Goal: Task Accomplishment & Management: Use online tool/utility

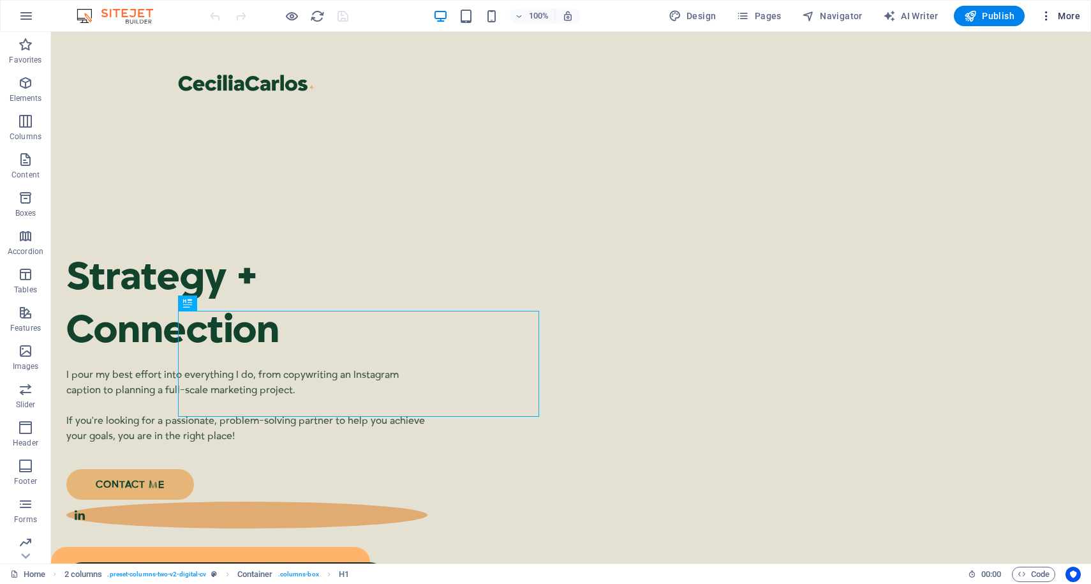
click at [1040, 18] on icon "button" at bounding box center [1046, 16] width 13 height 13
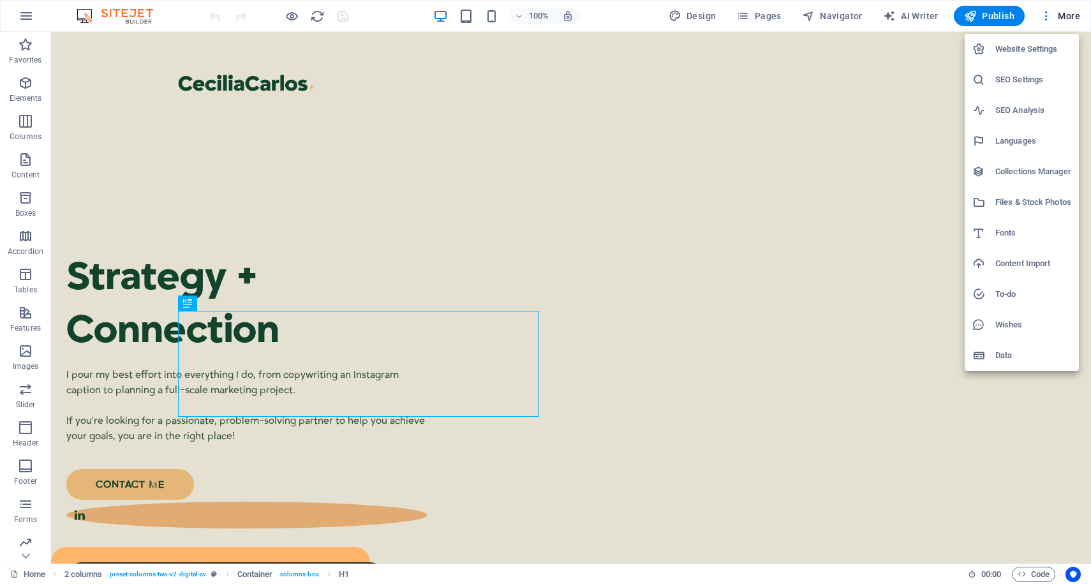
click at [1047, 18] on div at bounding box center [545, 292] width 1091 height 584
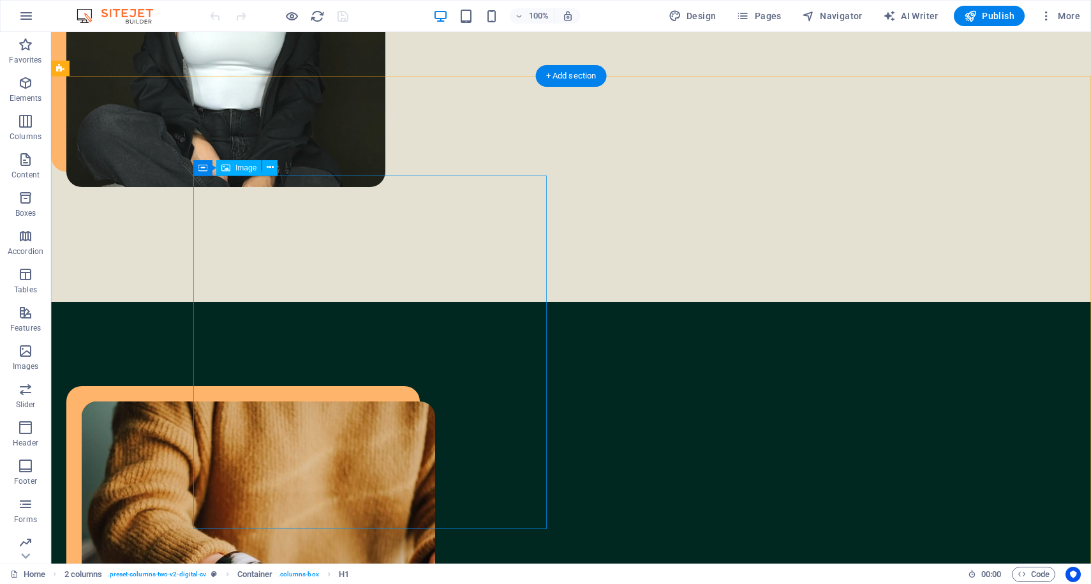
scroll to position [913, 0]
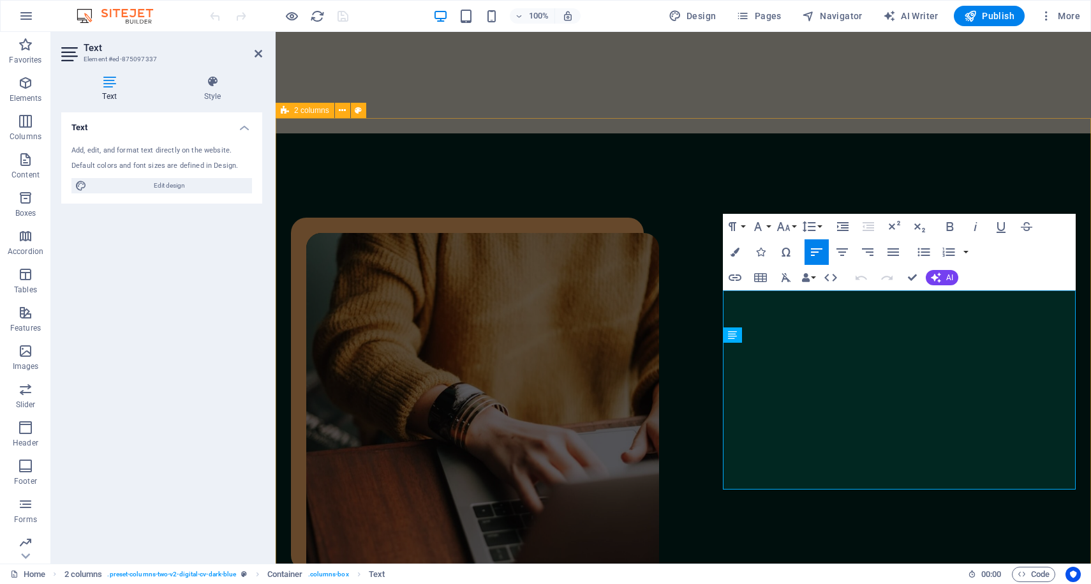
scroll to position [616, 0]
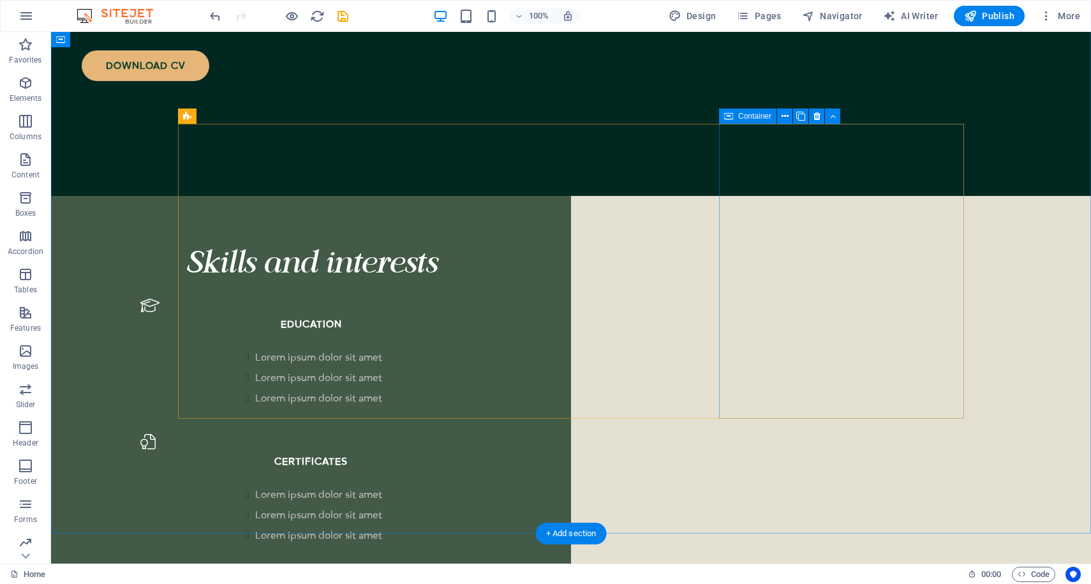
scroll to position [1741, 0]
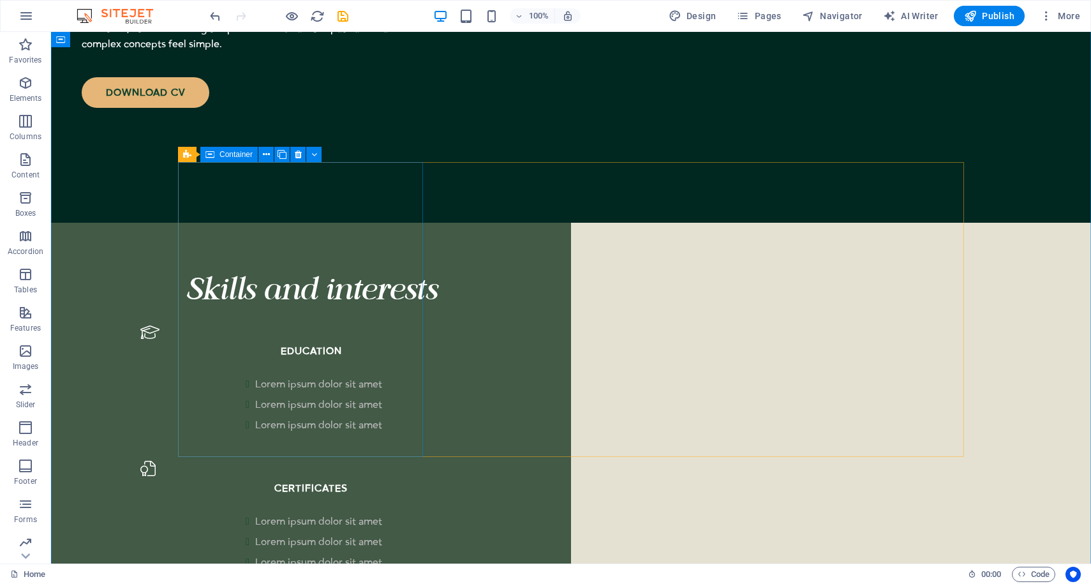
click at [220, 156] on span "Container" at bounding box center [235, 155] width 33 height 8
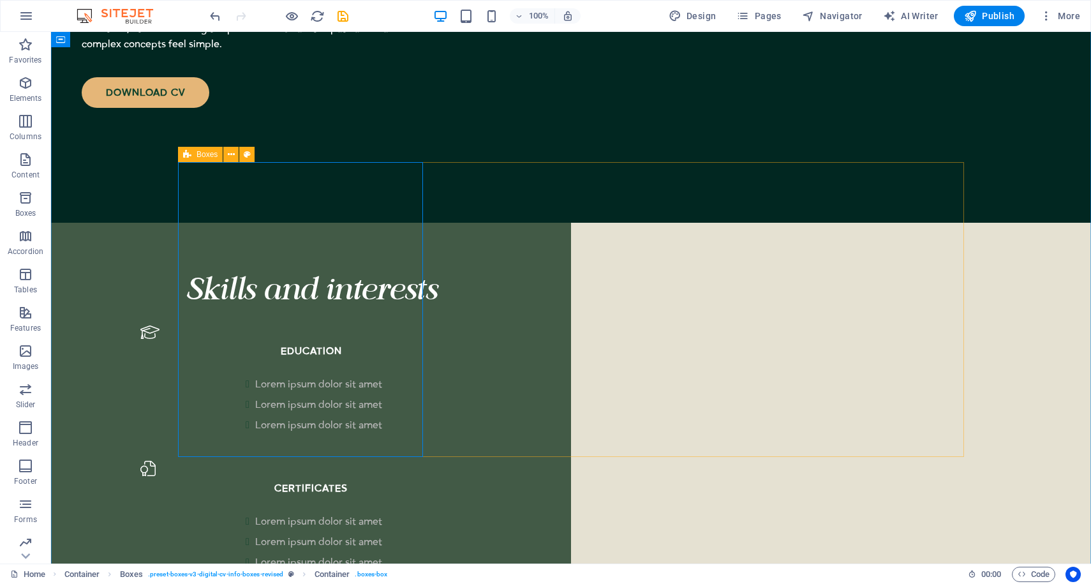
click at [195, 154] on div "Boxes" at bounding box center [200, 154] width 45 height 15
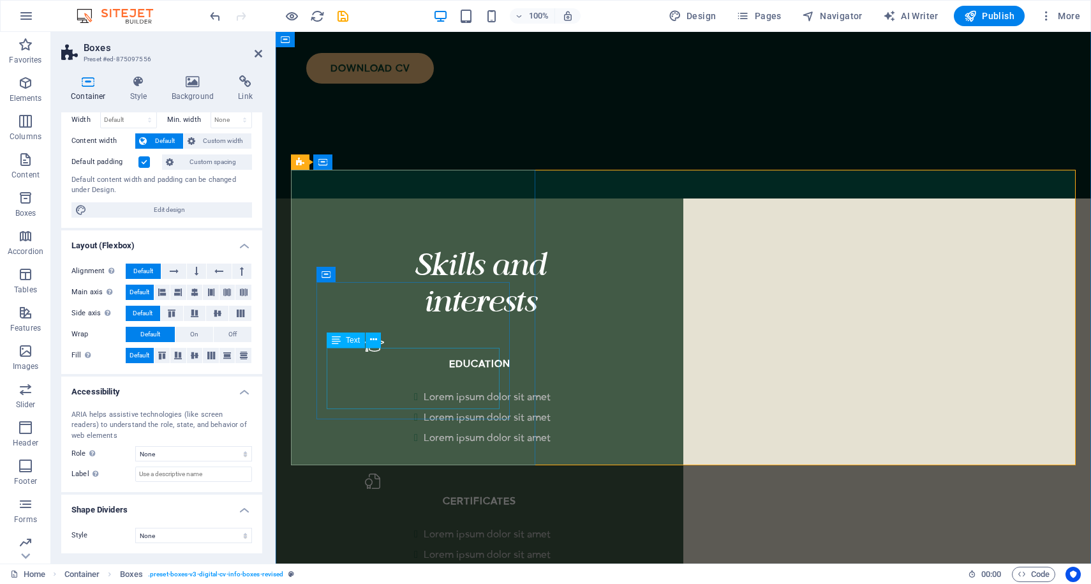
scroll to position [1769, 0]
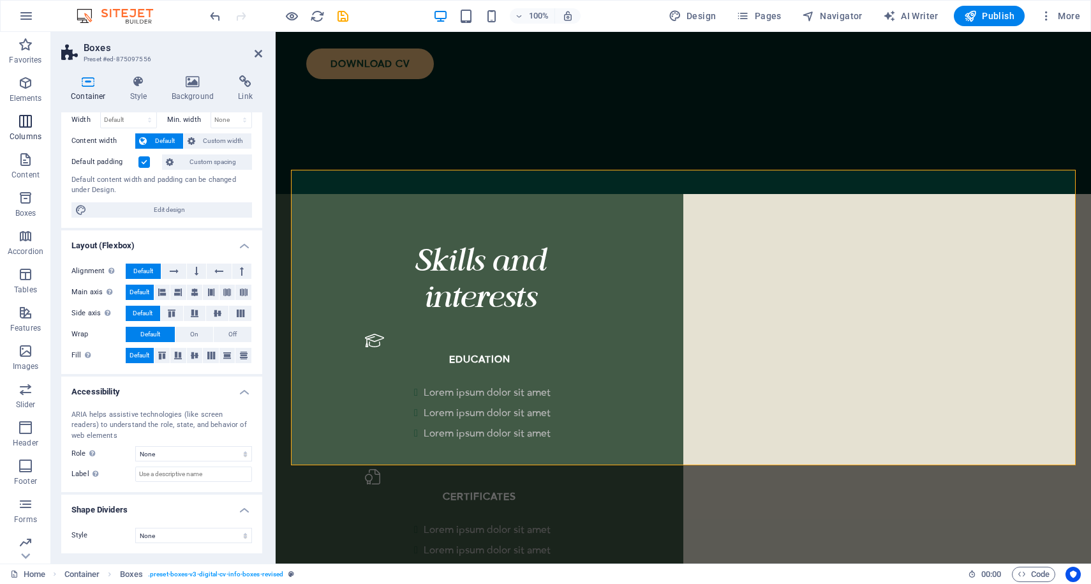
click at [23, 133] on p "Columns" at bounding box center [26, 136] width 32 height 10
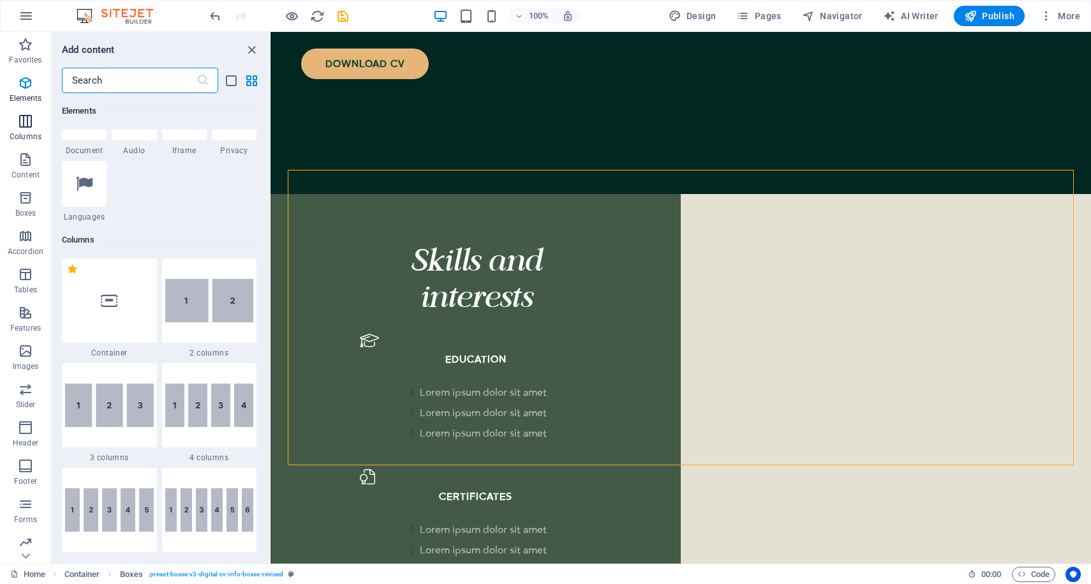
scroll to position [631, 0]
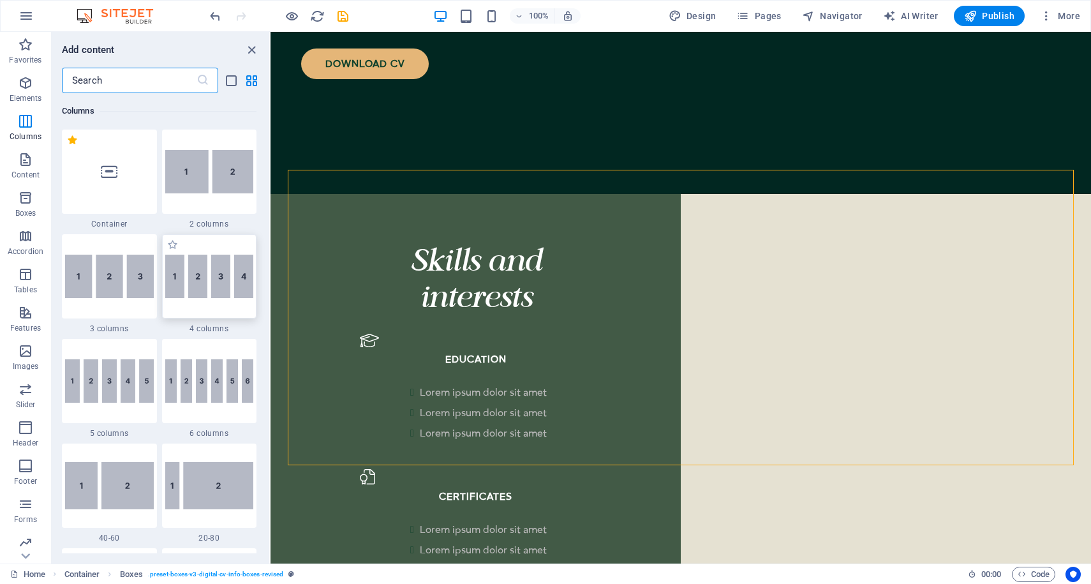
click at [211, 274] on img at bounding box center [209, 275] width 89 height 43
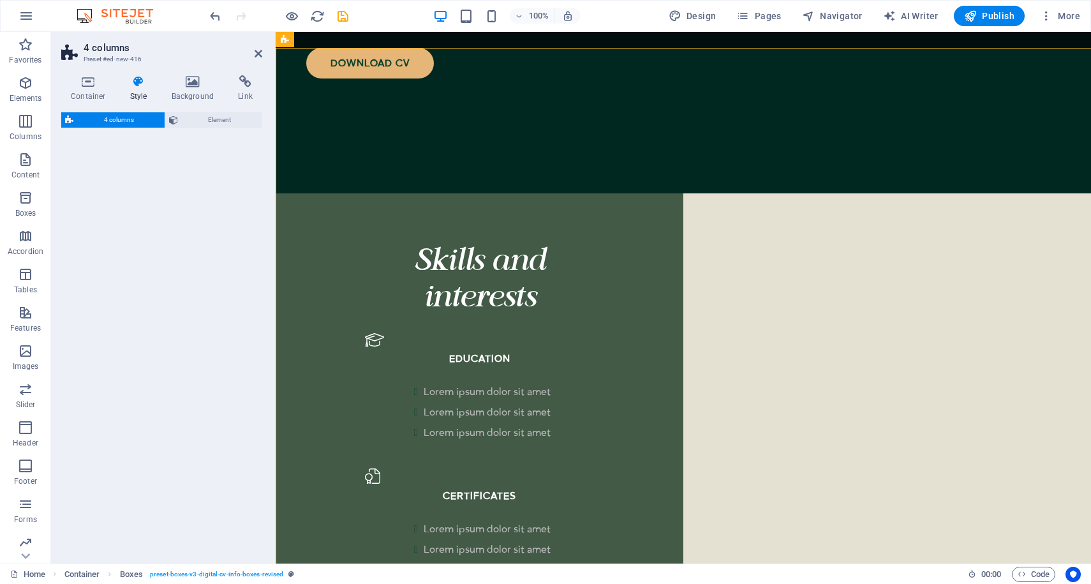
scroll to position [2346, 0]
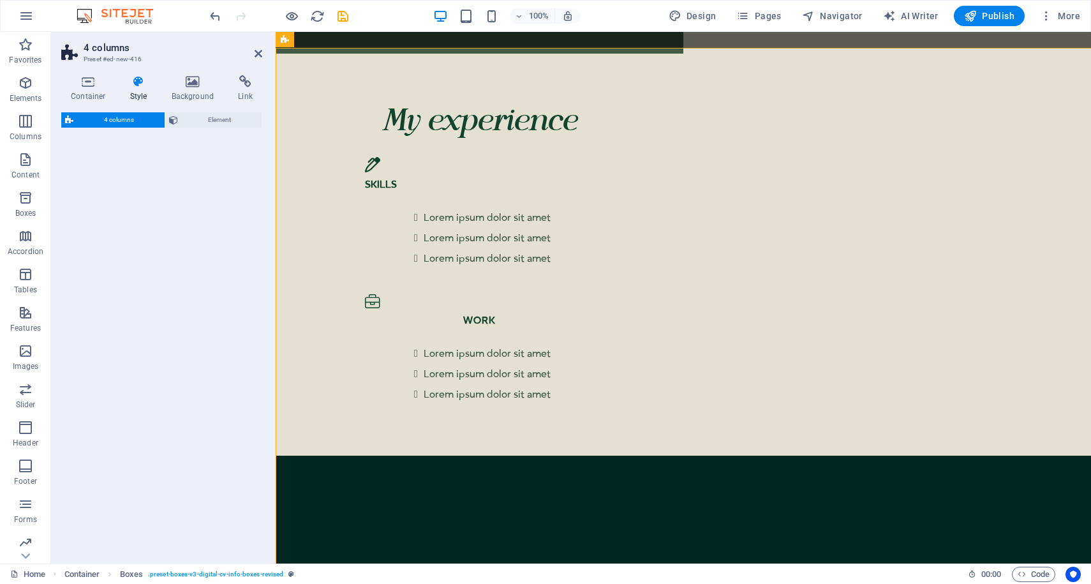
select select "rem"
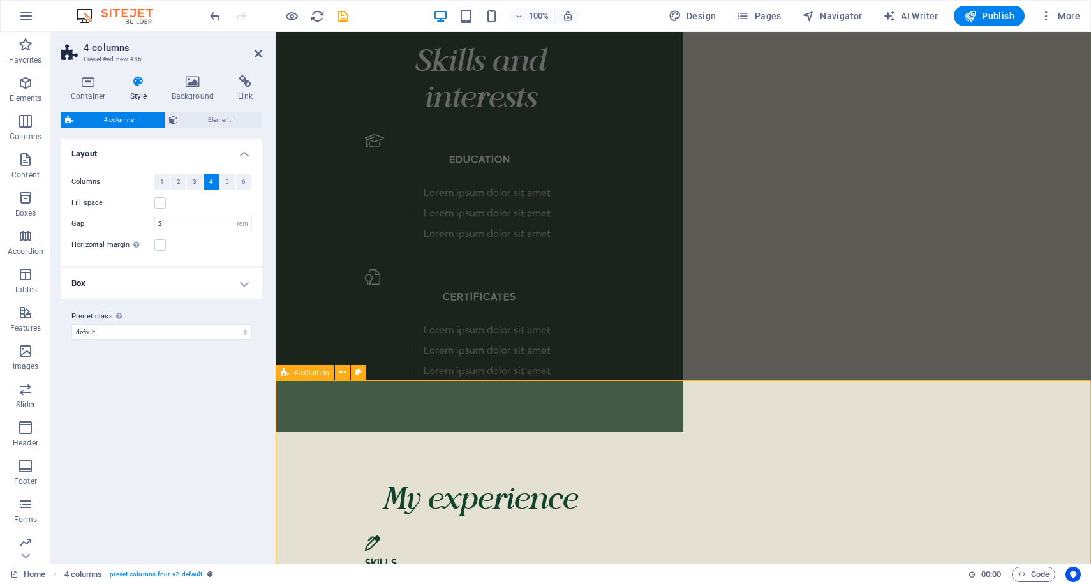
scroll to position [1933, 0]
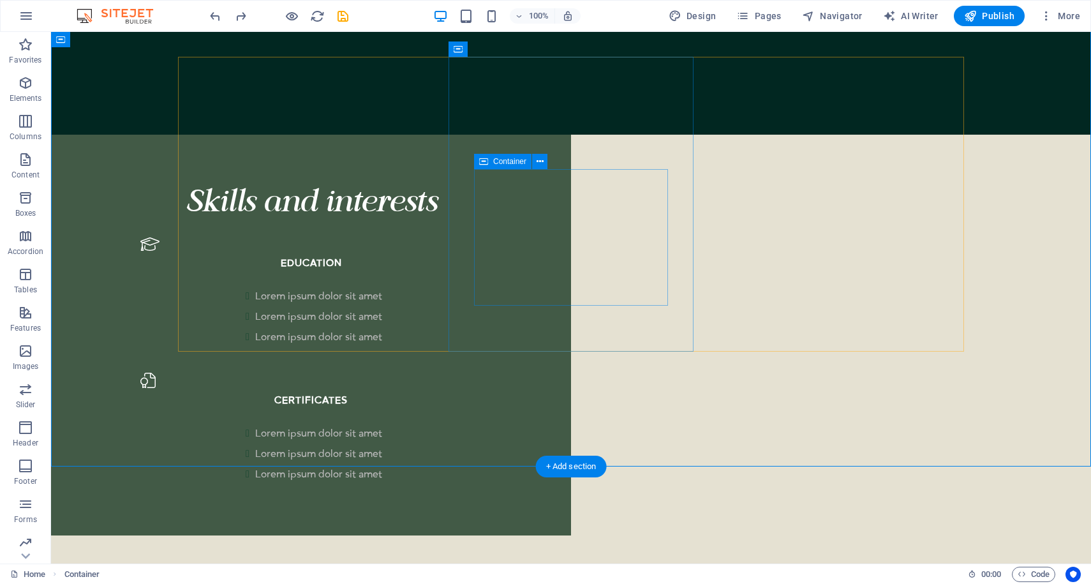
scroll to position [1820, 0]
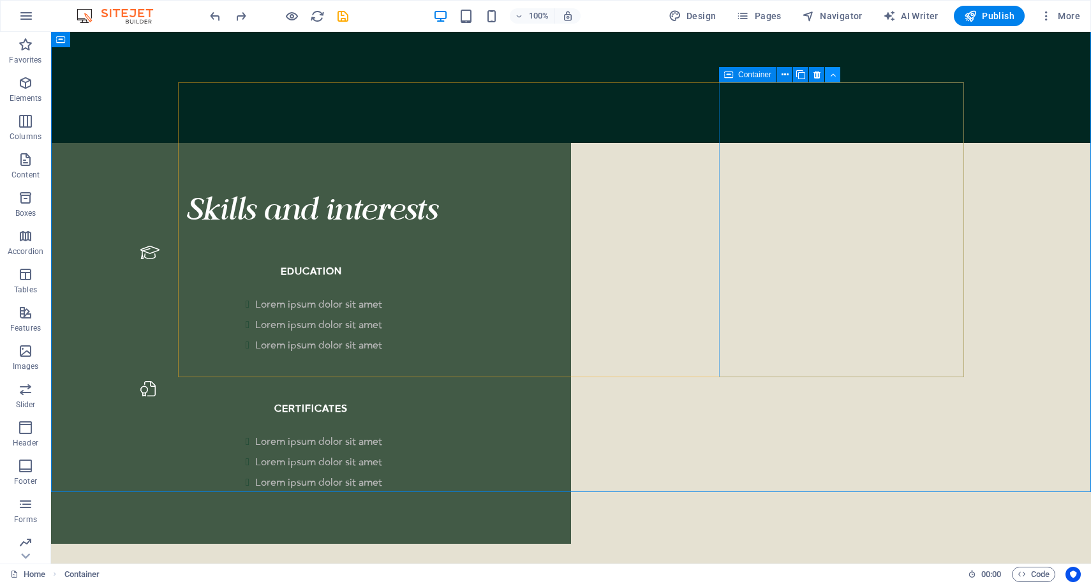
click at [835, 79] on button at bounding box center [832, 74] width 15 height 15
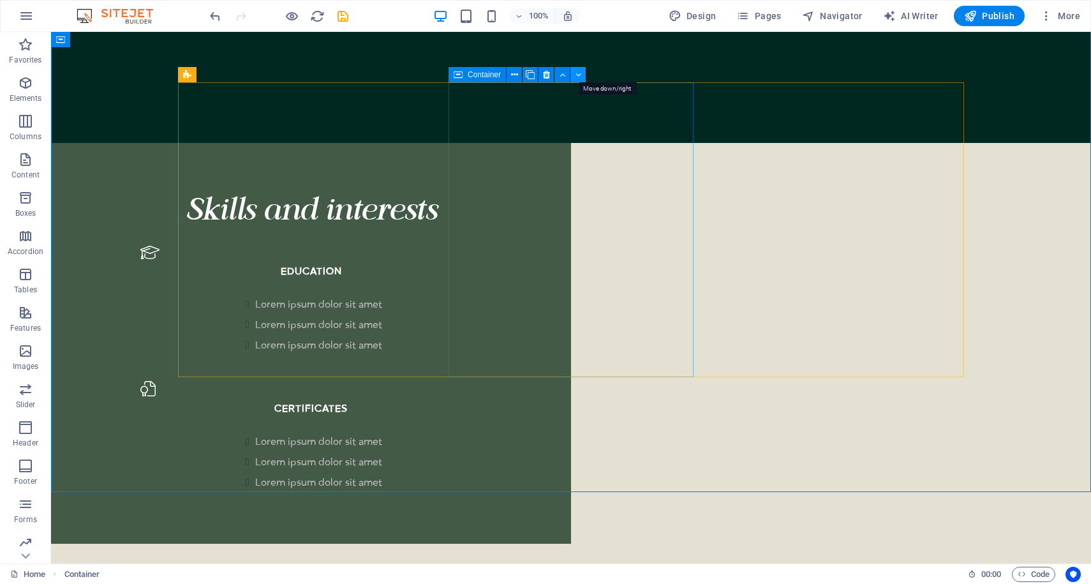
click at [577, 74] on icon at bounding box center [578, 74] width 6 height 13
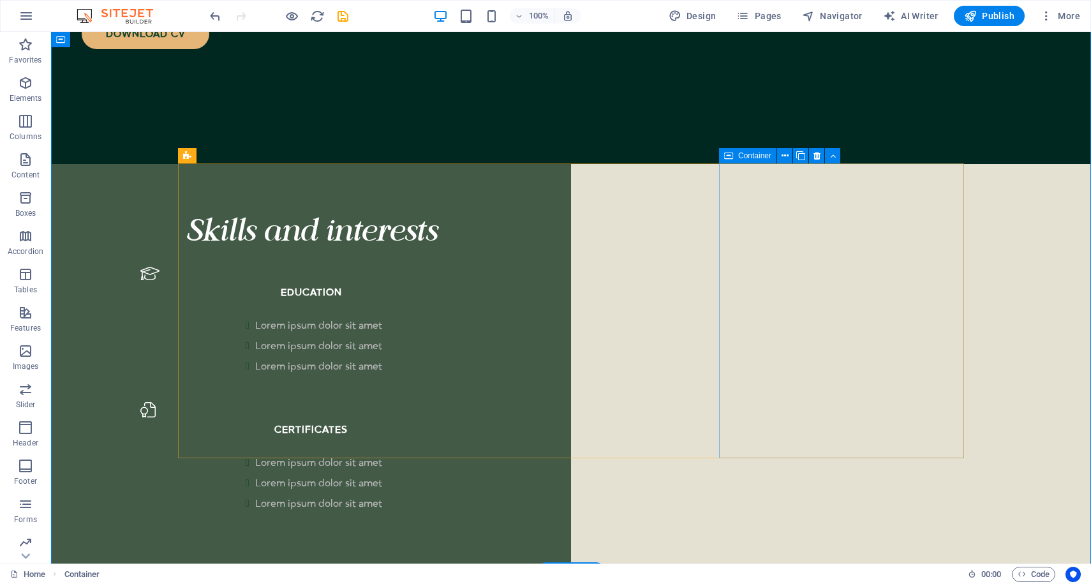
scroll to position [1831, 0]
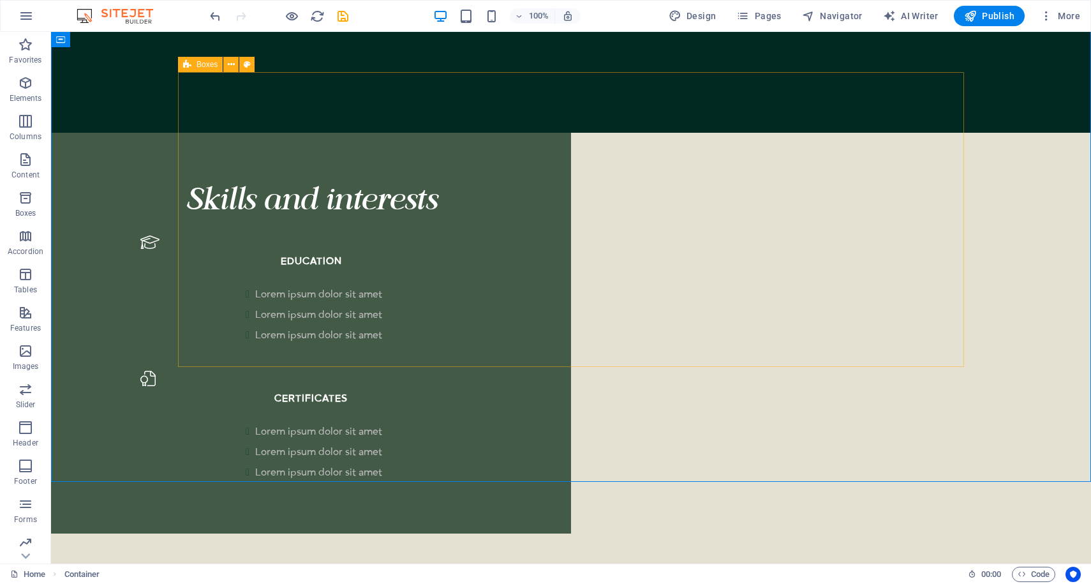
click at [207, 66] on span "Boxes" at bounding box center [206, 65] width 21 height 8
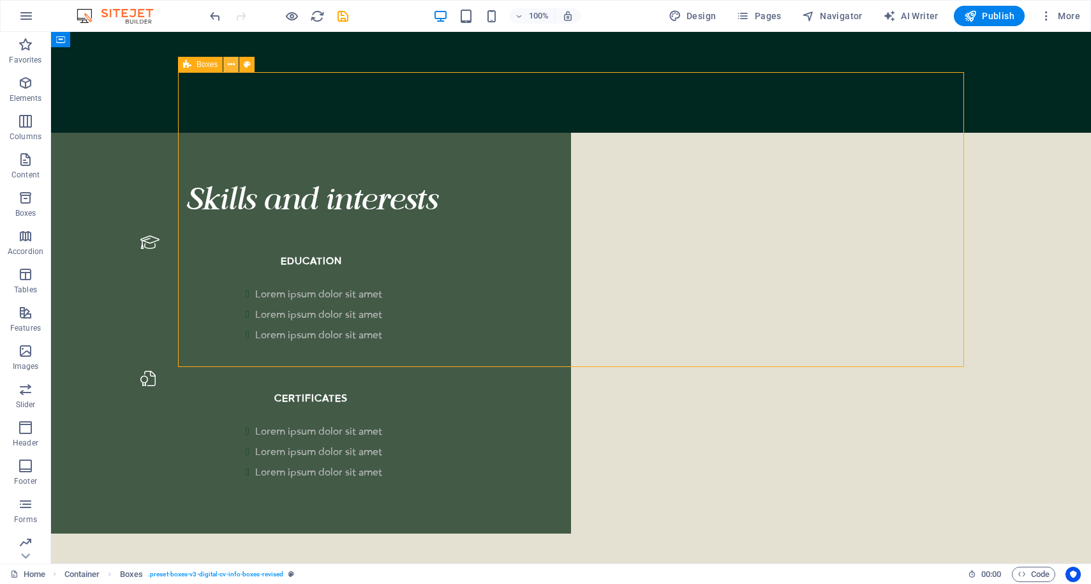
click at [233, 63] on icon at bounding box center [231, 64] width 7 height 13
click at [265, 64] on icon at bounding box center [266, 64] width 7 height 13
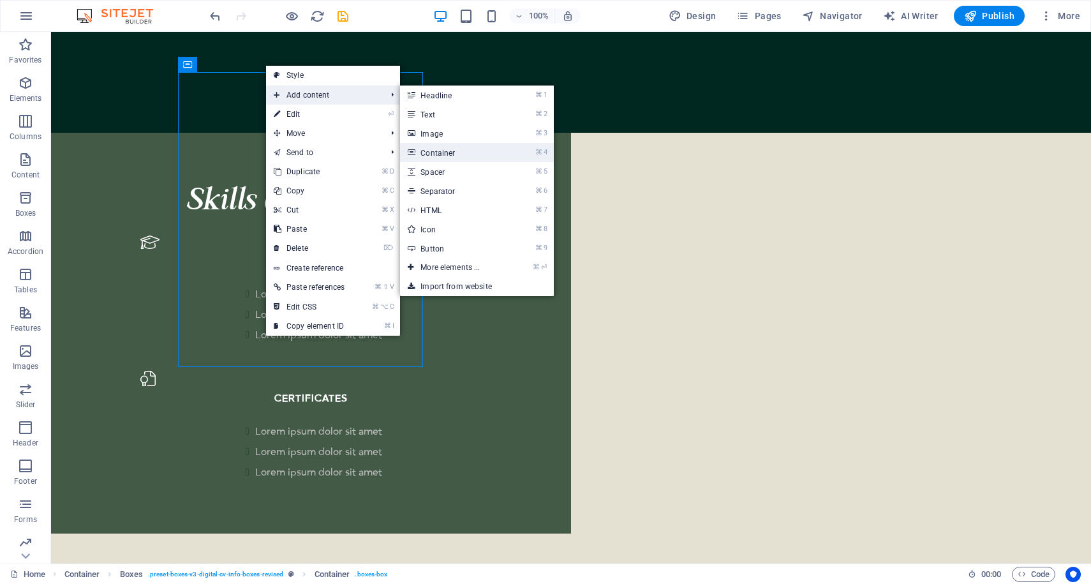
click at [448, 146] on link "⌘ 4 Container" at bounding box center [452, 152] width 105 height 19
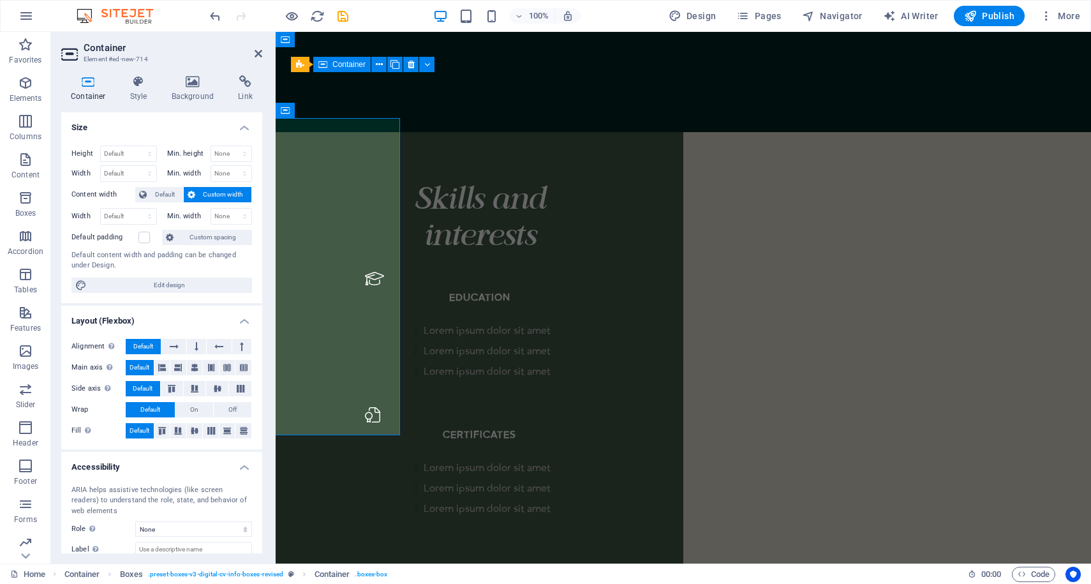
scroll to position [1866, 0]
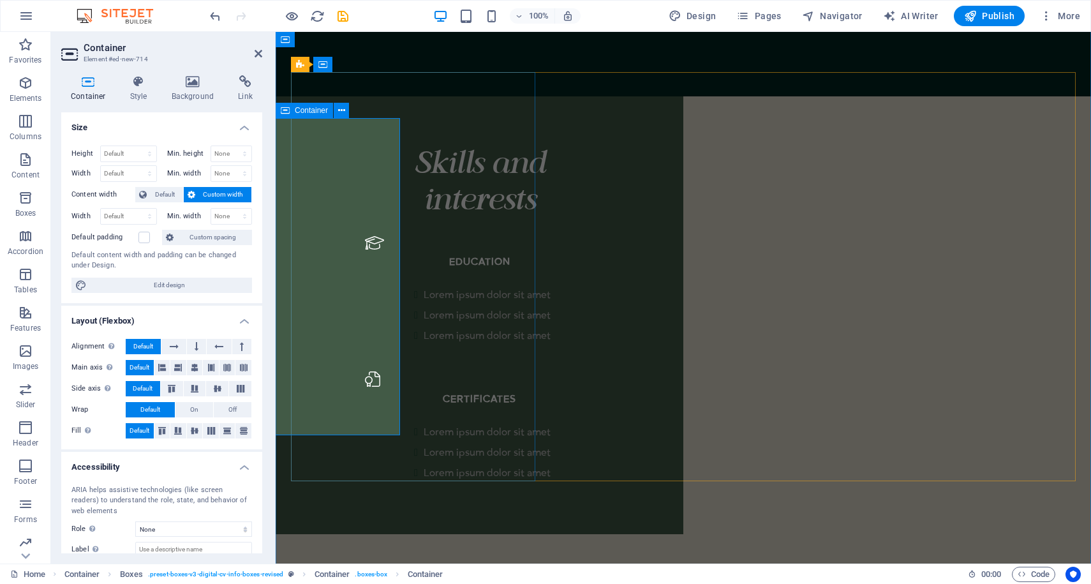
drag, startPoint x: 357, startPoint y: 153, endPoint x: 373, endPoint y: 129, distance: 29.4
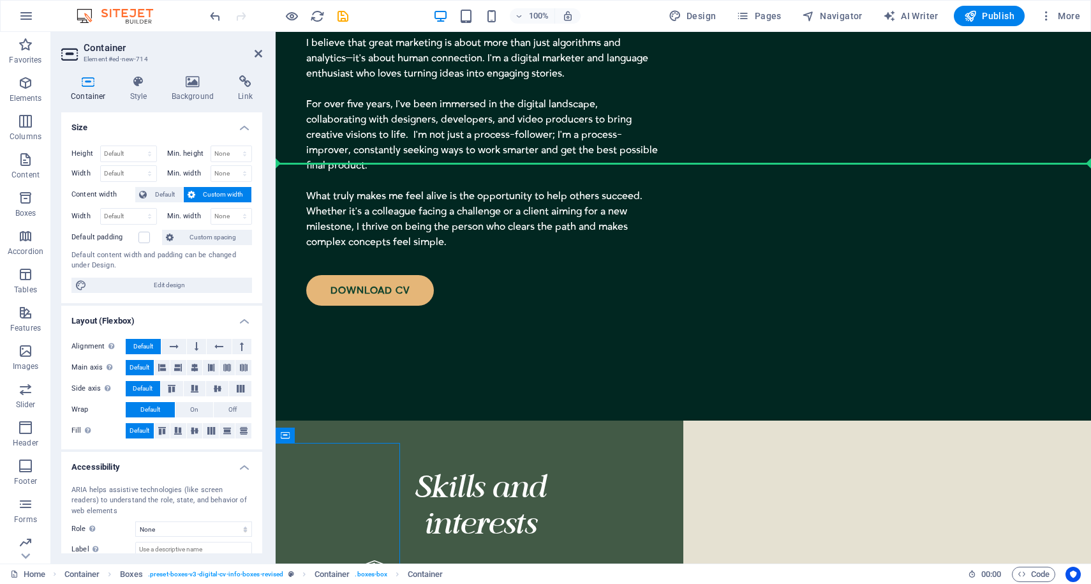
drag, startPoint x: 582, startPoint y: 143, endPoint x: 346, endPoint y: 276, distance: 271.3
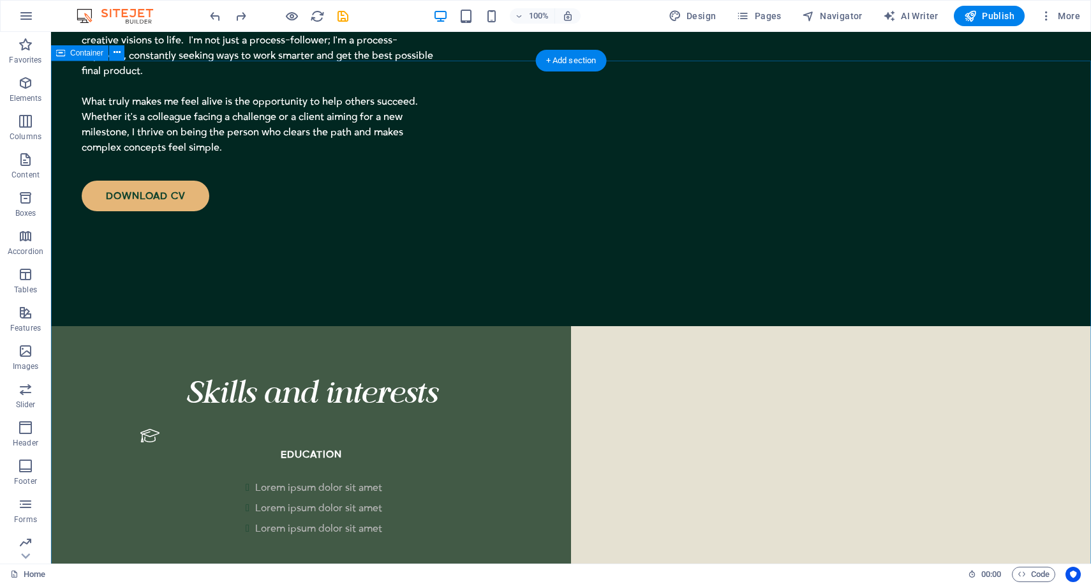
scroll to position [1599, 0]
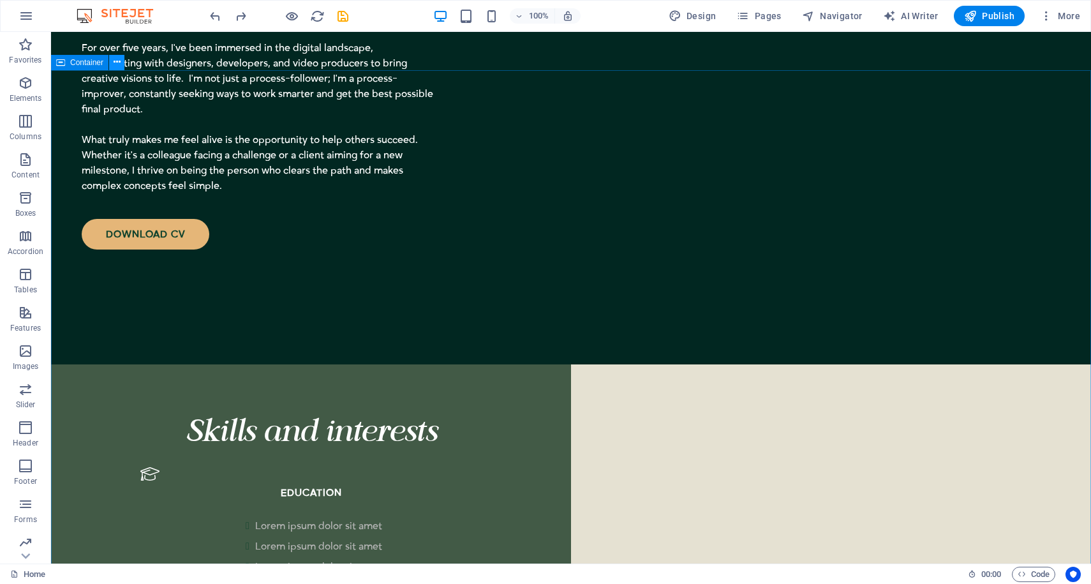
click at [112, 66] on button at bounding box center [116, 62] width 15 height 15
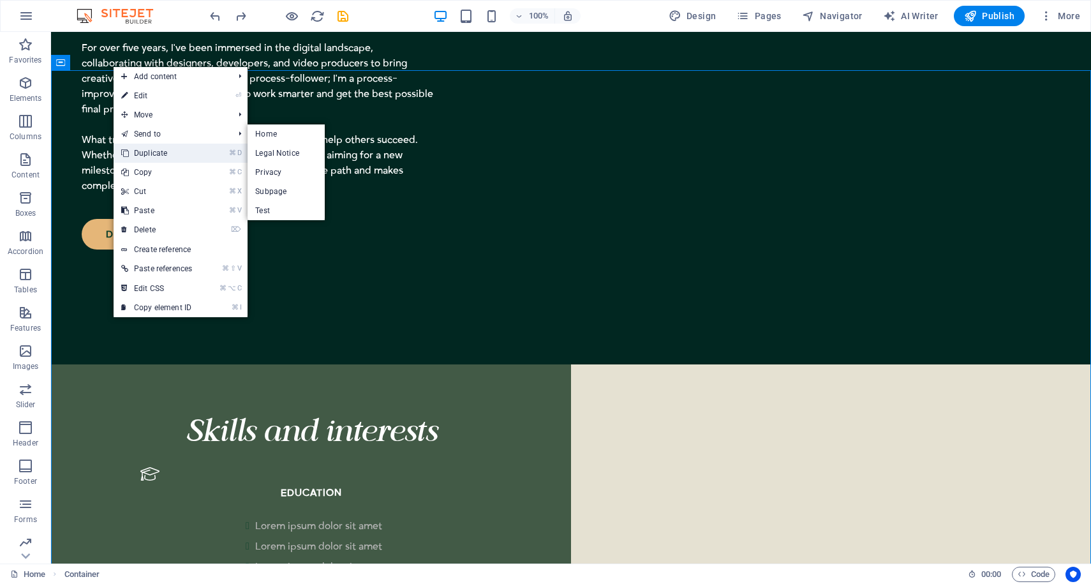
click at [151, 147] on link "⌘ D Duplicate" at bounding box center [157, 153] width 86 height 19
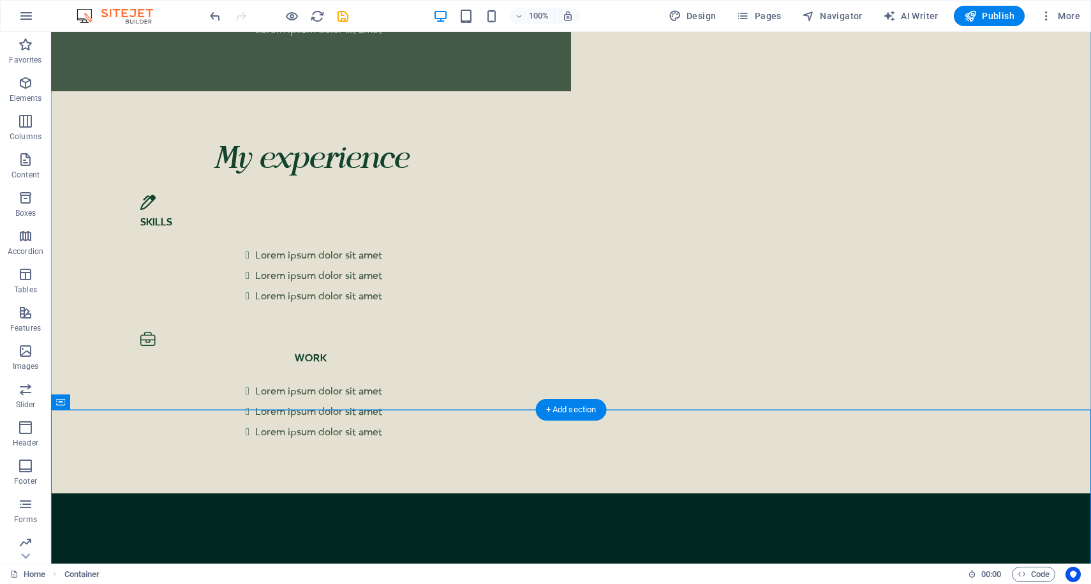
scroll to position [2336, 0]
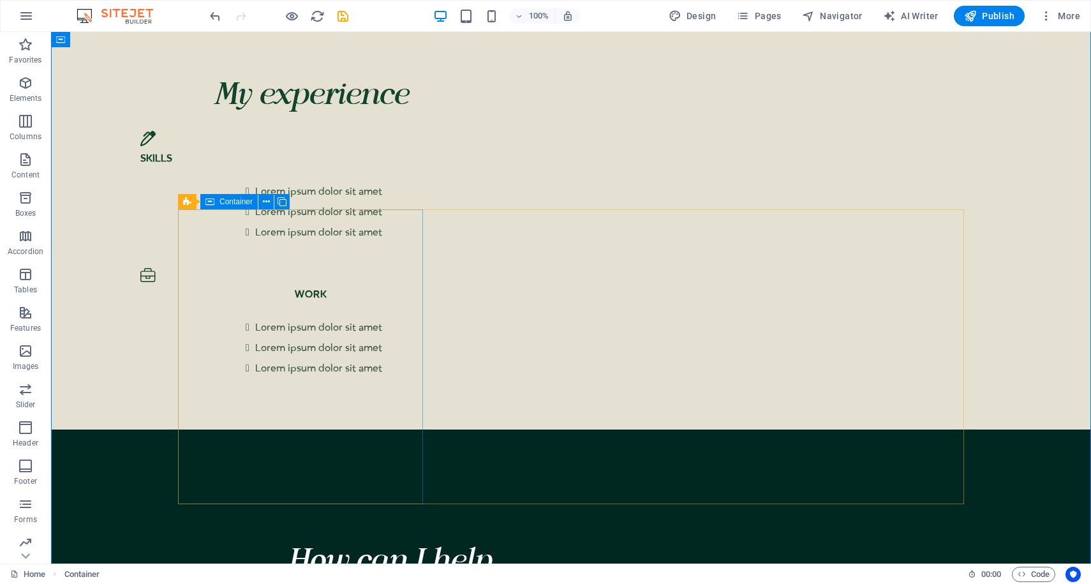
click at [189, 204] on icon at bounding box center [187, 201] width 8 height 15
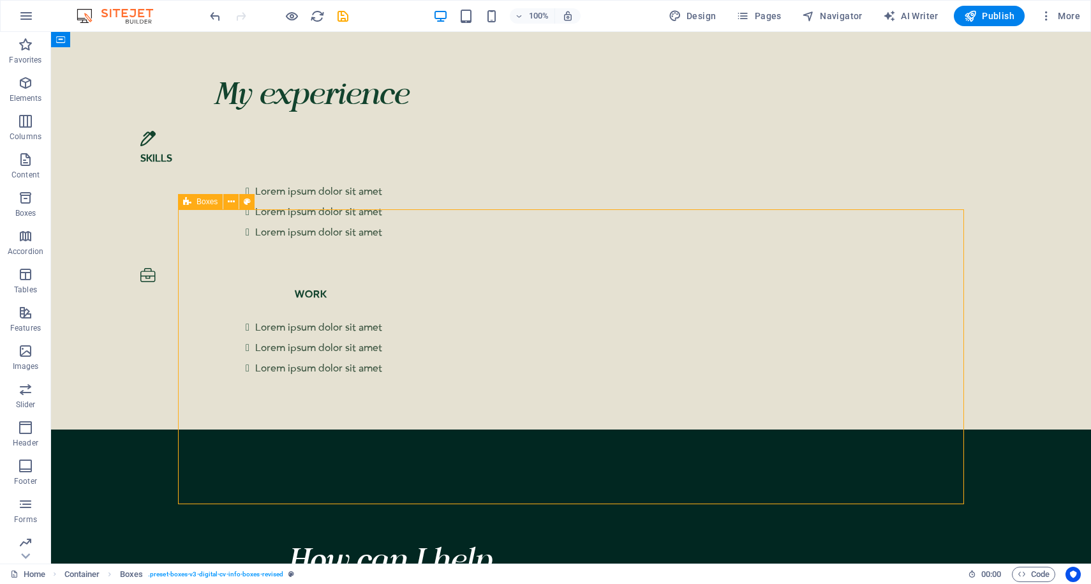
click at [189, 204] on icon at bounding box center [187, 201] width 8 height 15
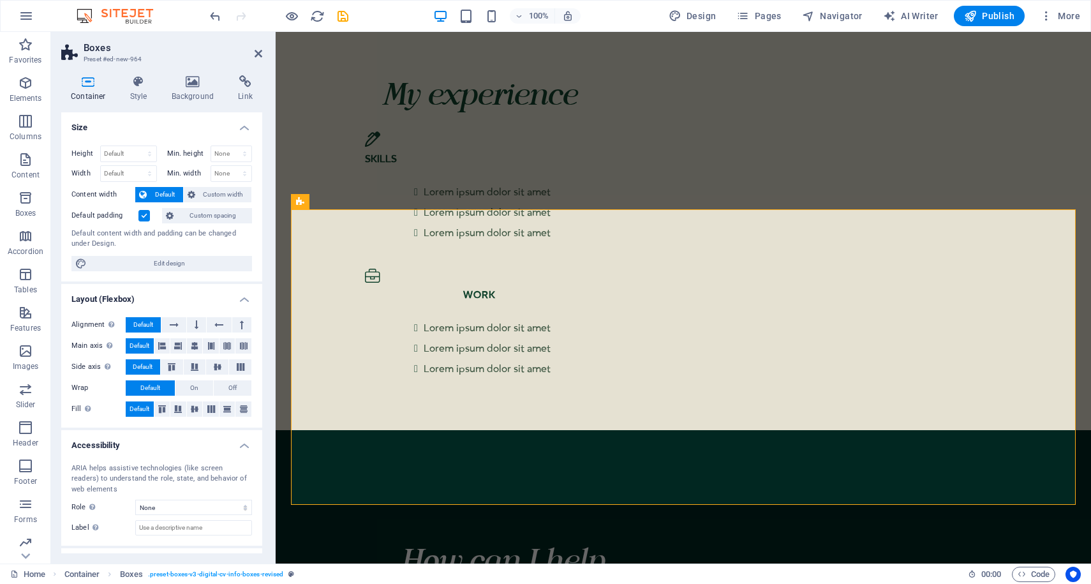
scroll to position [54, 0]
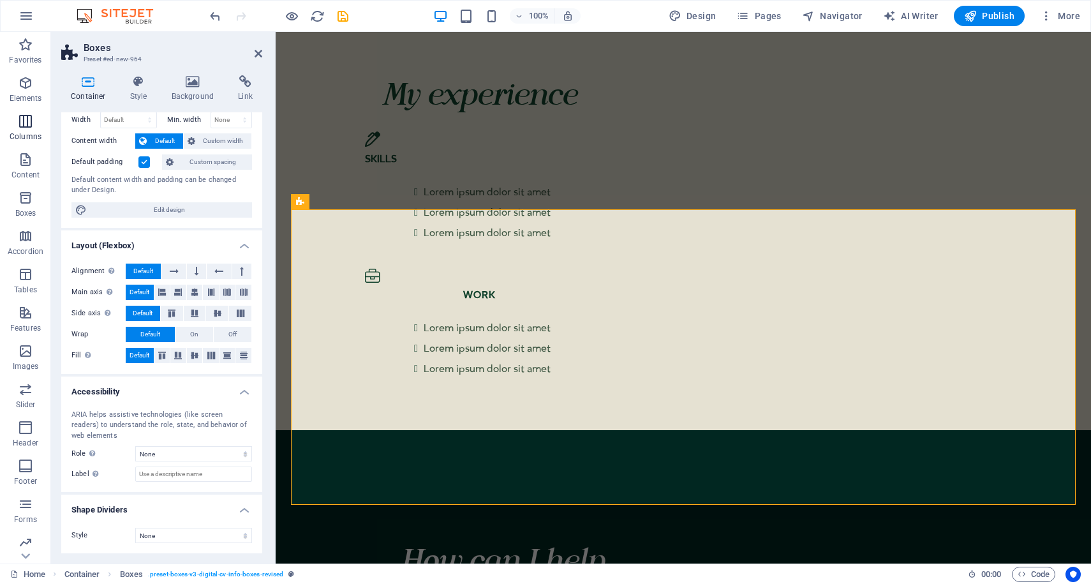
click at [22, 115] on icon "button" at bounding box center [25, 121] width 15 height 15
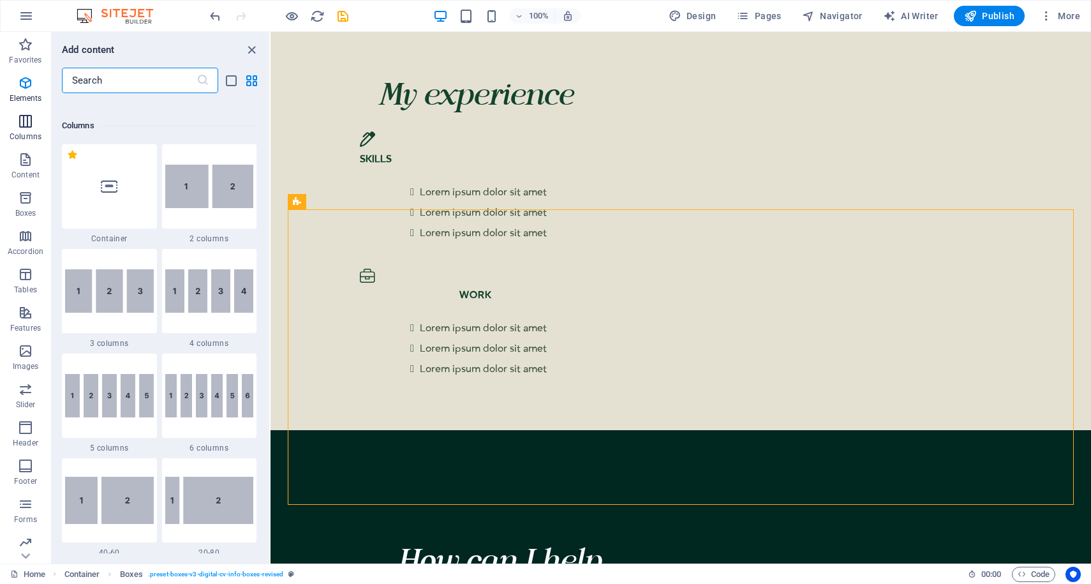
scroll to position [631, 0]
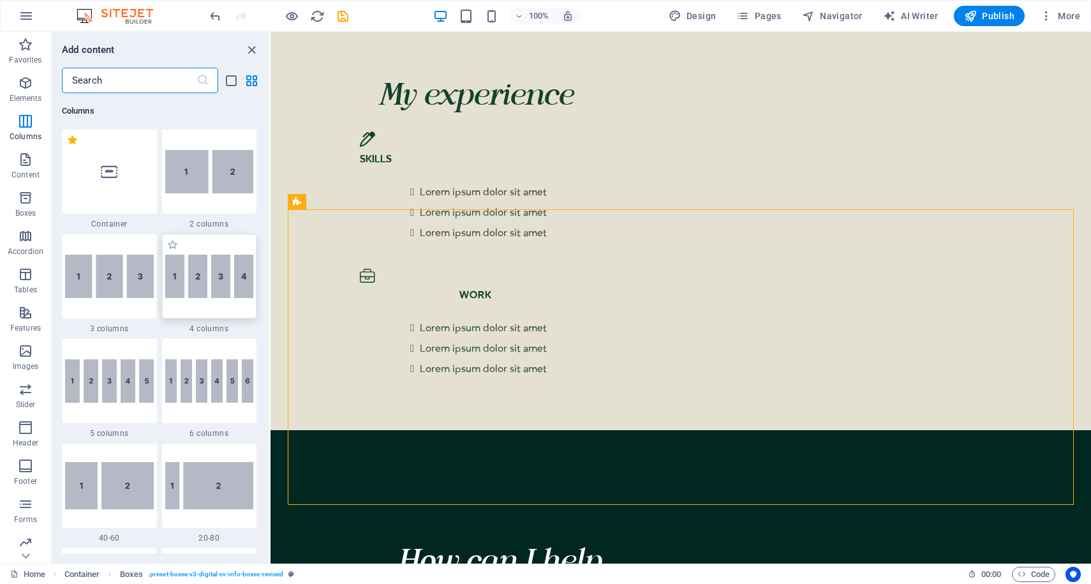
click at [210, 309] on div at bounding box center [209, 276] width 95 height 84
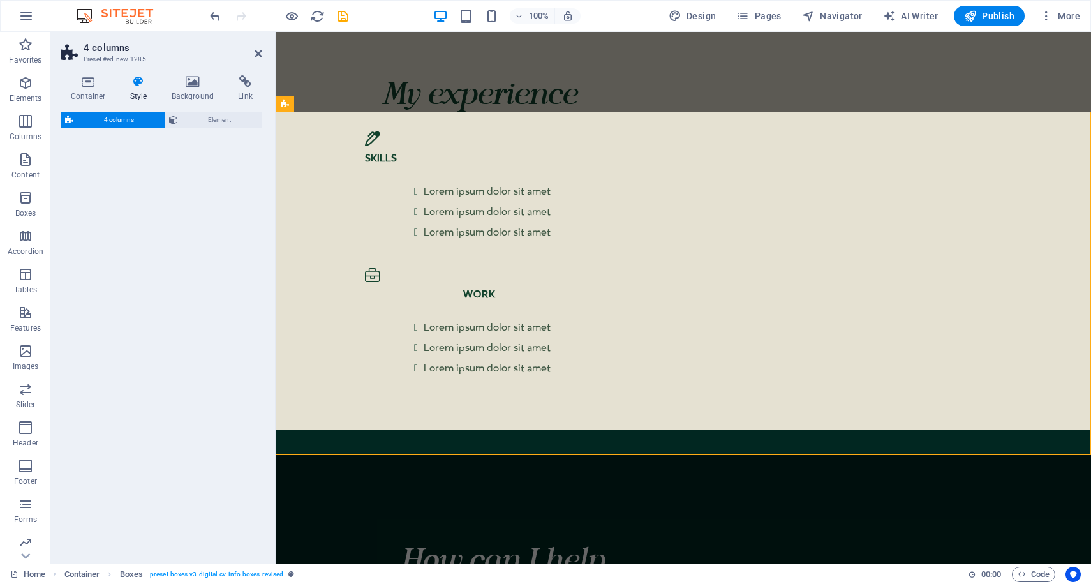
select select "rem"
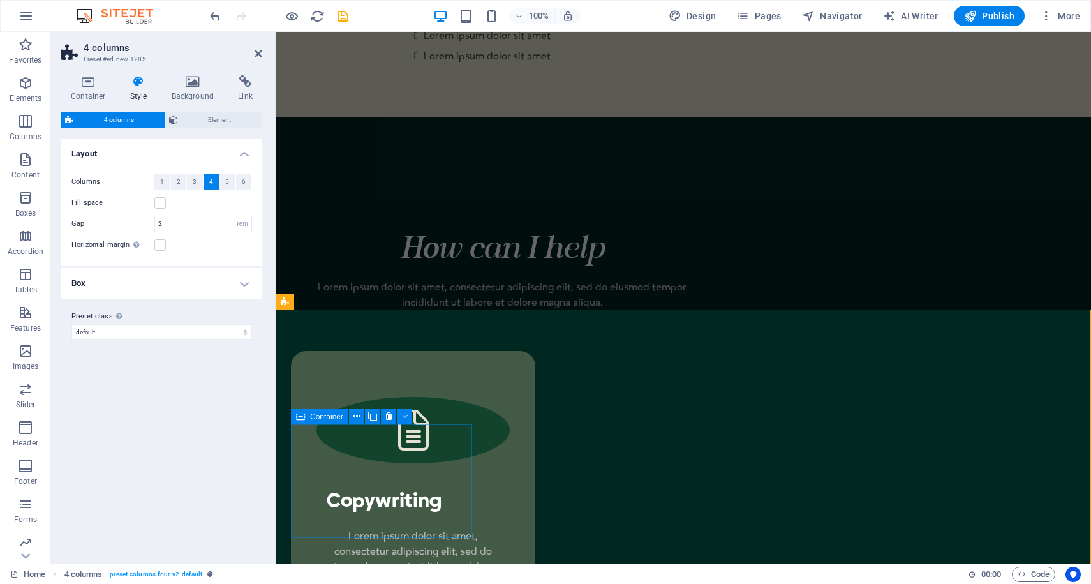
scroll to position [2682, 0]
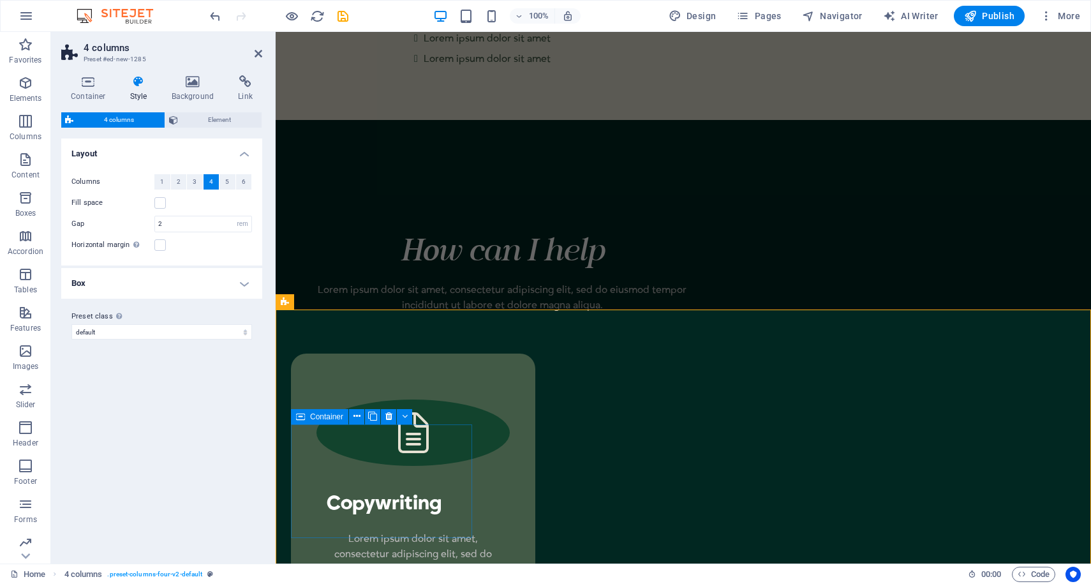
click at [332, 416] on span "Container" at bounding box center [326, 417] width 33 height 8
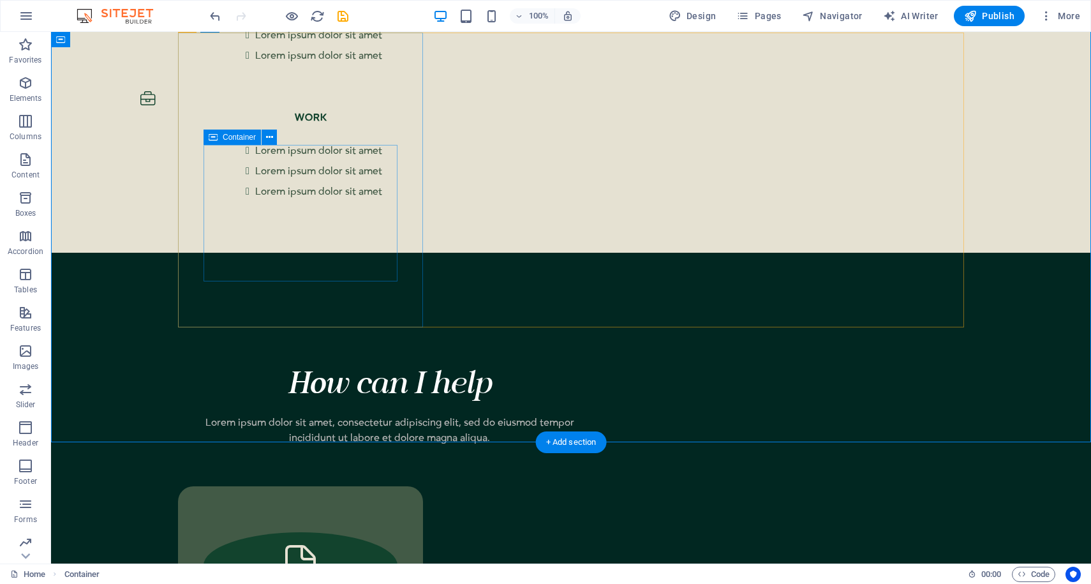
scroll to position [2452, 0]
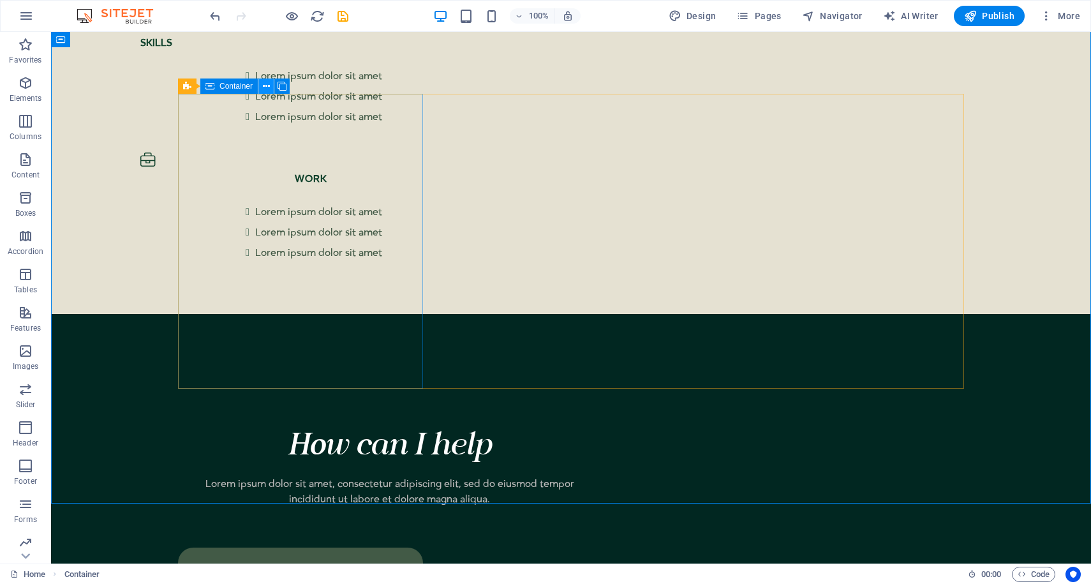
click at [265, 91] on icon at bounding box center [266, 86] width 7 height 13
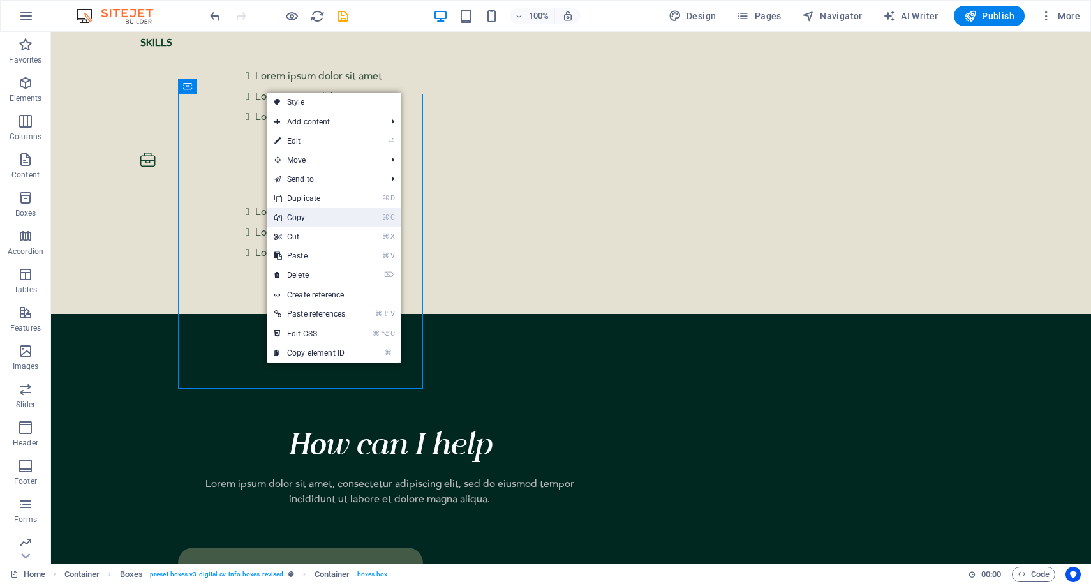
click at [303, 221] on link "⌘ C Copy" at bounding box center [310, 217] width 86 height 19
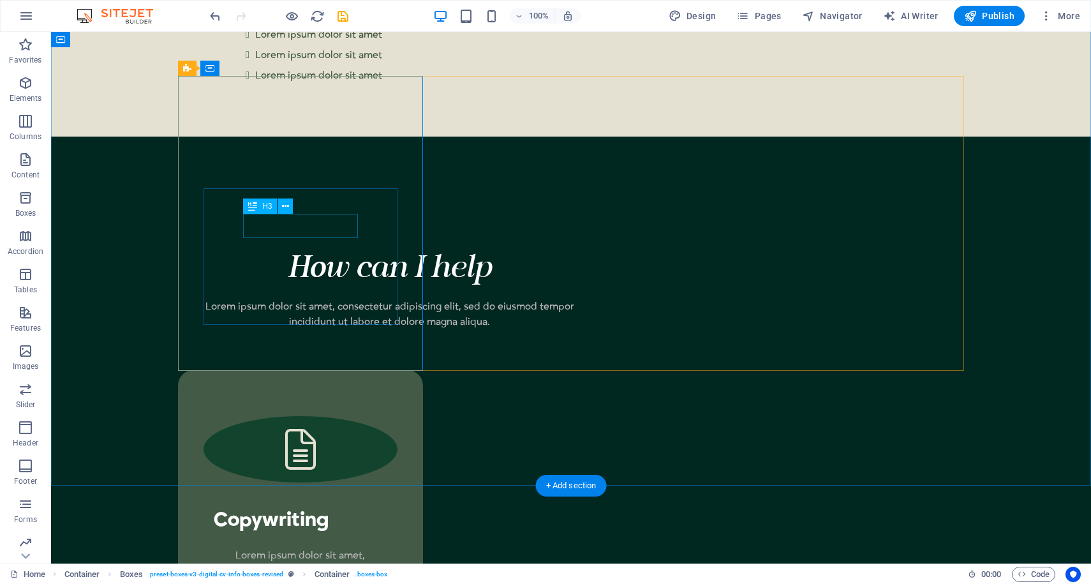
scroll to position [2805, 0]
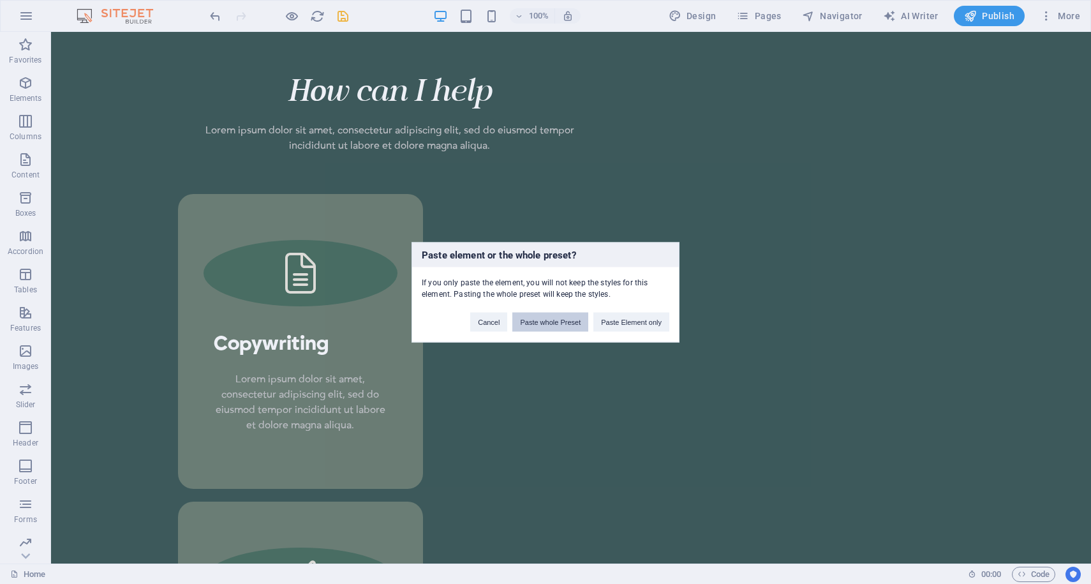
click at [579, 323] on button "Paste whole Preset" at bounding box center [550, 321] width 76 height 19
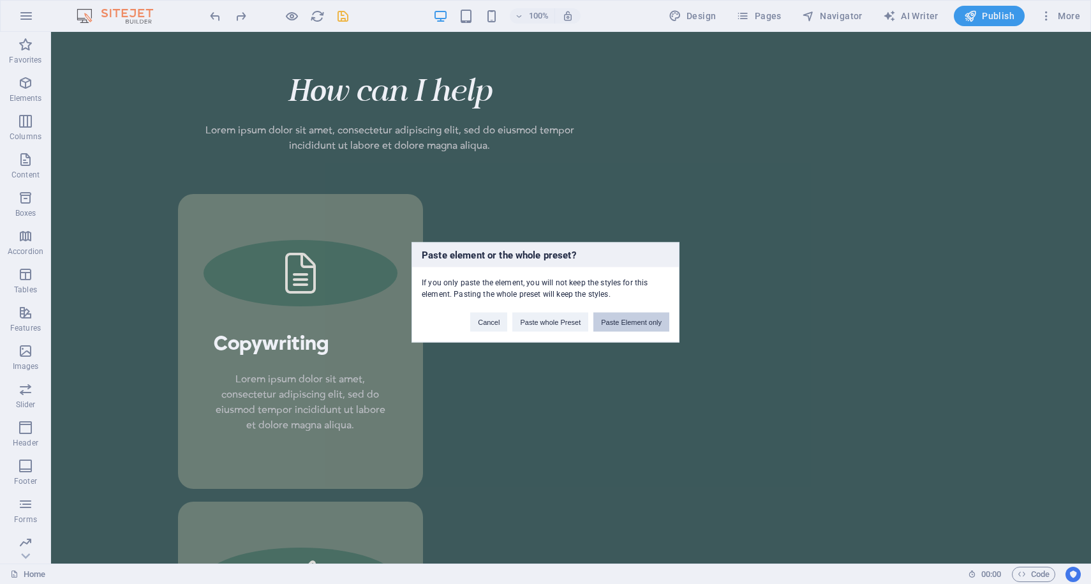
click at [635, 326] on button "Paste Element only" at bounding box center [631, 321] width 76 height 19
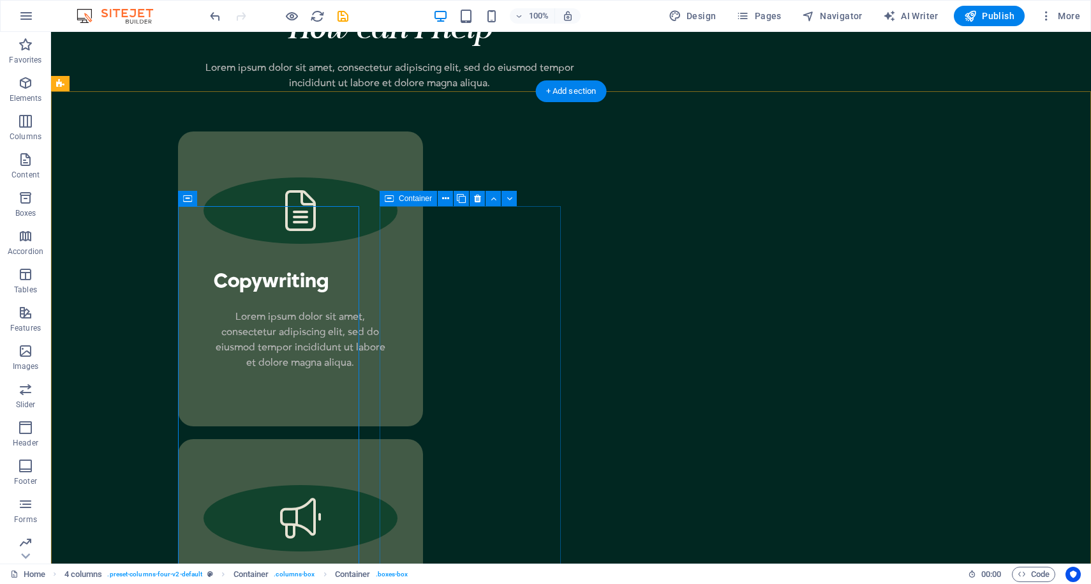
scroll to position [2869, 0]
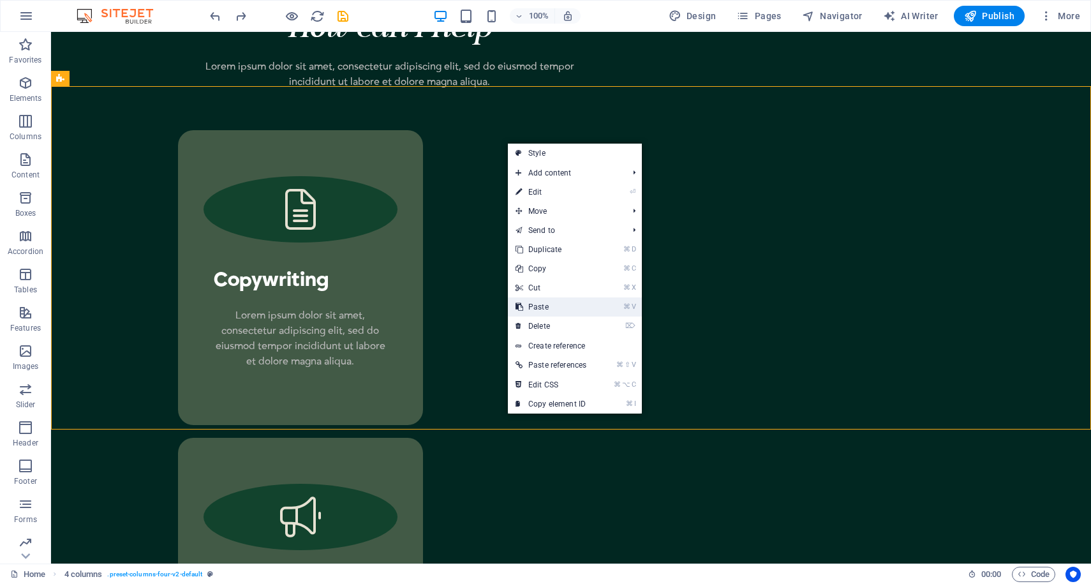
click at [551, 300] on link "⌘ V Paste" at bounding box center [551, 306] width 86 height 19
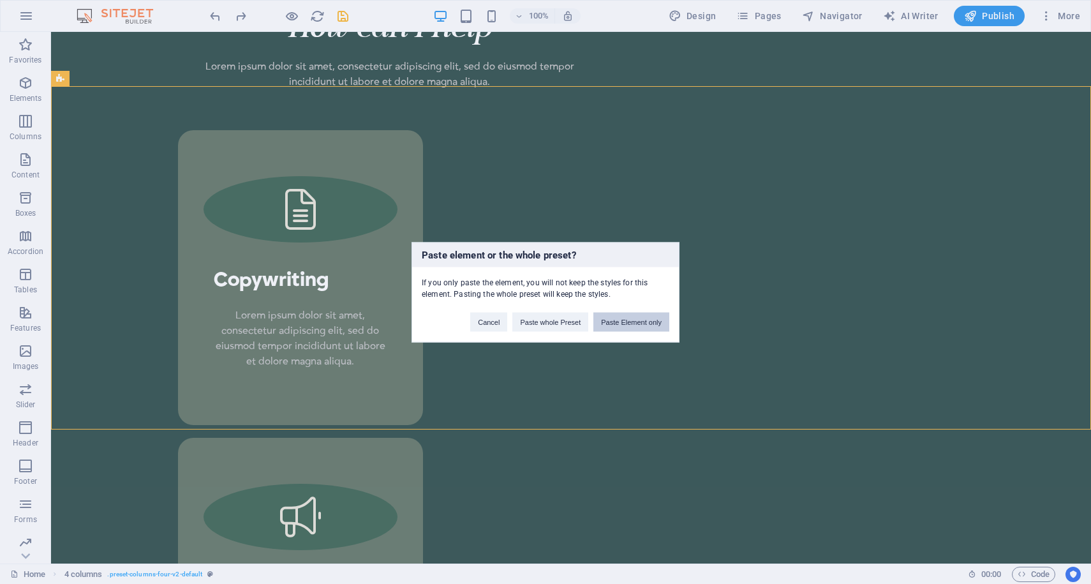
click at [623, 323] on button "Paste Element only" at bounding box center [631, 321] width 76 height 19
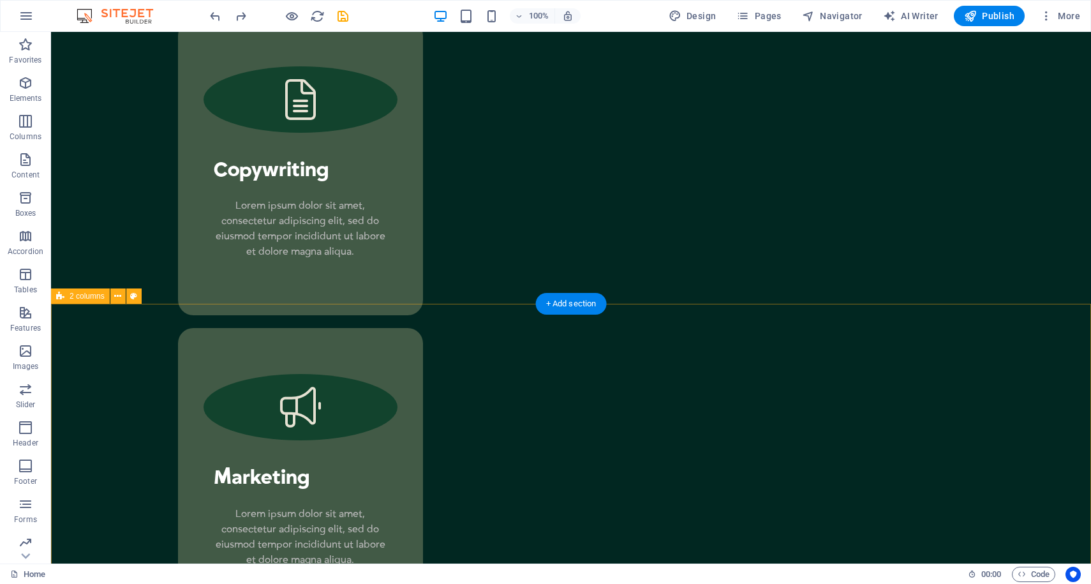
scroll to position [2912, 0]
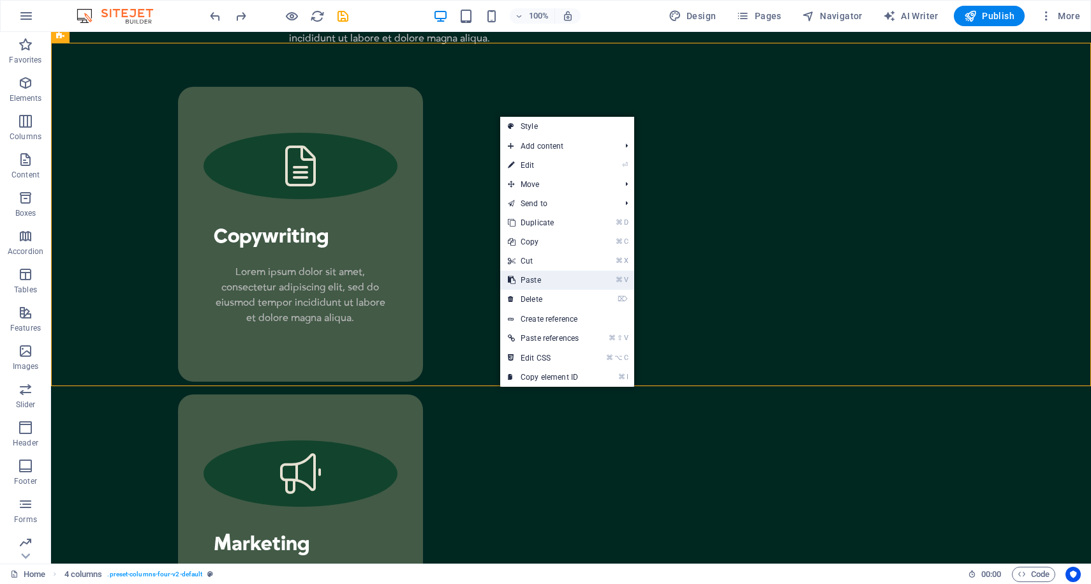
click at [564, 284] on link "⌘ V Paste" at bounding box center [543, 279] width 86 height 19
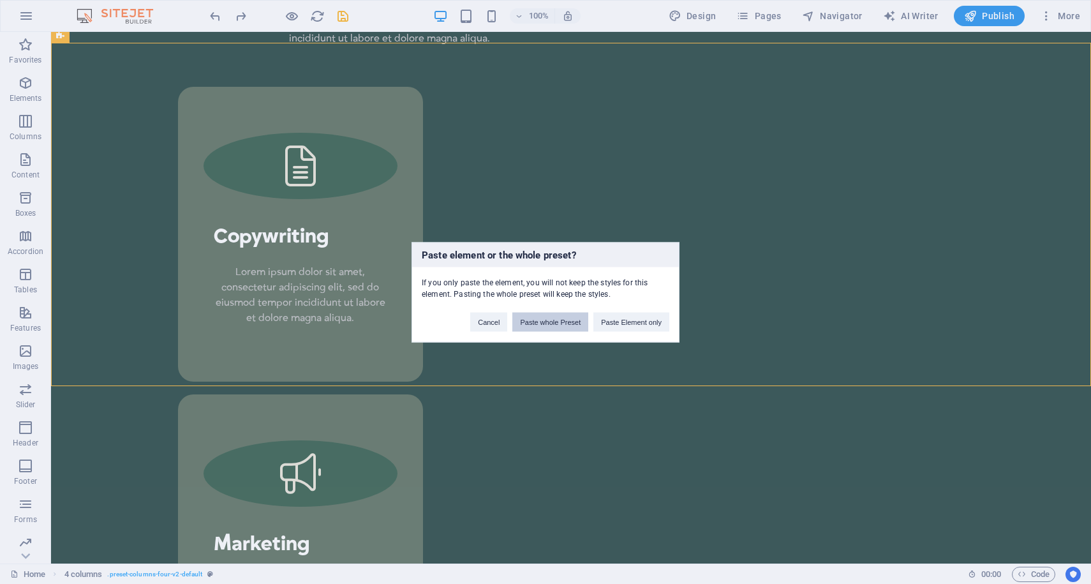
click at [554, 316] on button "Paste whole Preset" at bounding box center [550, 321] width 76 height 19
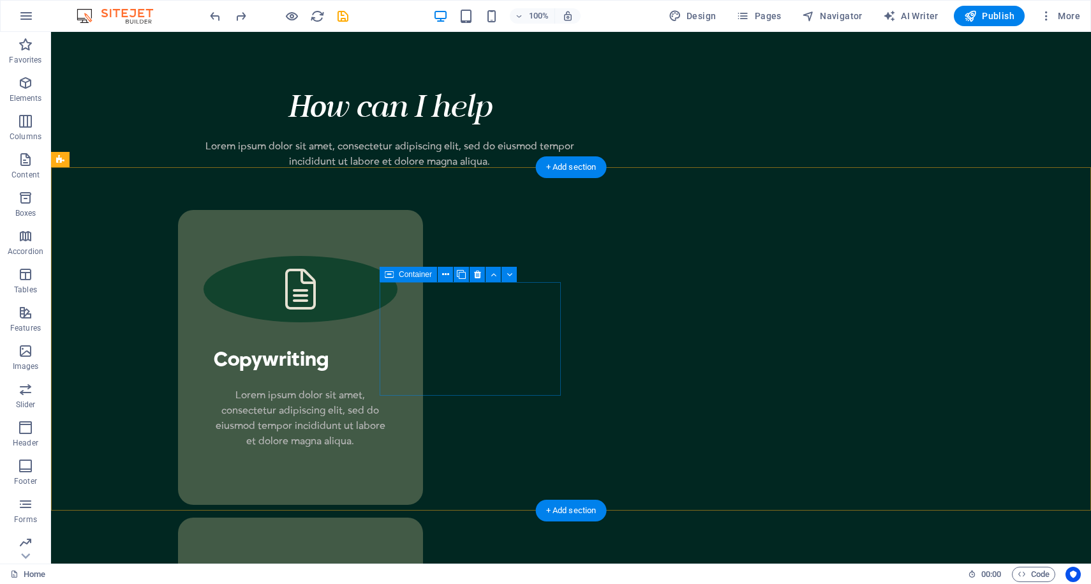
scroll to position [2792, 0]
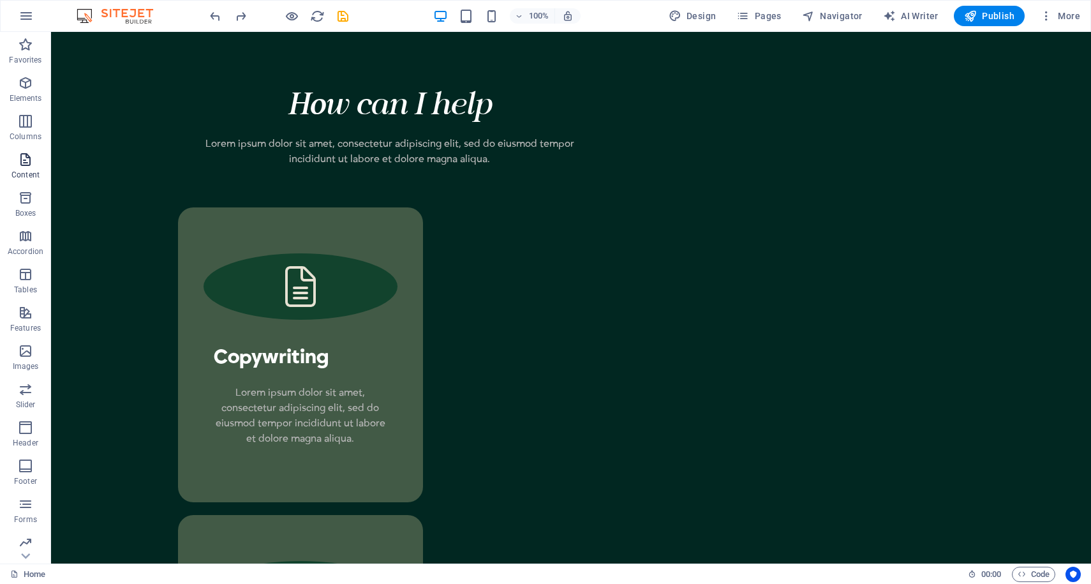
click at [21, 153] on icon "button" at bounding box center [25, 159] width 15 height 15
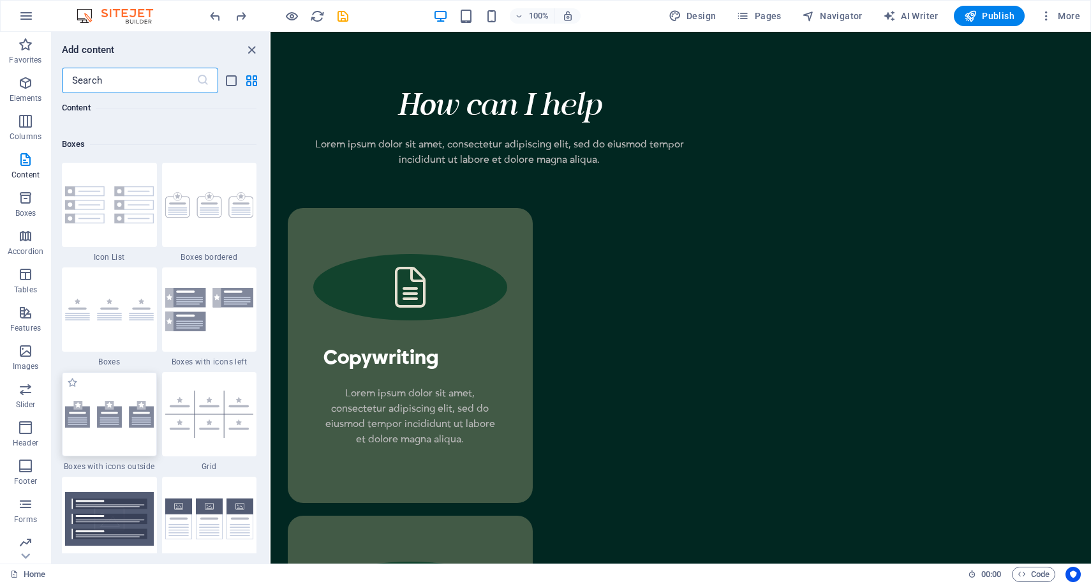
scroll to position [3486, 0]
click at [125, 445] on div at bounding box center [109, 413] width 95 height 84
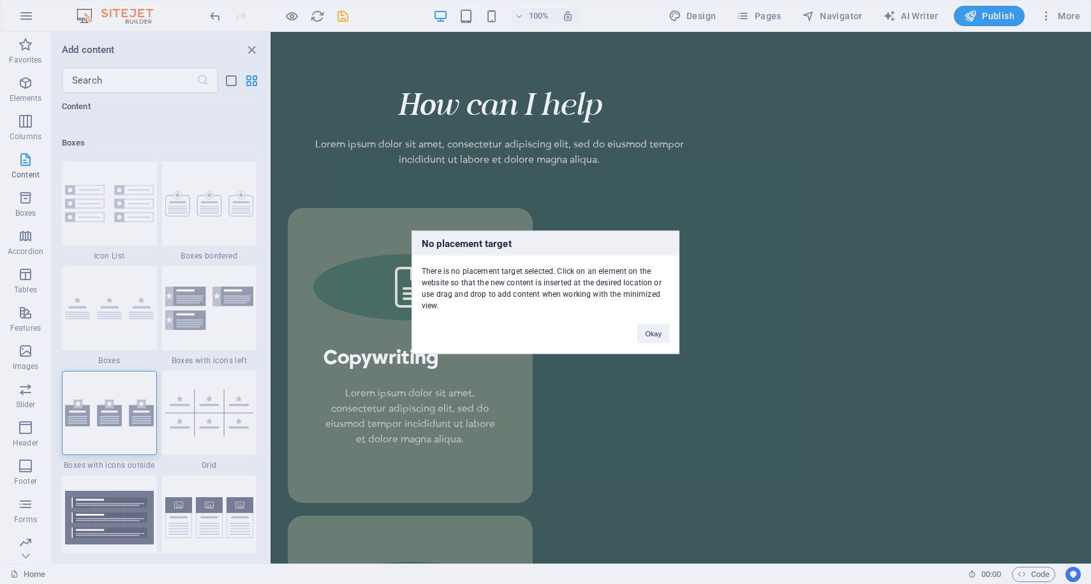
click at [594, 408] on div "No placement target There is no placement target selected. Click on an element …" at bounding box center [545, 292] width 1091 height 584
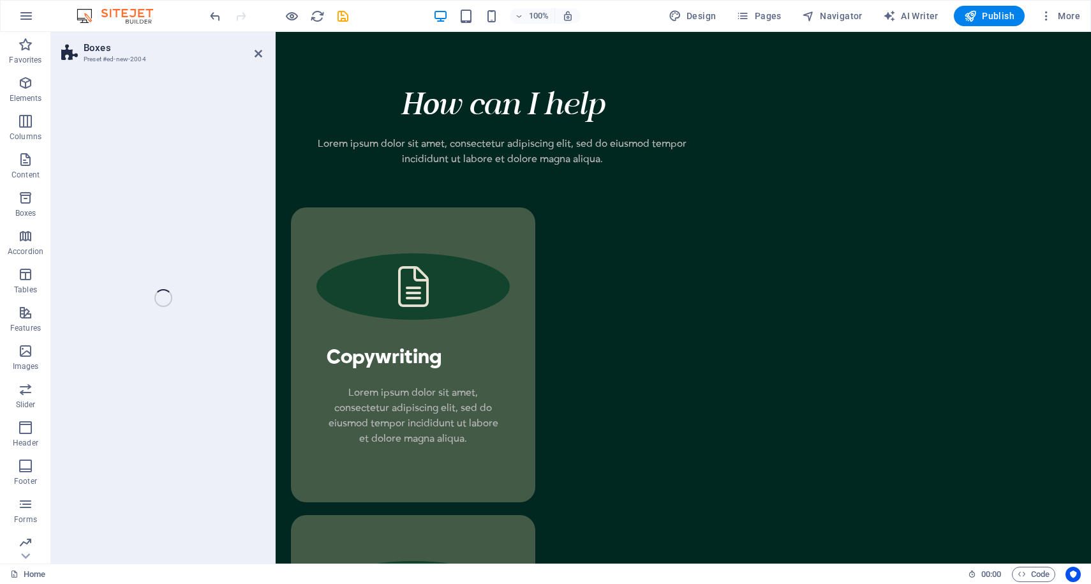
scroll to position [2827, 0]
select select "rem"
select select "preset-boxes-v3-icons-outside"
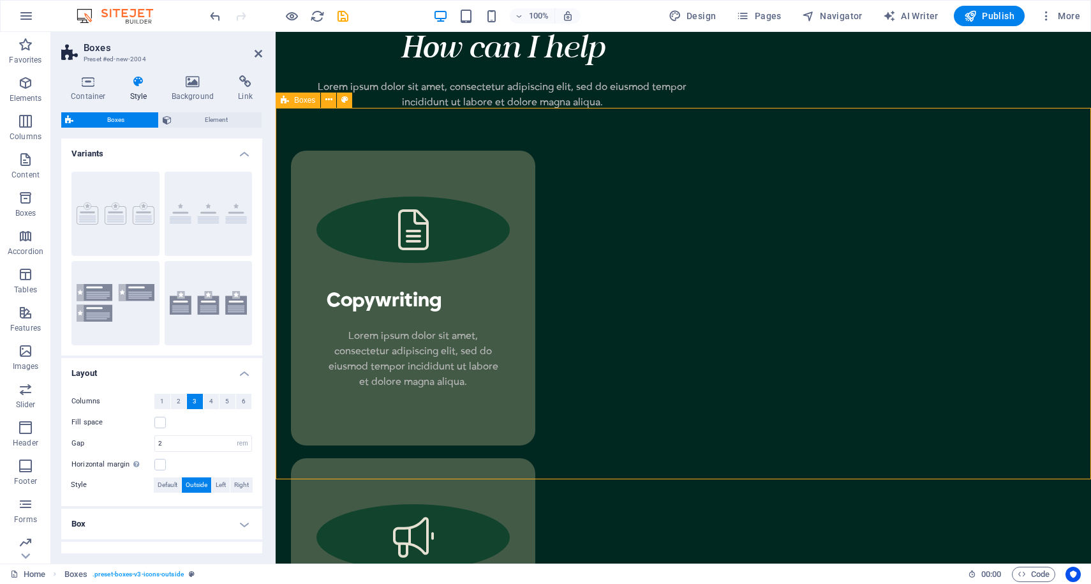
scroll to position [2884, 0]
click at [211, 402] on button "4" at bounding box center [211, 401] width 16 height 15
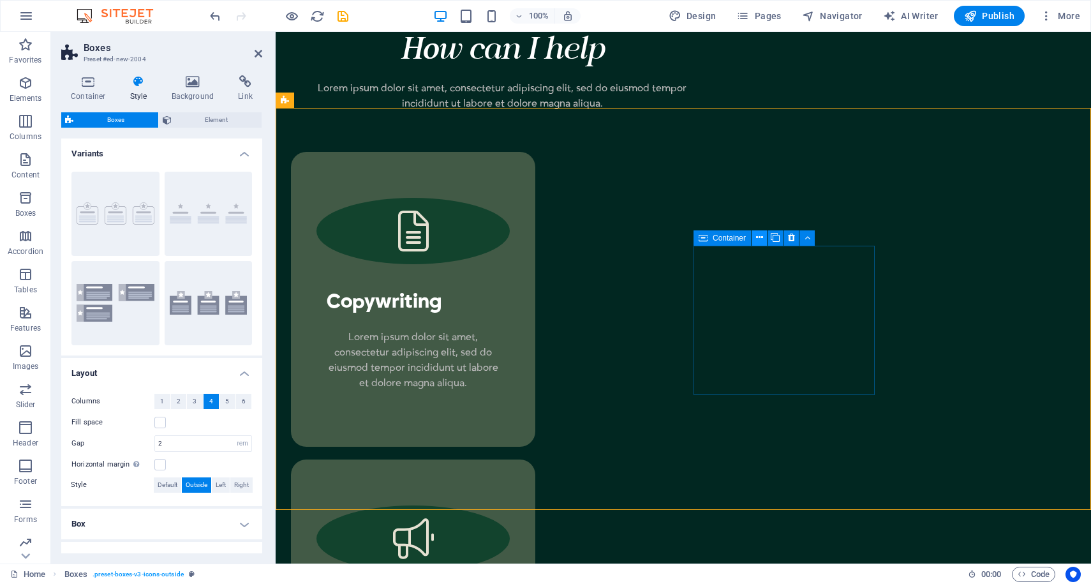
click at [756, 242] on icon at bounding box center [759, 237] width 7 height 13
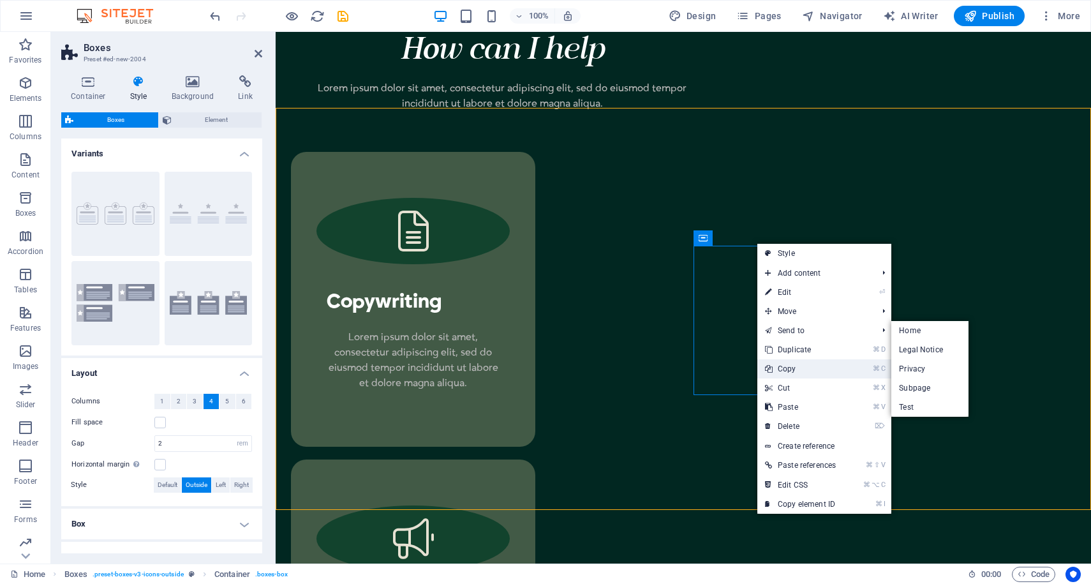
click at [786, 374] on link "⌘ C Copy" at bounding box center [800, 368] width 86 height 19
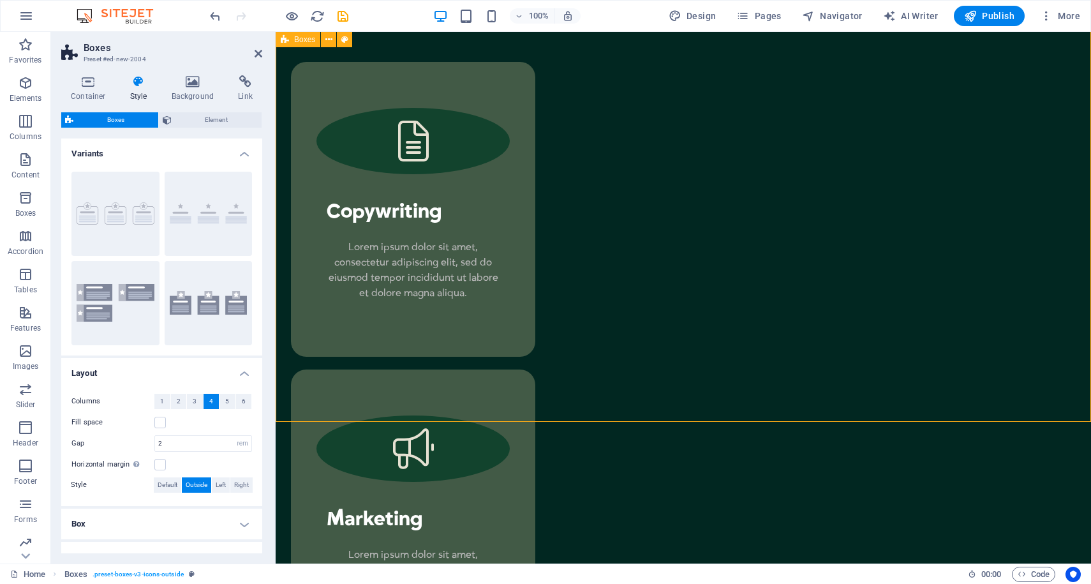
scroll to position [2972, 0]
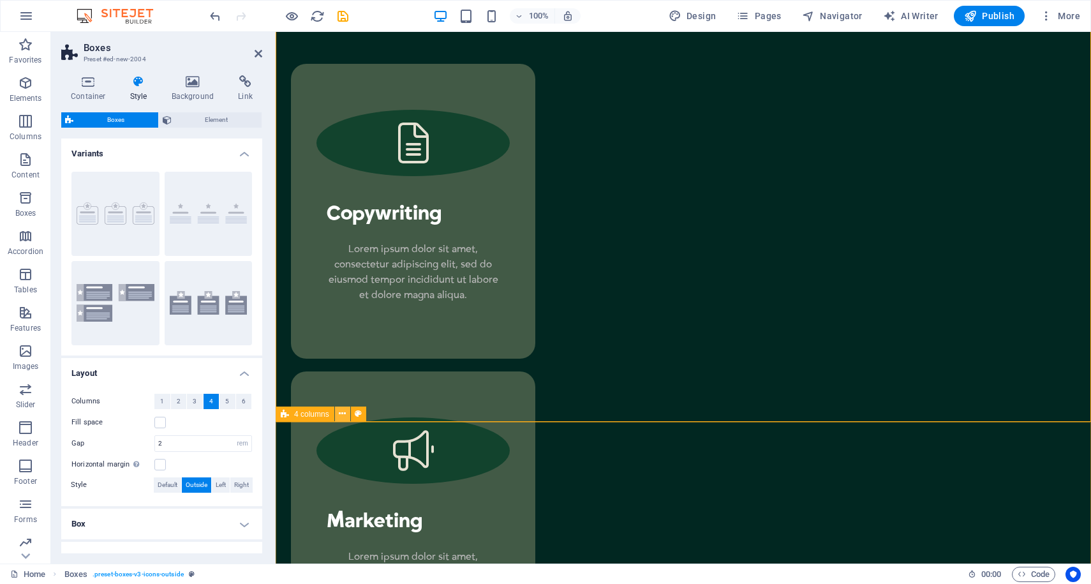
click at [341, 418] on icon at bounding box center [342, 413] width 7 height 13
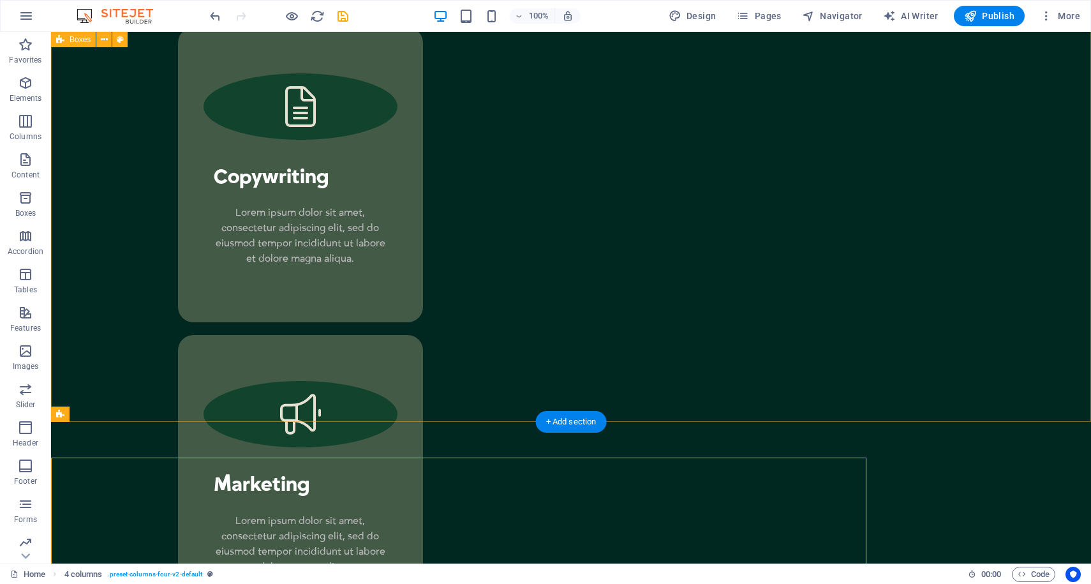
scroll to position [2936, 0]
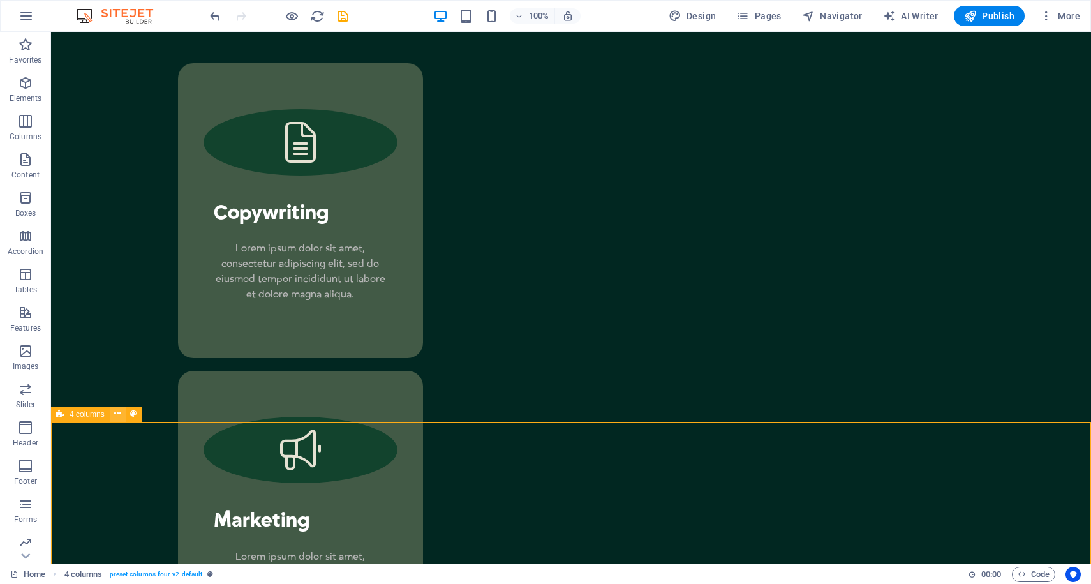
click at [117, 415] on icon at bounding box center [117, 413] width 7 height 13
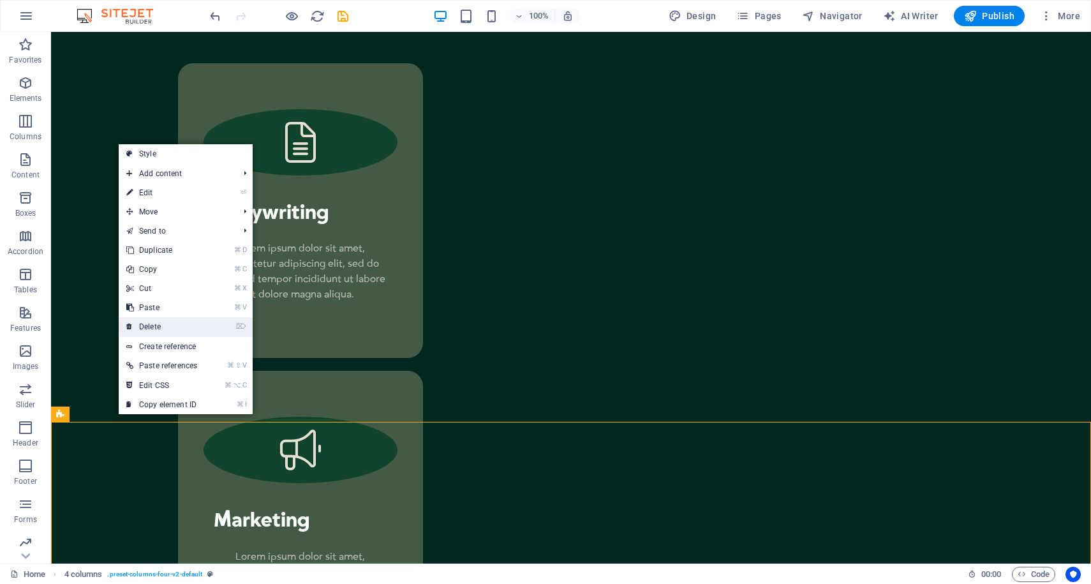
click at [154, 325] on link "⌦ Delete" at bounding box center [162, 326] width 86 height 19
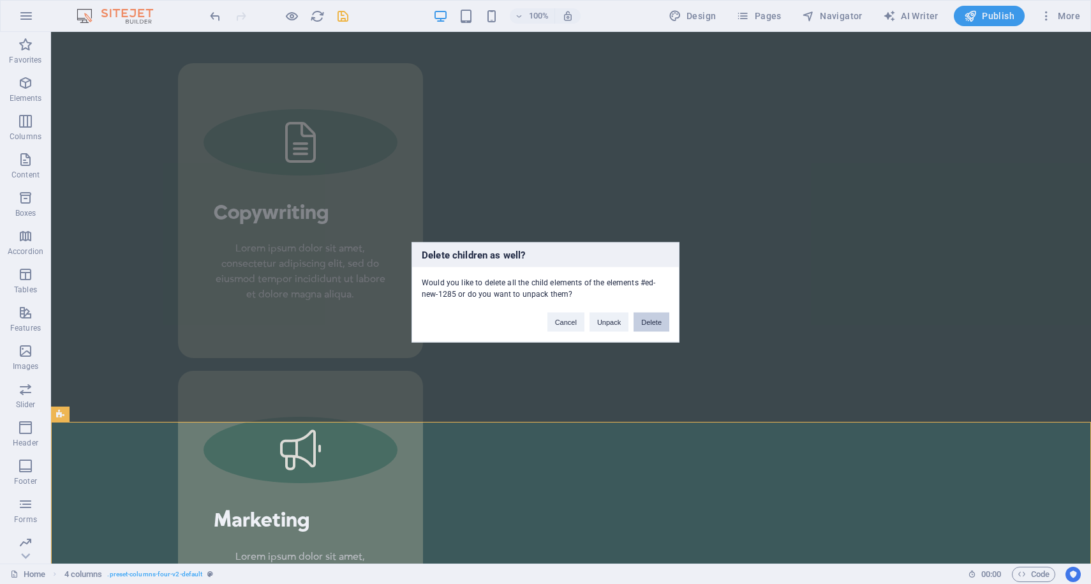
click at [654, 327] on button "Delete" at bounding box center [651, 321] width 36 height 19
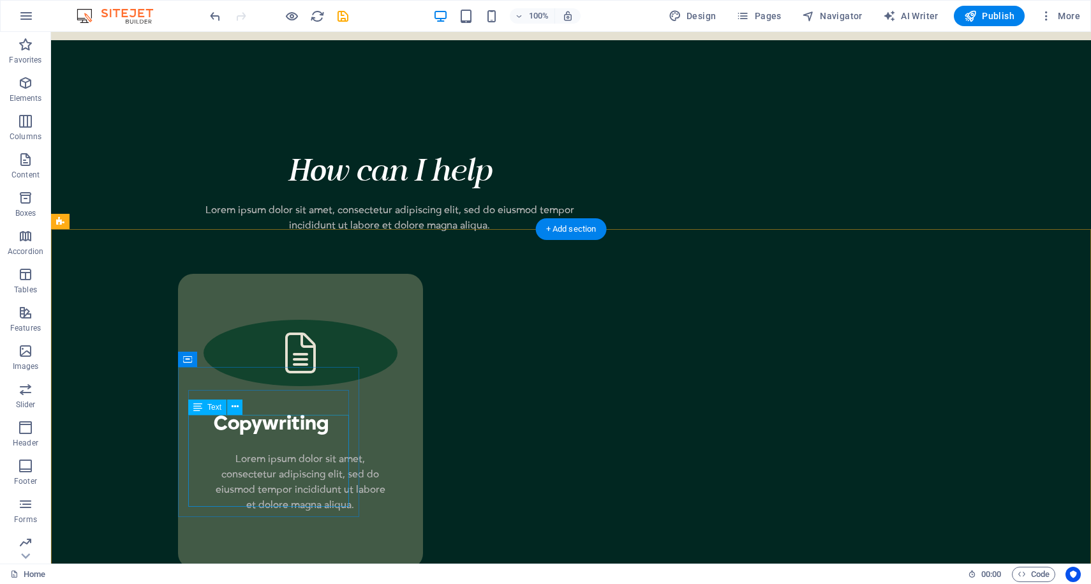
scroll to position [2726, 0]
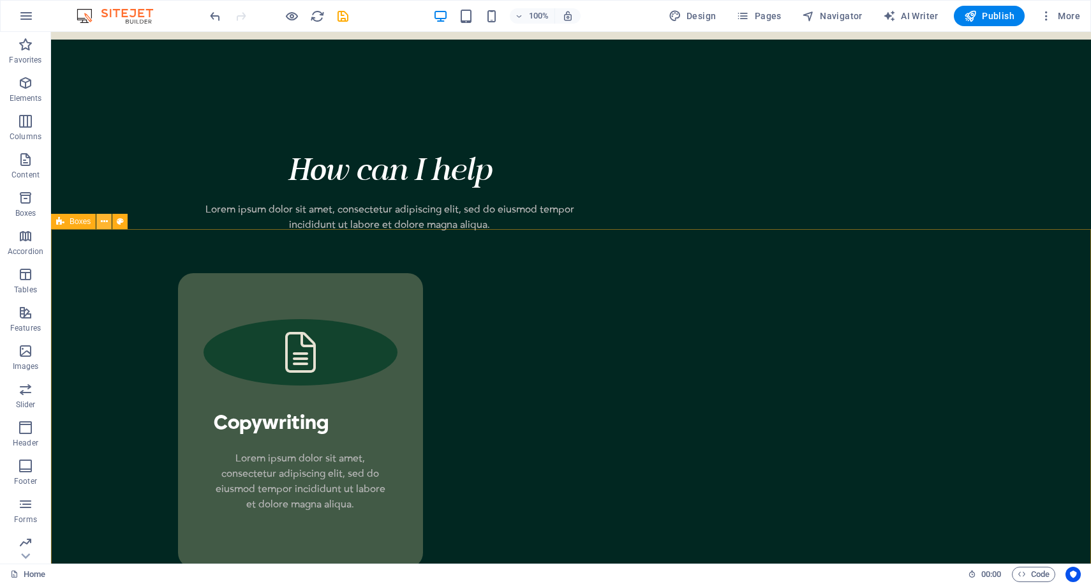
click at [103, 217] on icon at bounding box center [104, 221] width 7 height 13
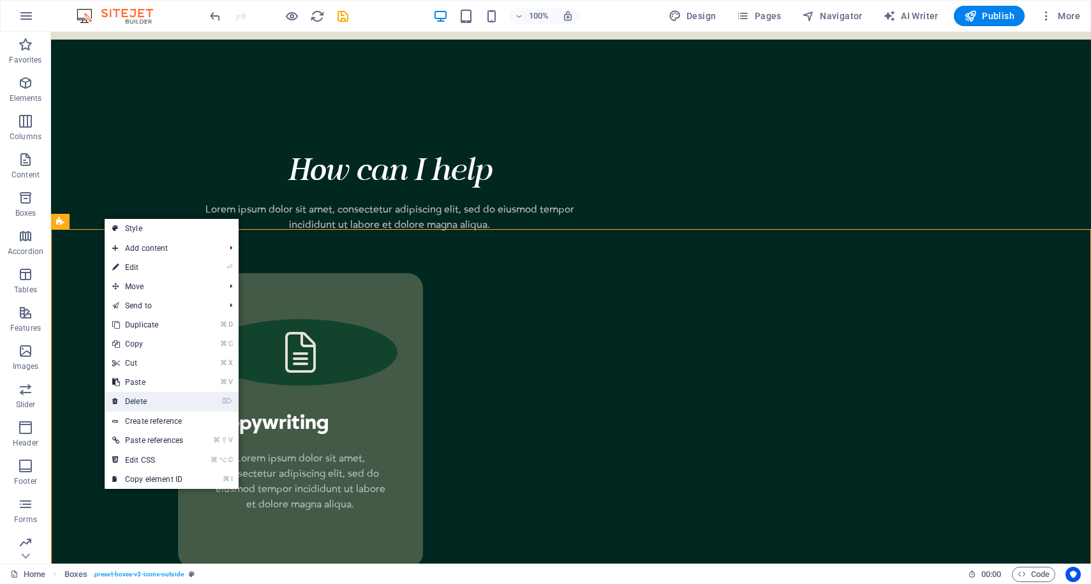
click at [130, 403] on link "⌦ Delete" at bounding box center [148, 401] width 86 height 19
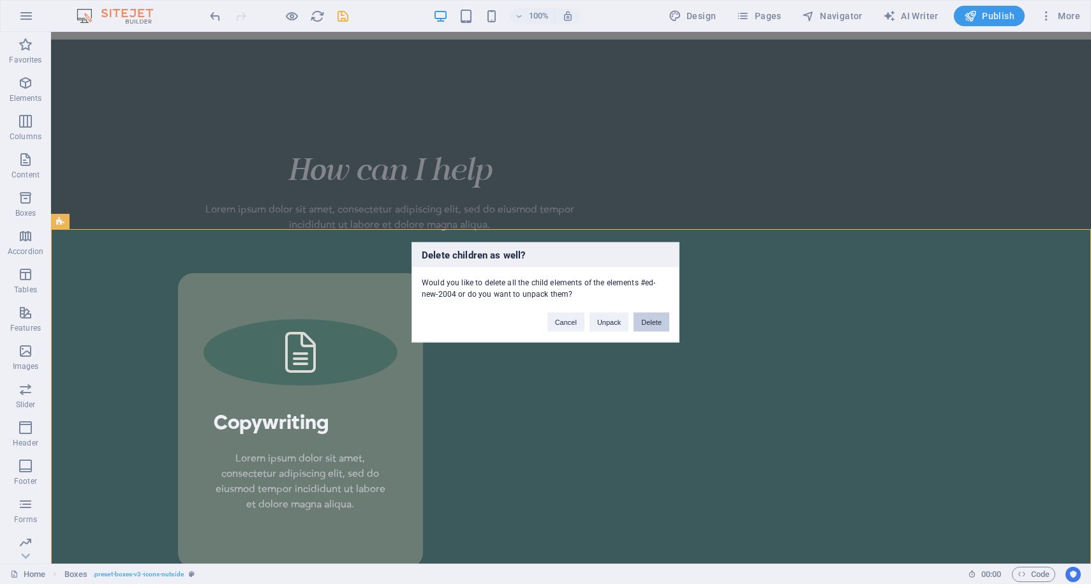
click at [644, 329] on button "Delete" at bounding box center [651, 321] width 36 height 19
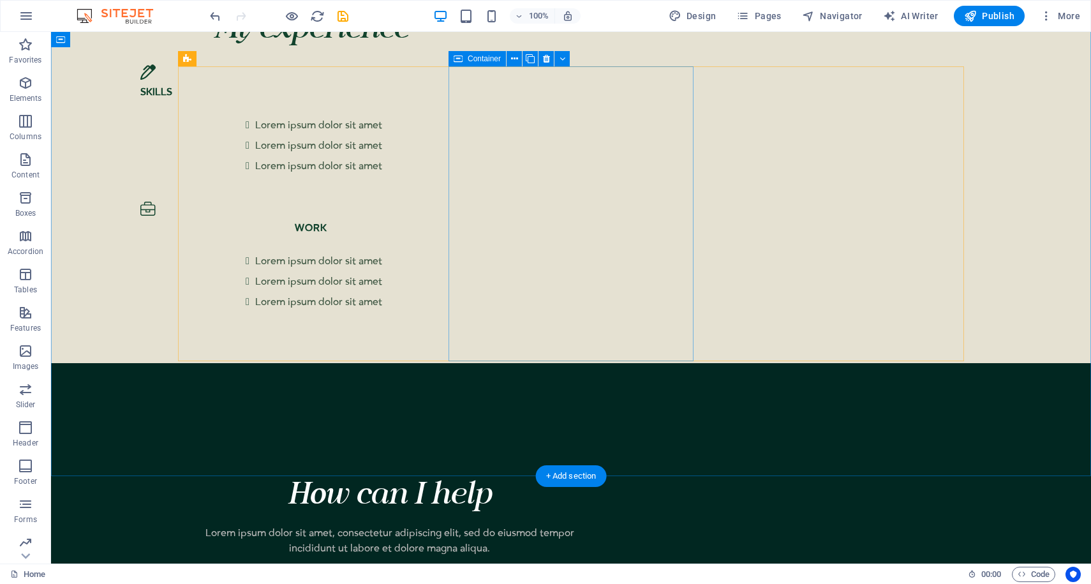
scroll to position [2385, 0]
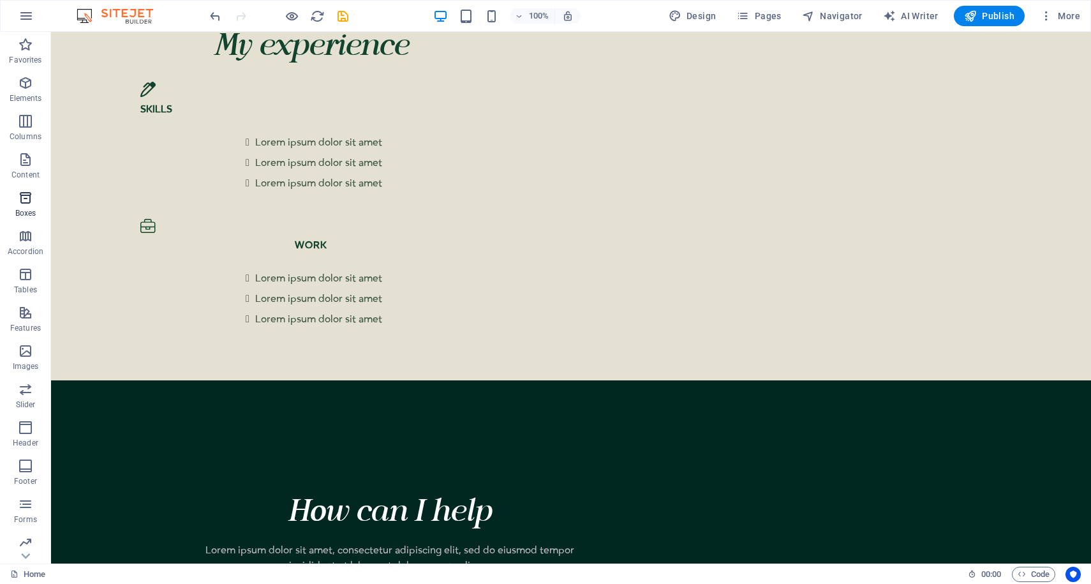
click at [19, 216] on p "Boxes" at bounding box center [25, 213] width 21 height 10
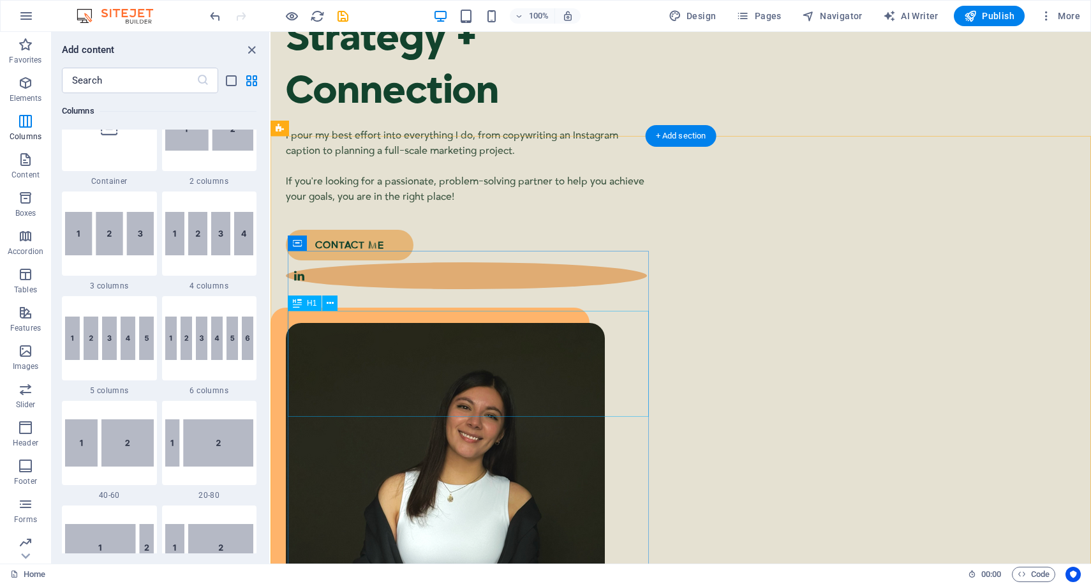
scroll to position [0, 0]
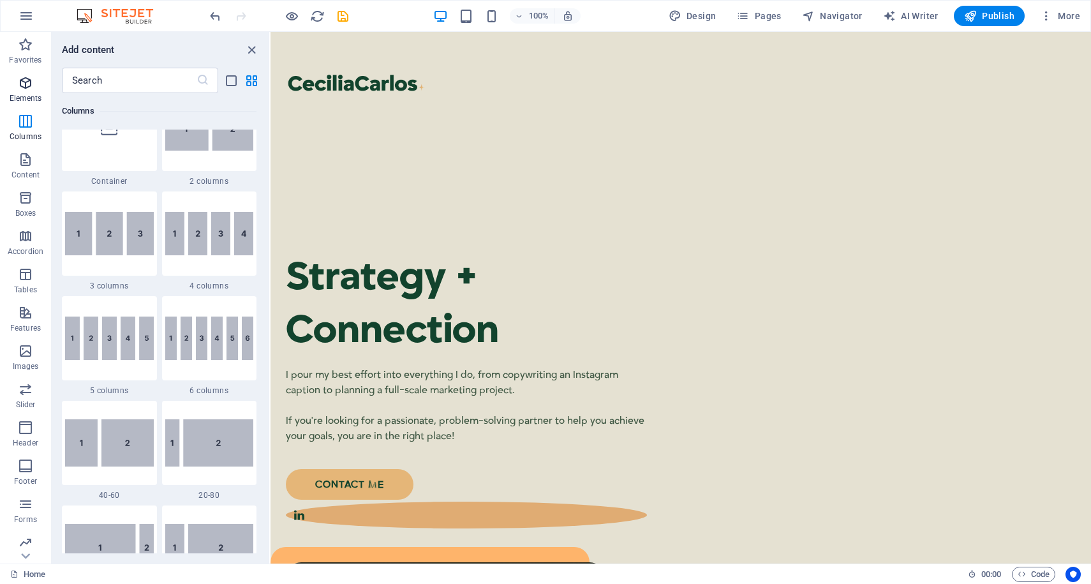
click at [27, 87] on icon "button" at bounding box center [25, 82] width 15 height 15
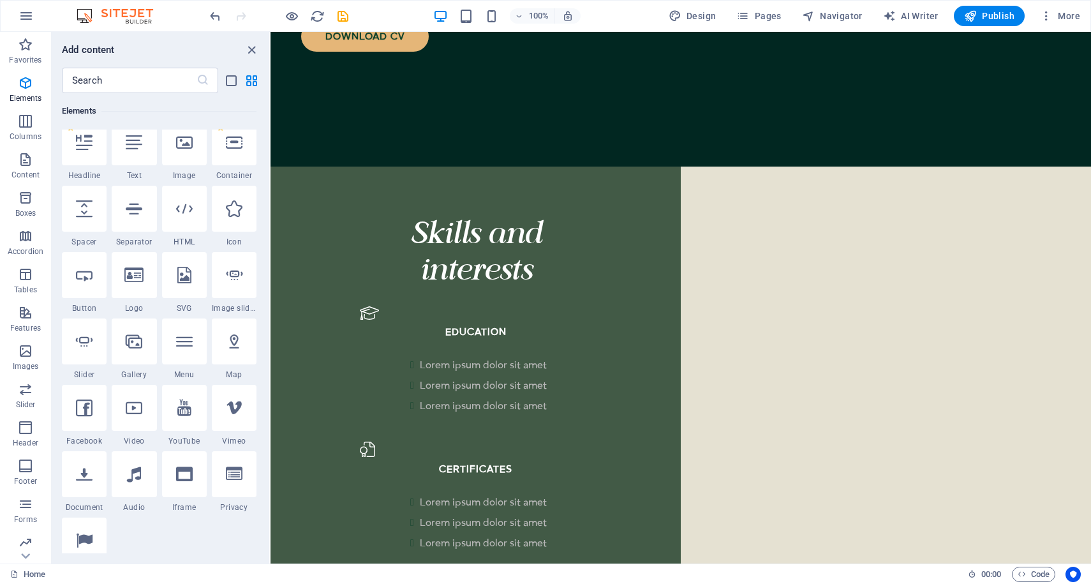
scroll to position [136, 0]
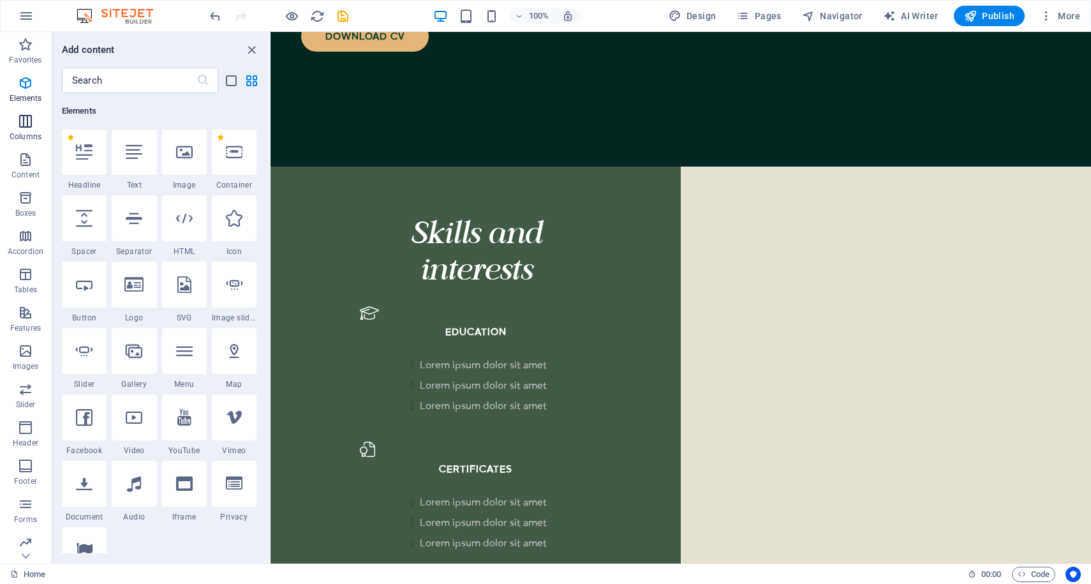
click at [26, 122] on icon "button" at bounding box center [25, 121] width 15 height 15
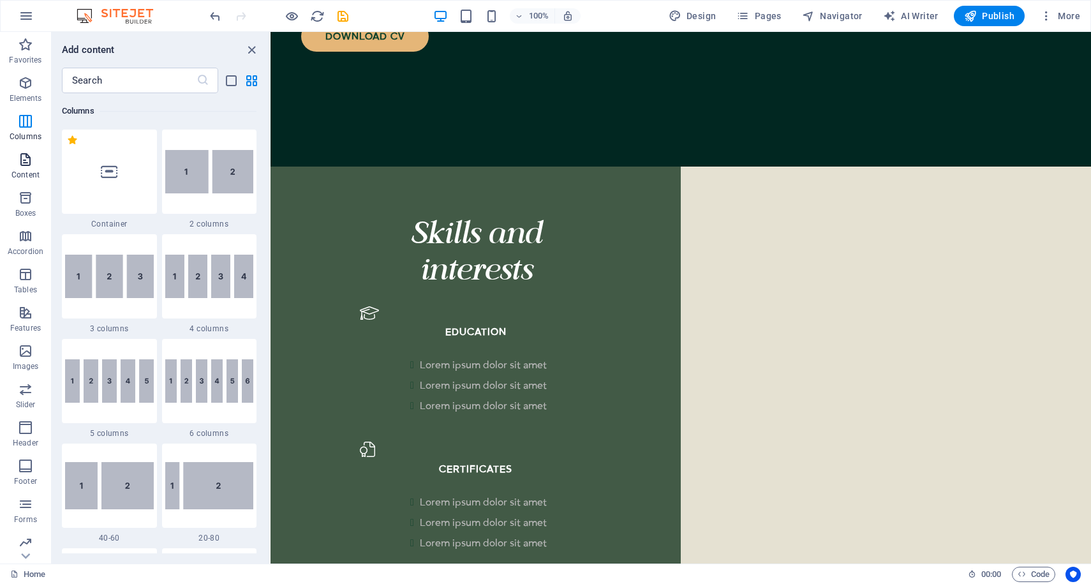
click at [23, 157] on icon "button" at bounding box center [25, 159] width 15 height 15
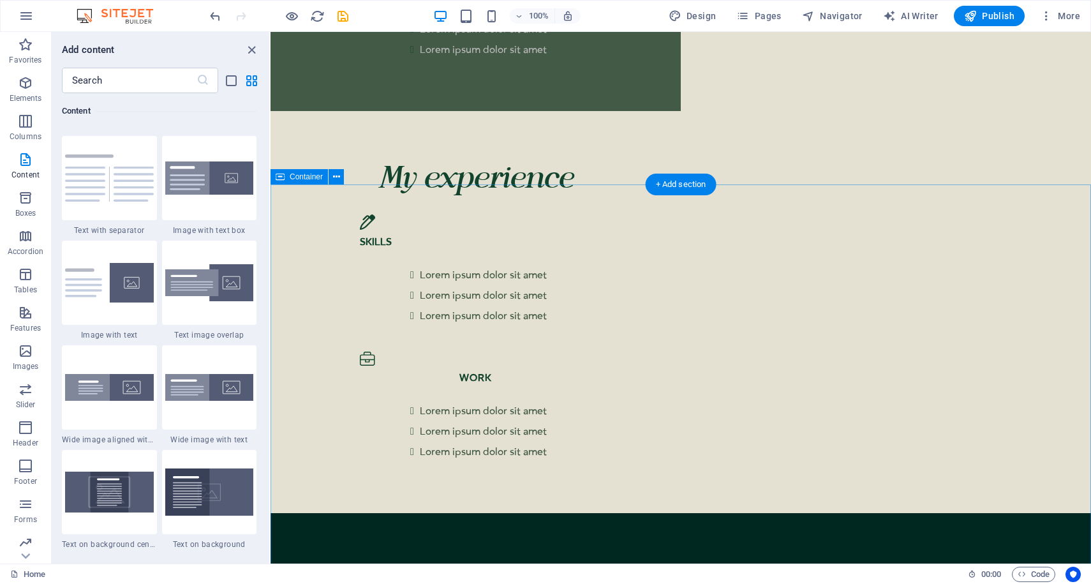
scroll to position [2452, 0]
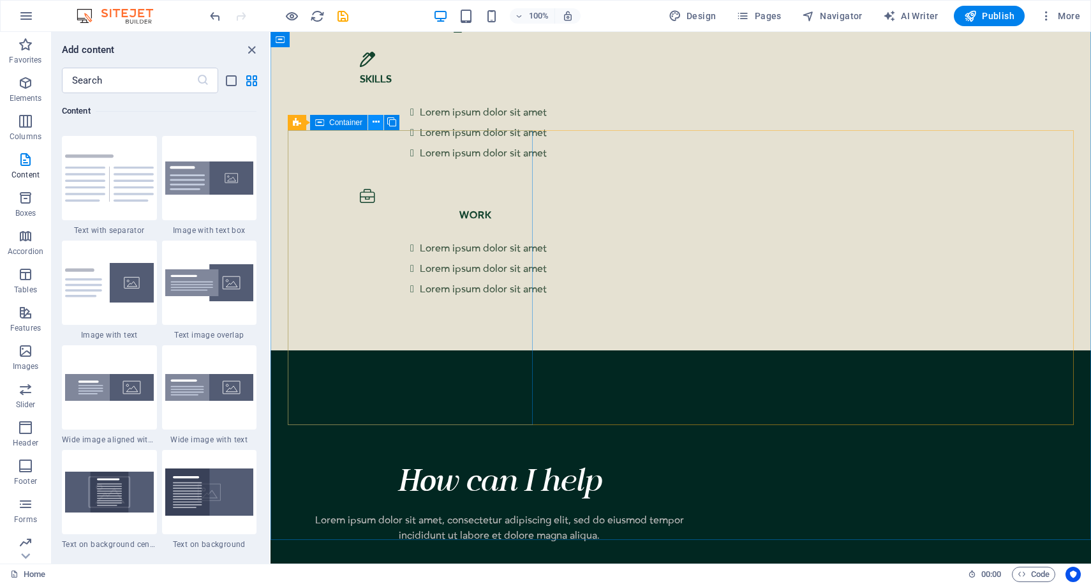
click at [375, 123] on icon at bounding box center [375, 121] width 7 height 13
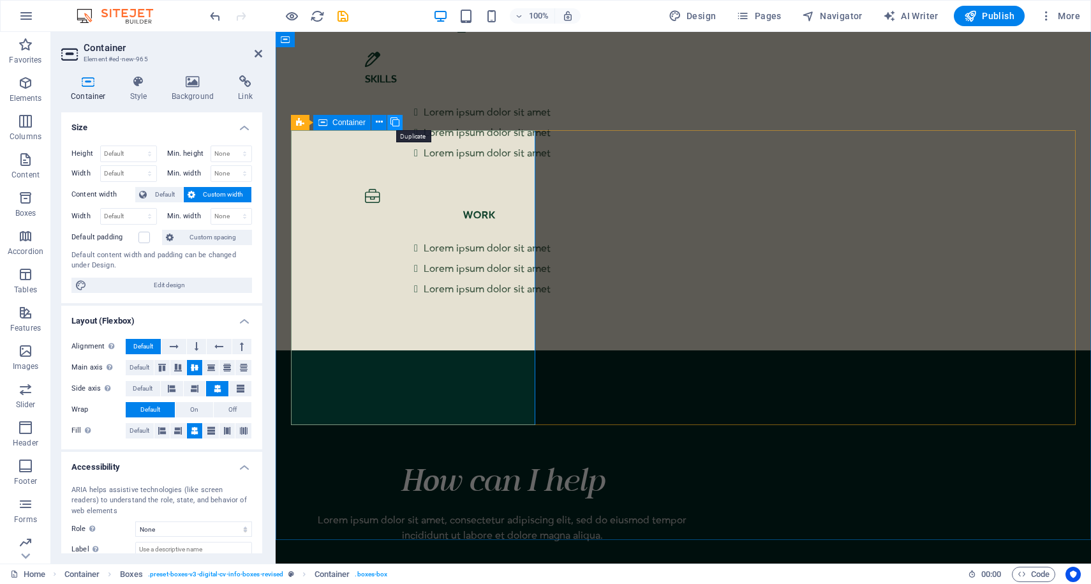
click at [397, 125] on icon at bounding box center [394, 121] width 9 height 13
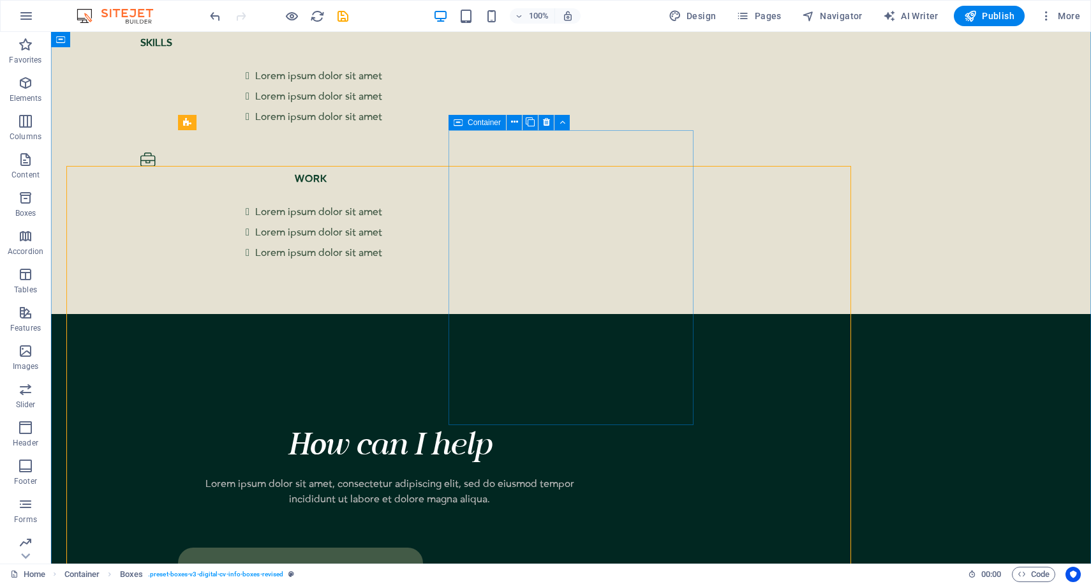
scroll to position [2415, 0]
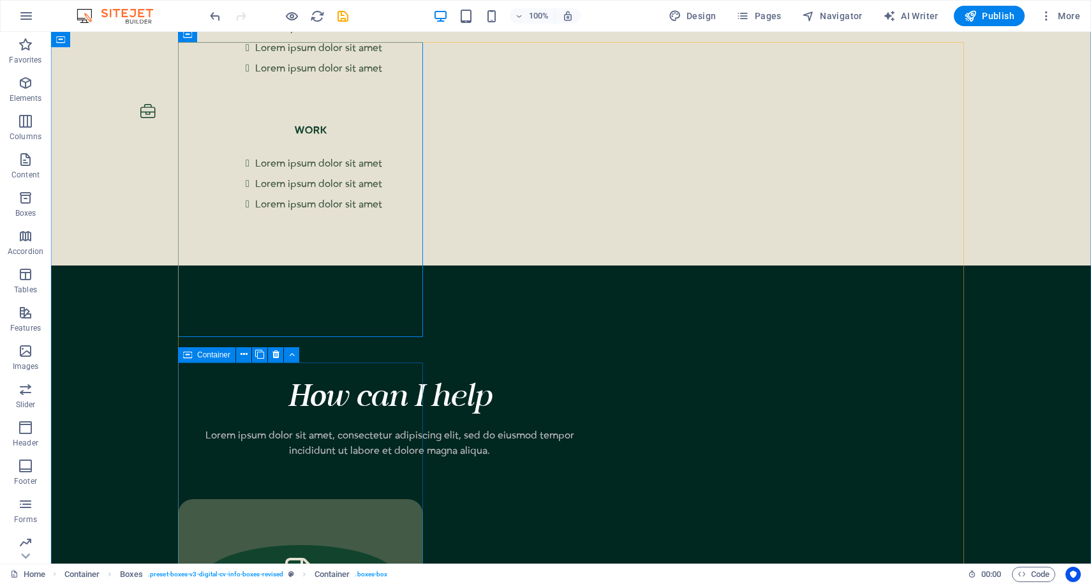
scroll to position [2503, 0]
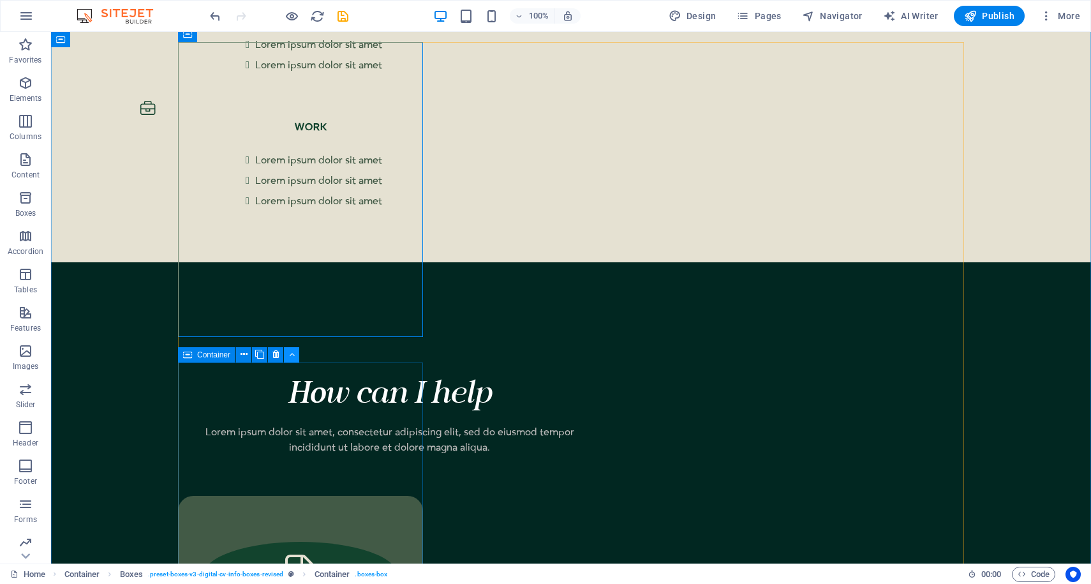
click at [295, 355] on button at bounding box center [291, 354] width 15 height 15
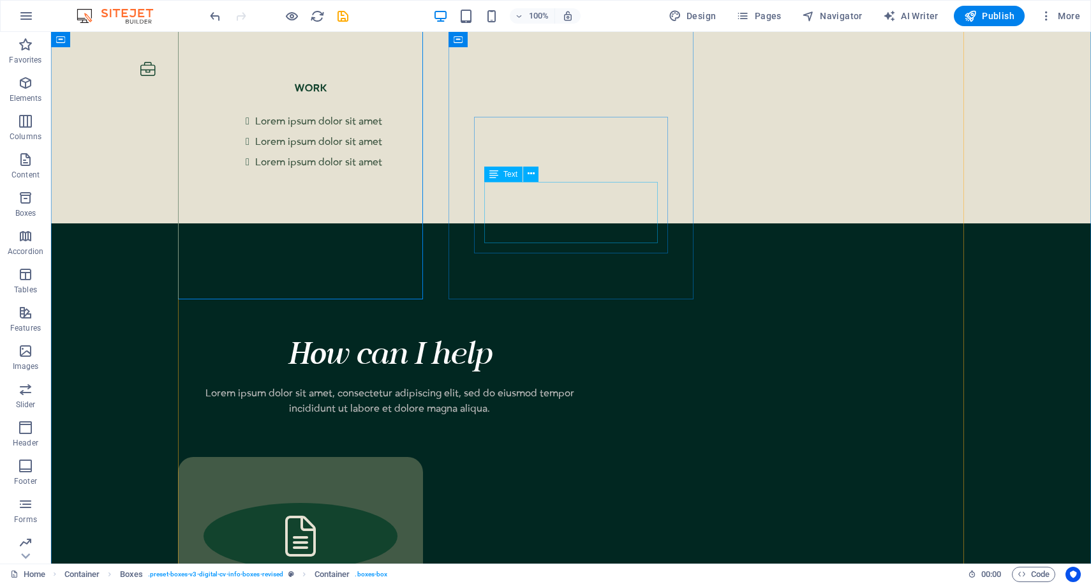
scroll to position [2544, 0]
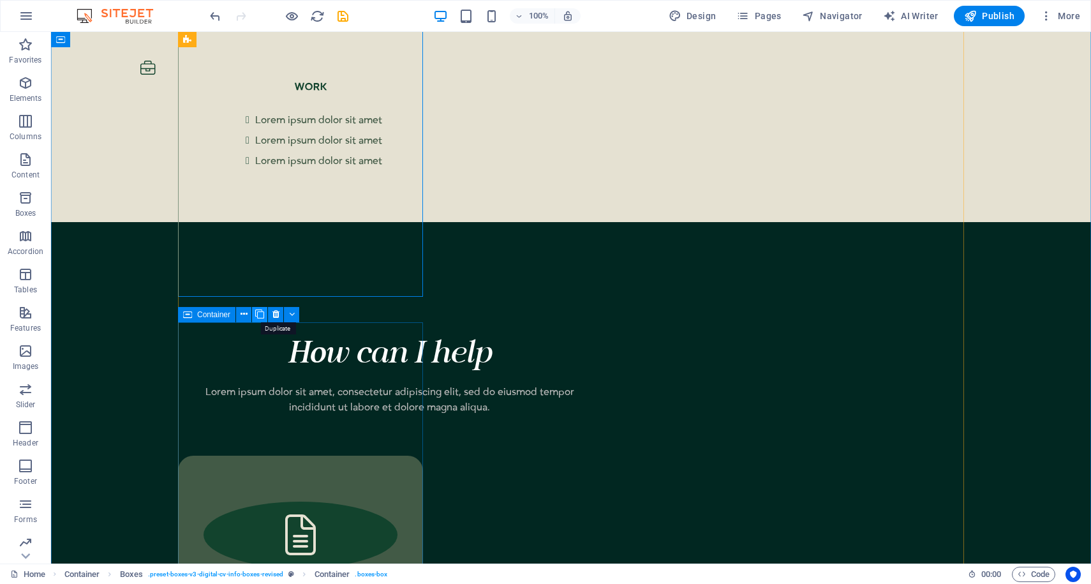
click at [261, 317] on icon at bounding box center [259, 313] width 9 height 13
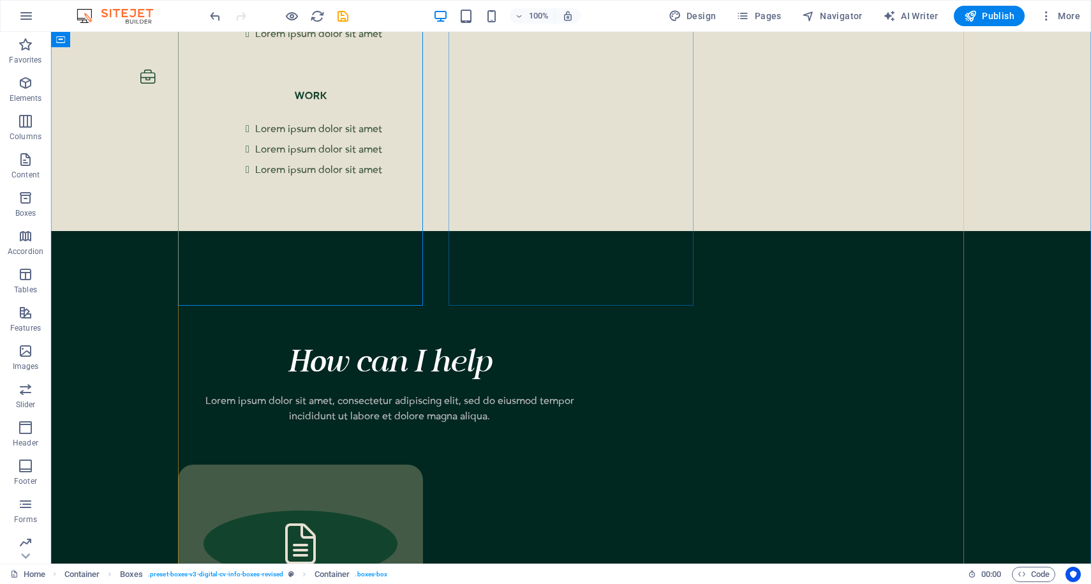
scroll to position [2535, 0]
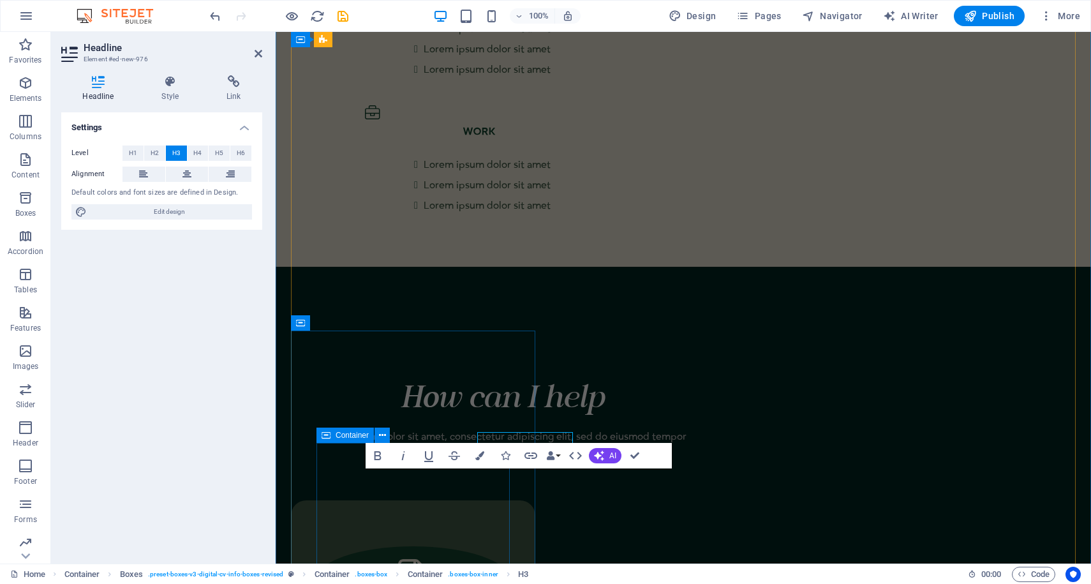
scroll to position [2572, 0]
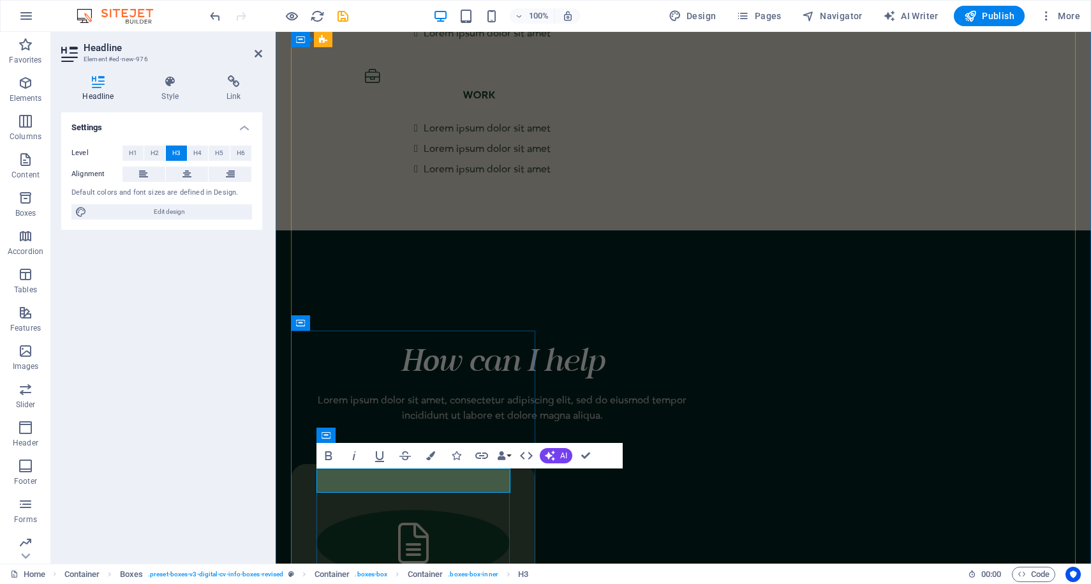
scroll to position [0, 22]
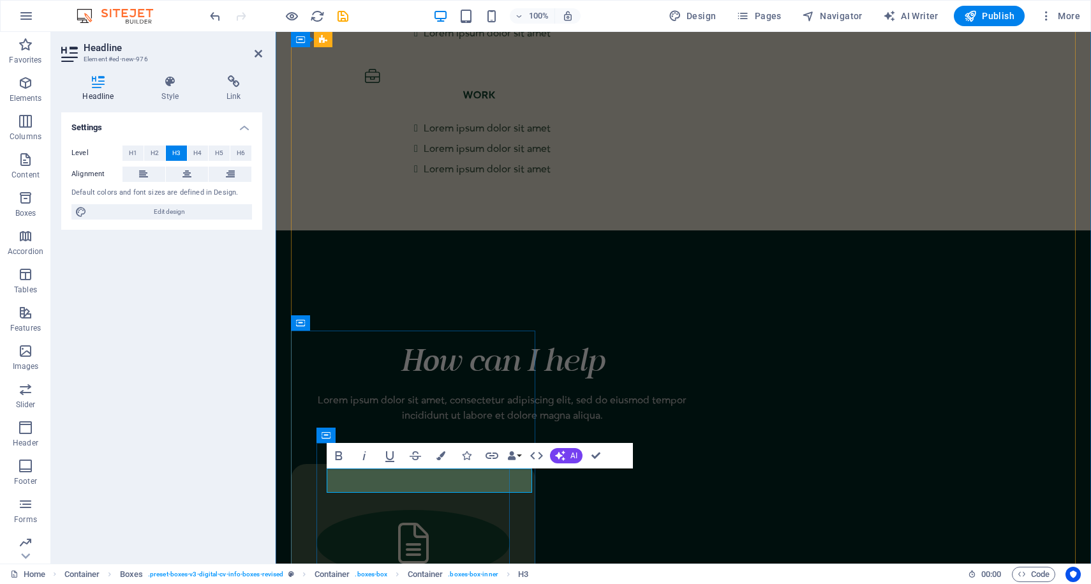
scroll to position [0, 0]
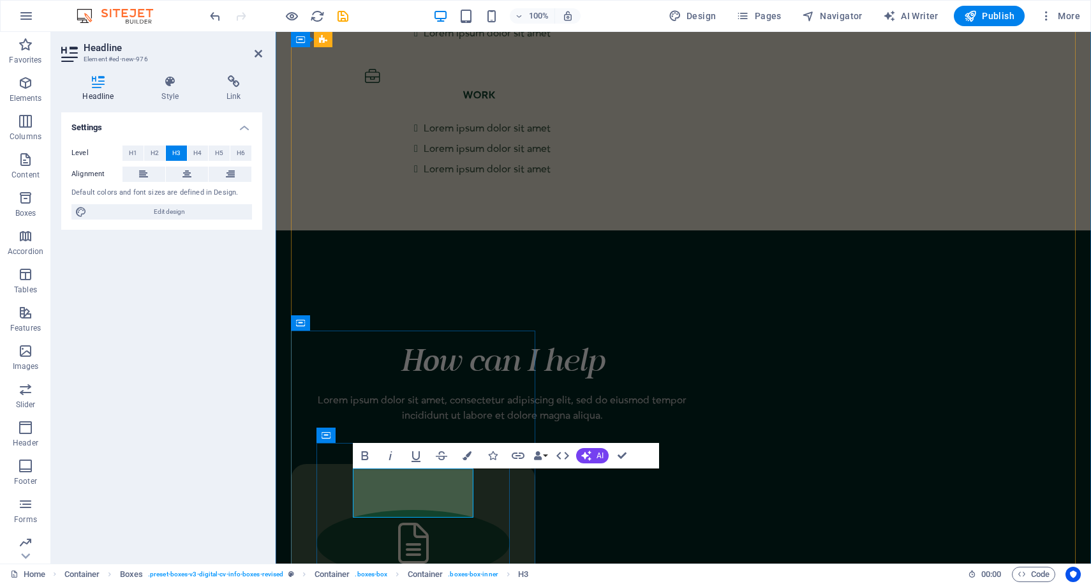
click at [172, 172] on button at bounding box center [187, 173] width 43 height 15
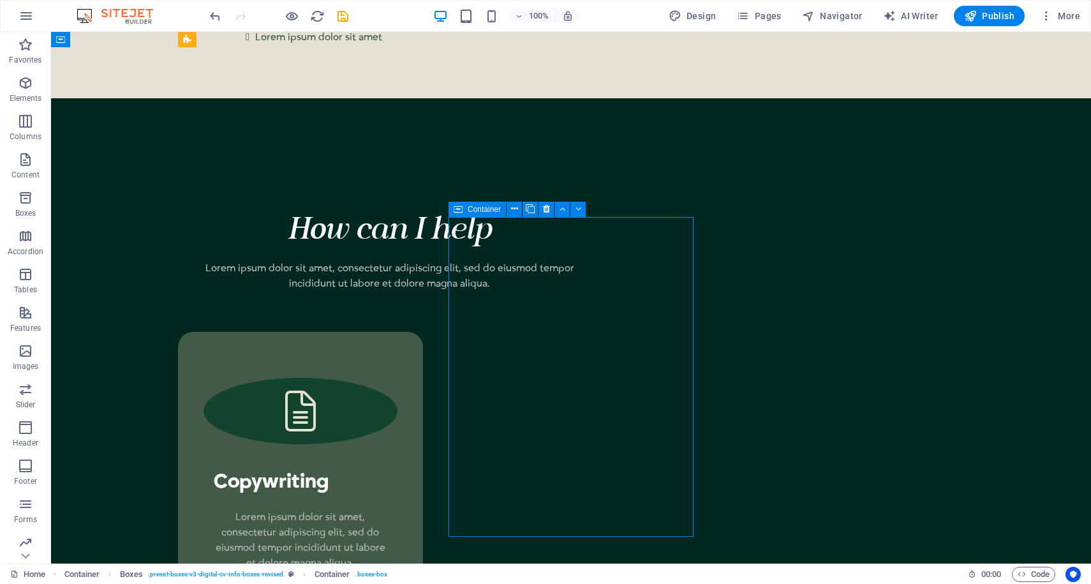
scroll to position [2670, 0]
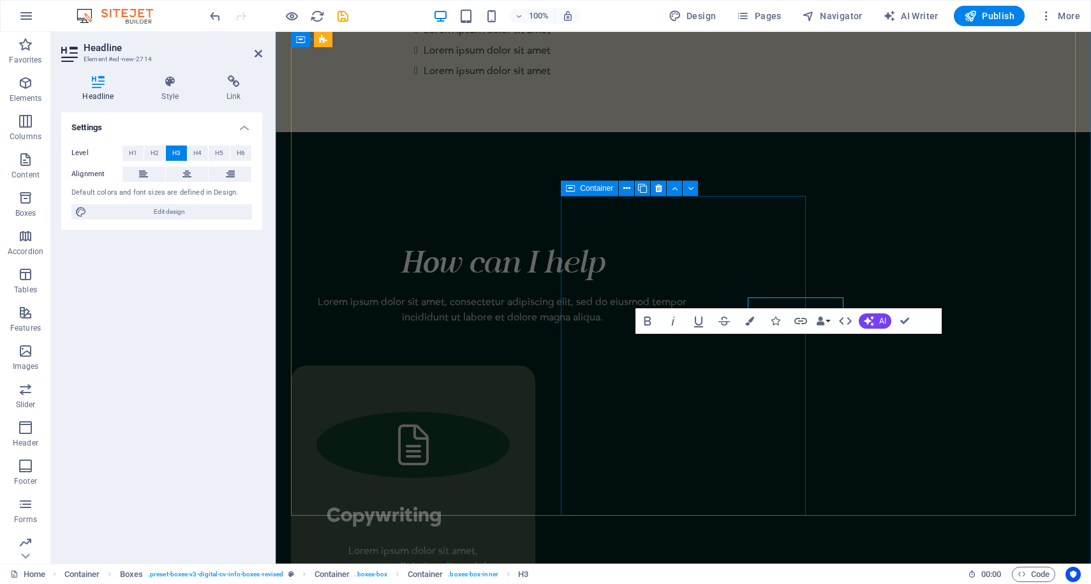
scroll to position [2706, 0]
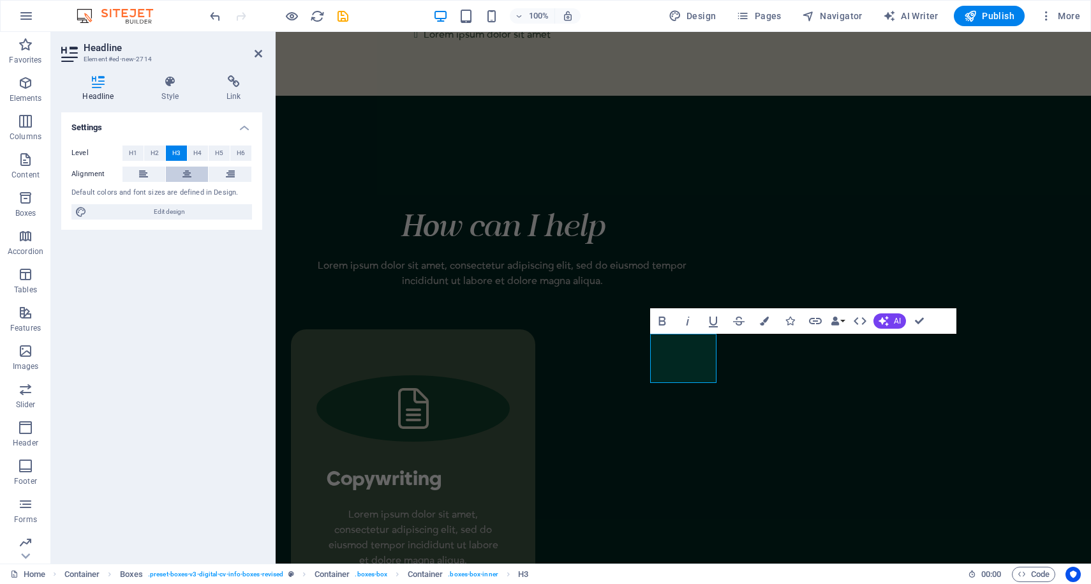
click at [182, 169] on icon at bounding box center [186, 173] width 9 height 15
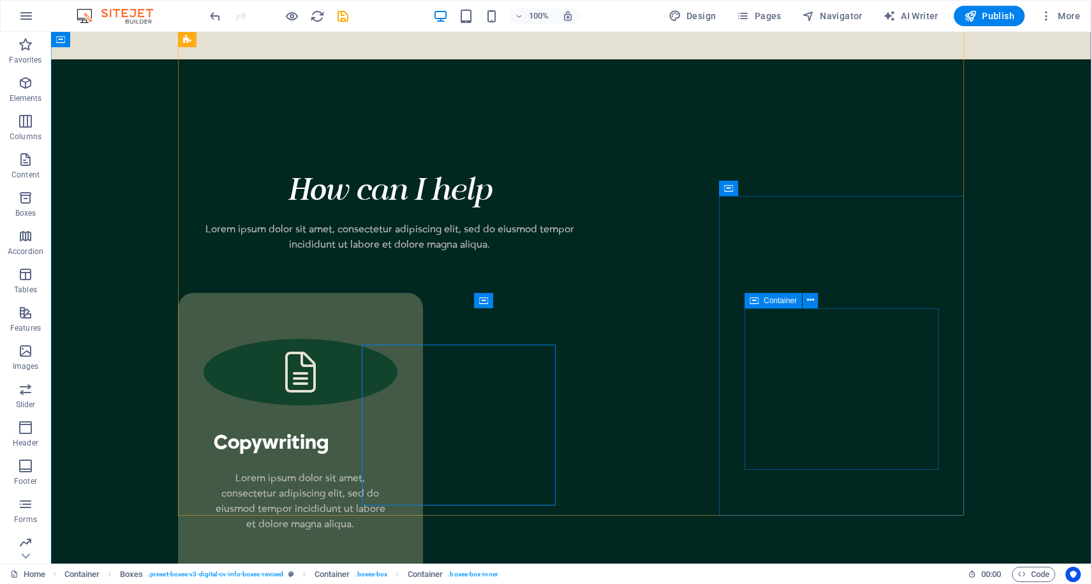
scroll to position [2670, 0]
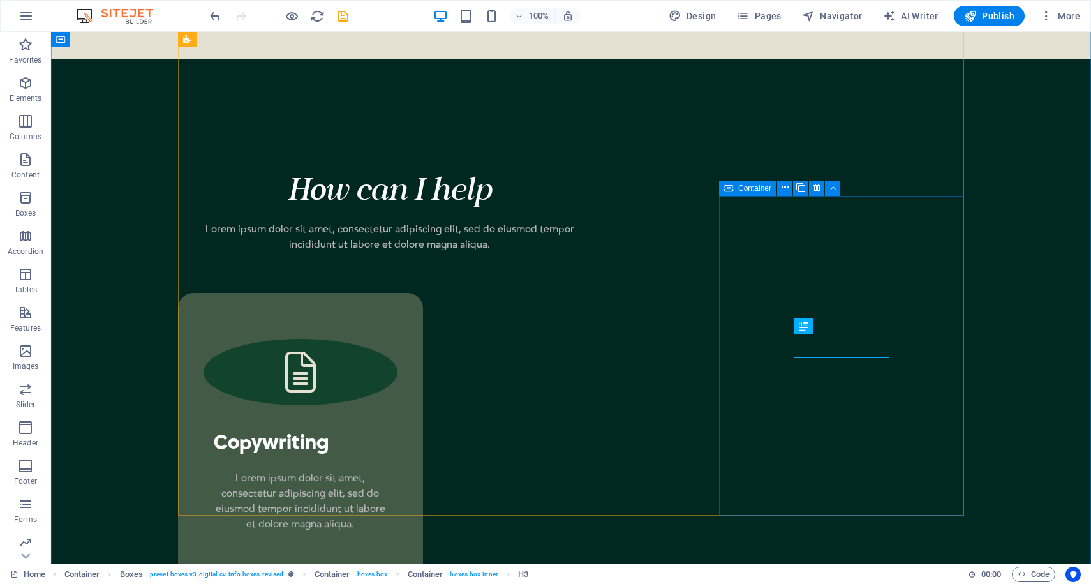
scroll to position [2670, 0]
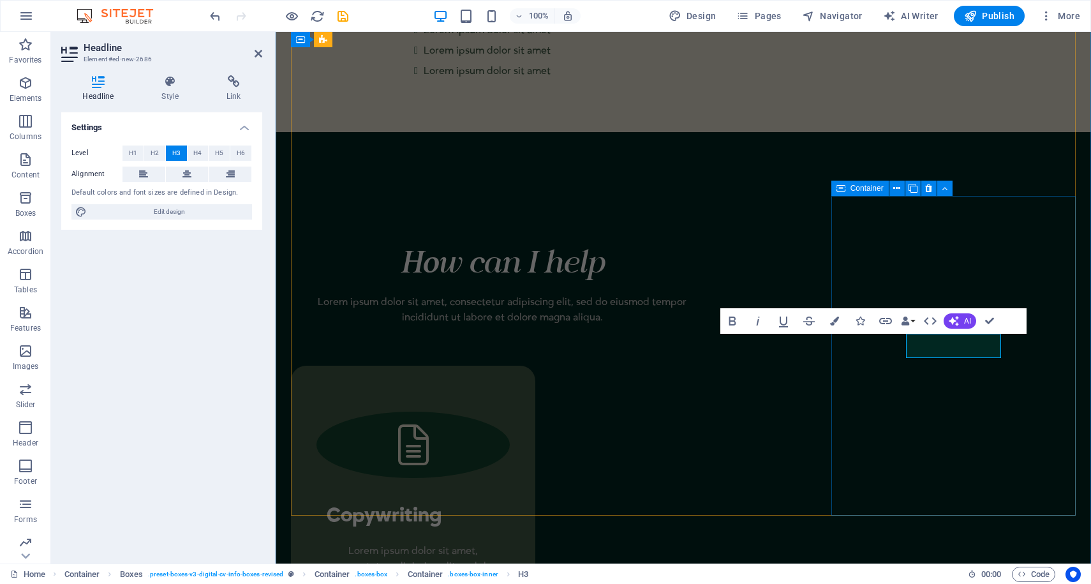
scroll to position [2706, 0]
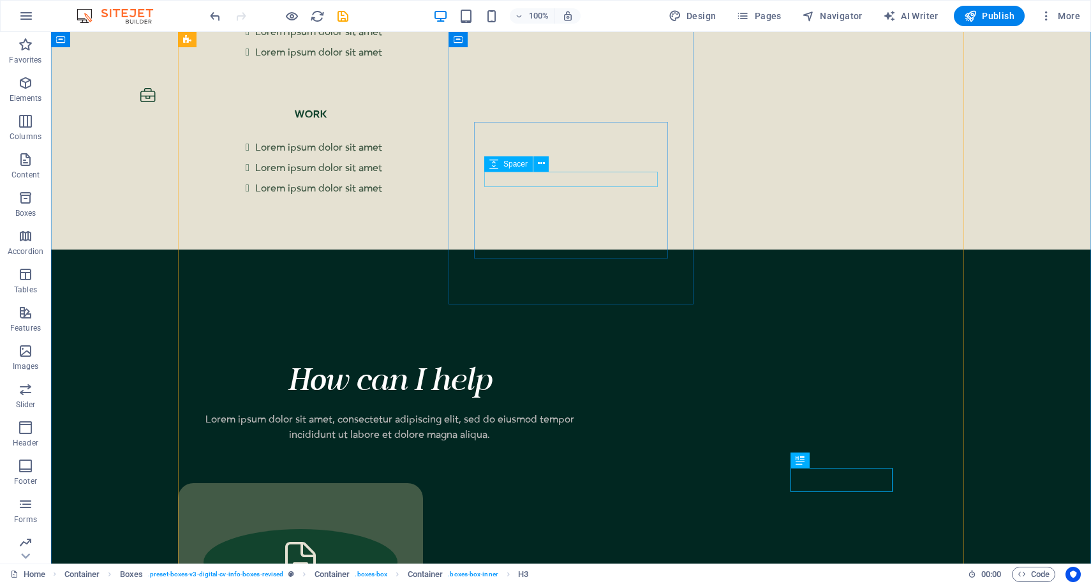
scroll to position [2516, 0]
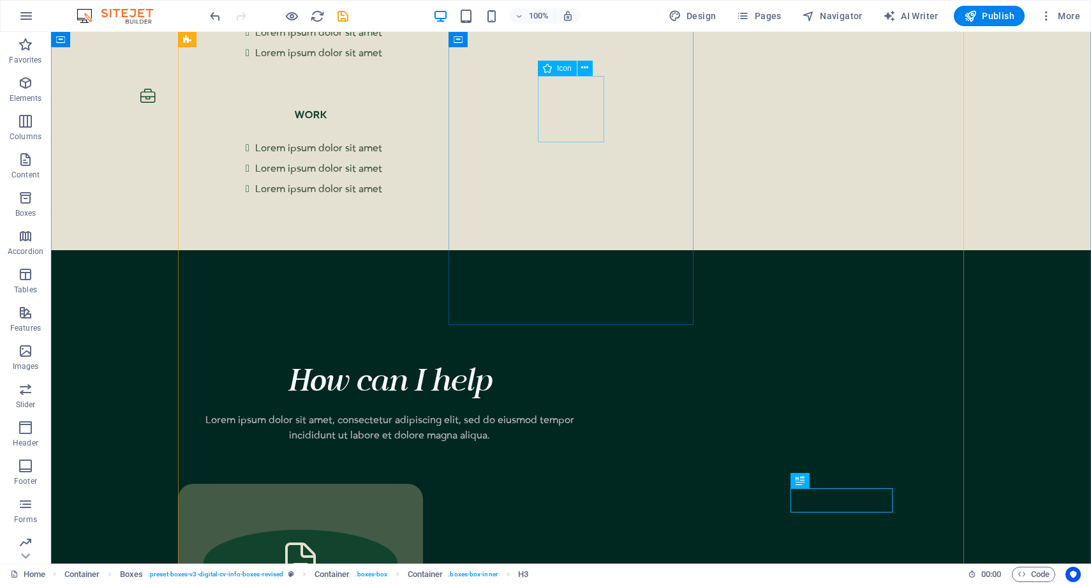
select select "xMidYMid"
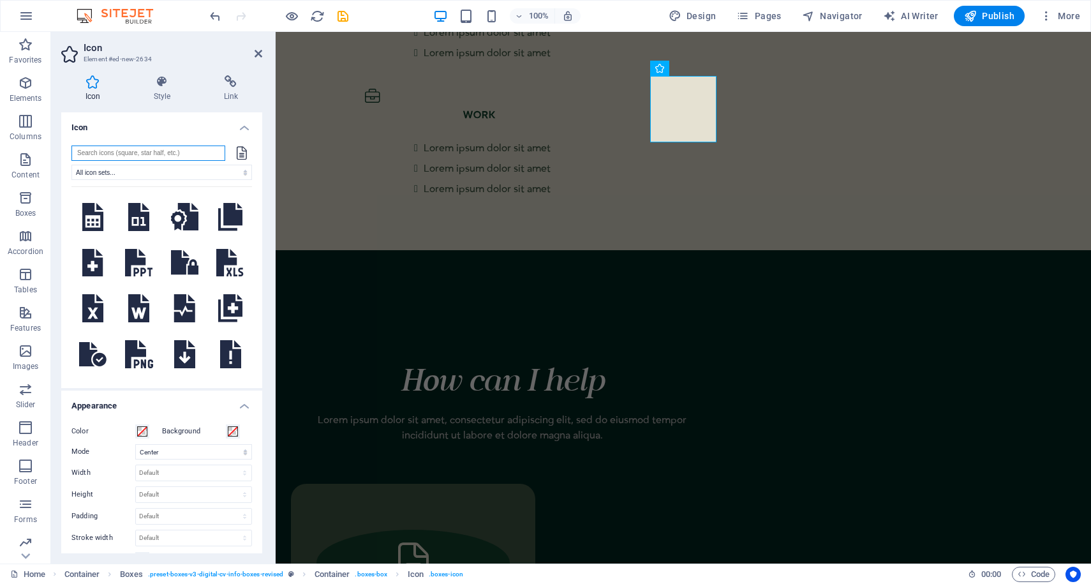
scroll to position [0, 0]
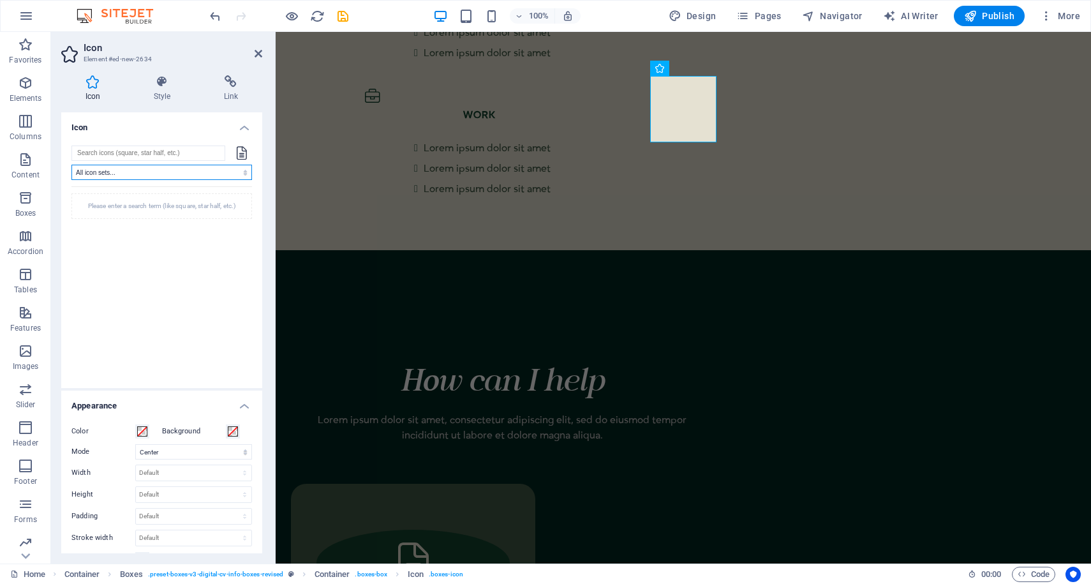
click at [172, 168] on select "All icon sets... IcoFont Ionicons FontAwesome Brands FontAwesome Duotone FontAw…" at bounding box center [161, 172] width 180 height 15
click at [71, 165] on select "All icon sets... IcoFont Ionicons FontAwesome Brands FontAwesome Duotone FontAw…" at bounding box center [161, 172] width 180 height 15
click at [171, 153] on input "search" at bounding box center [148, 152] width 154 height 15
click at [110, 147] on input "marketinf" at bounding box center [148, 152] width 154 height 15
type input "marketing"
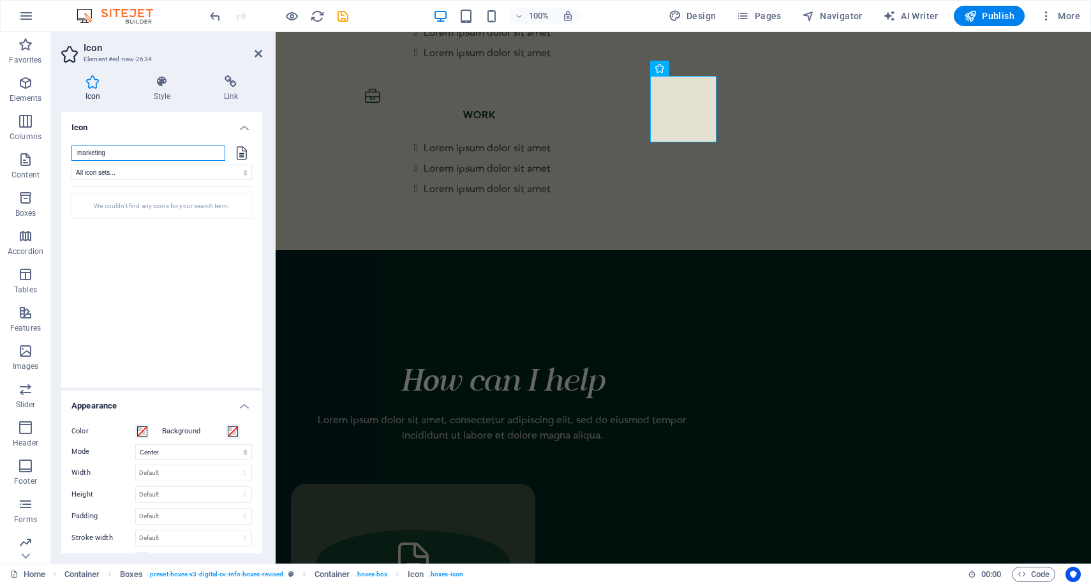
click at [107, 150] on input "marketing" at bounding box center [148, 152] width 154 height 15
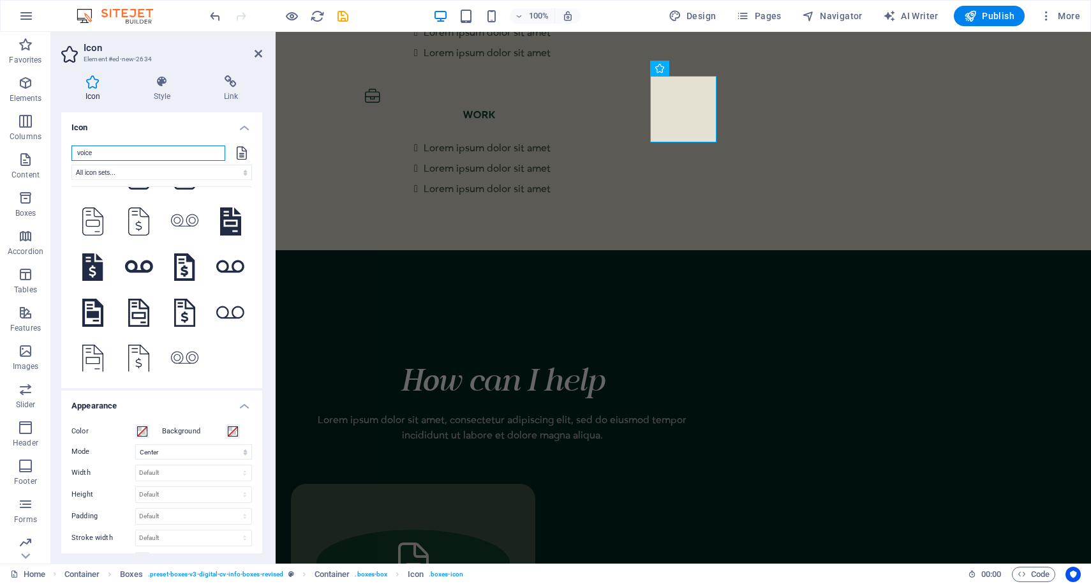
click at [155, 150] on input "voice" at bounding box center [148, 152] width 154 height 15
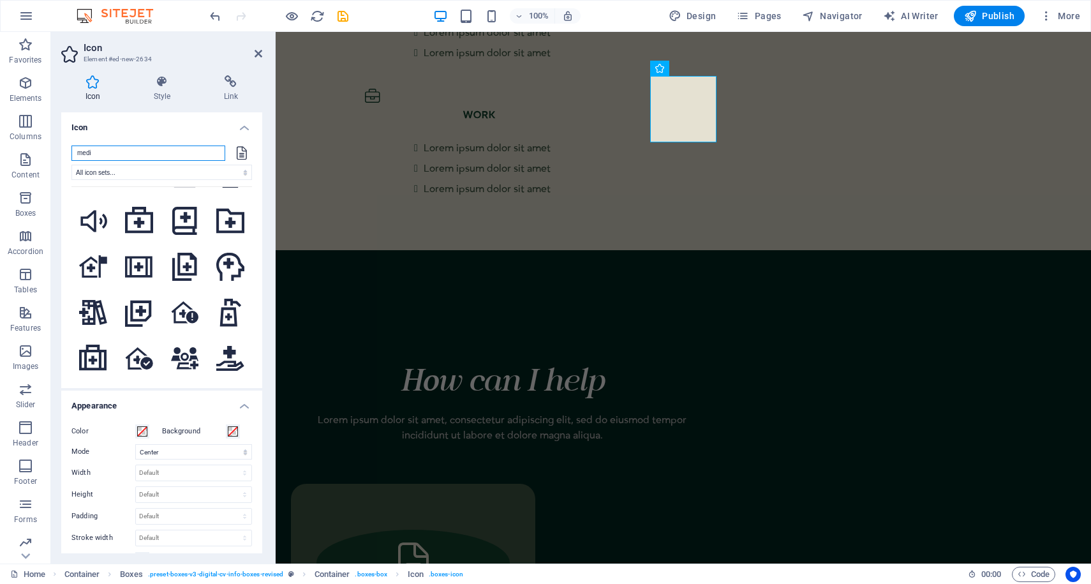
scroll to position [2257, 0]
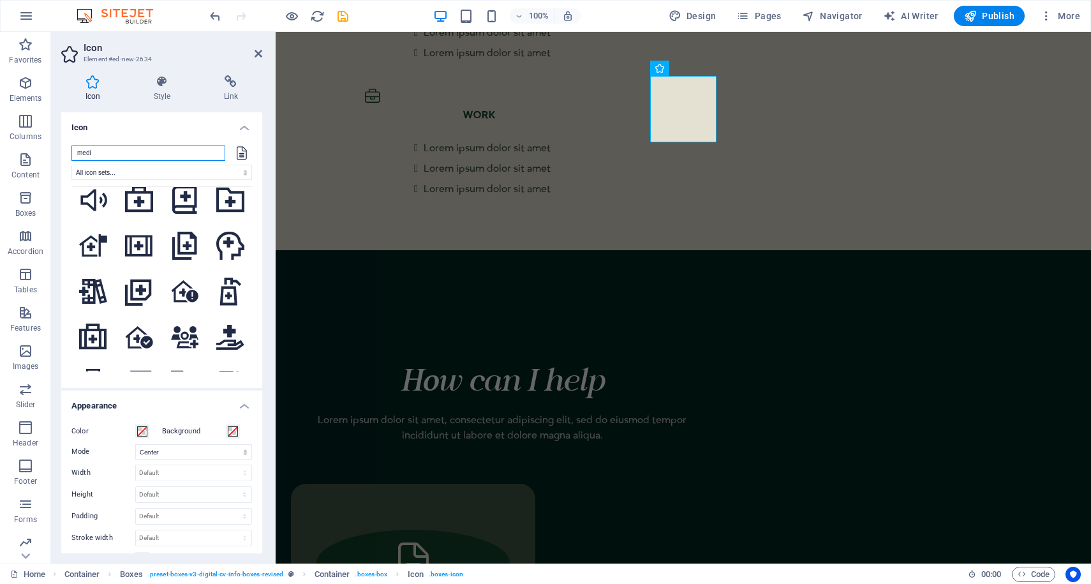
click at [168, 149] on input "medi" at bounding box center [148, 152] width 154 height 15
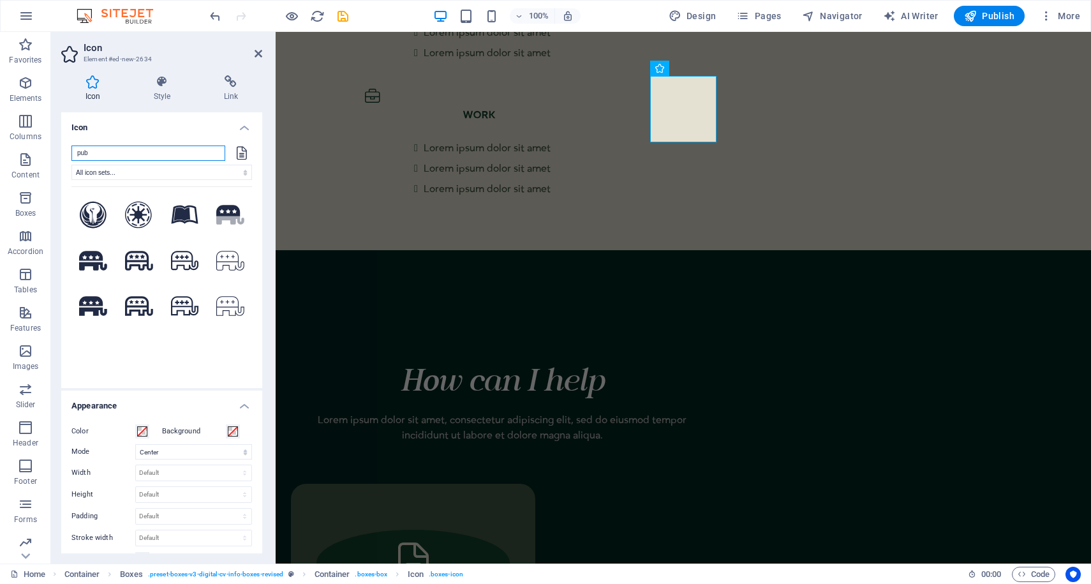
scroll to position [0, 0]
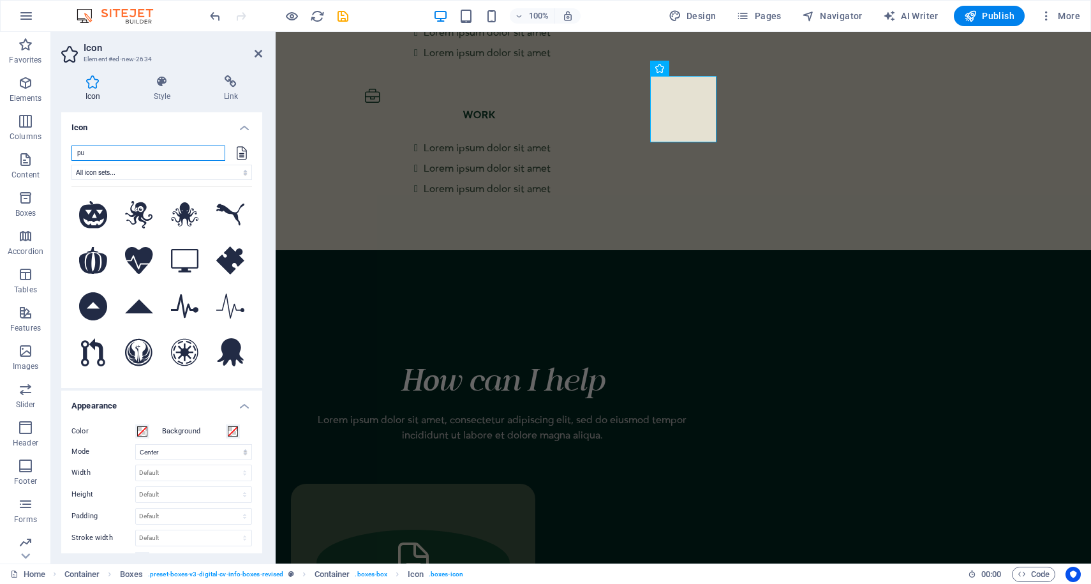
type input "p"
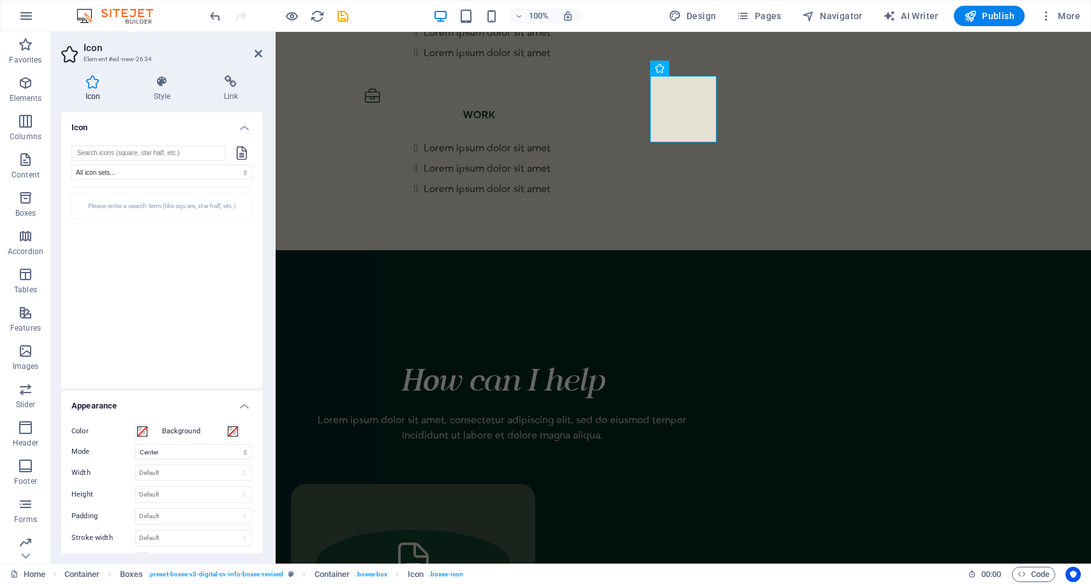
click at [239, 151] on icon at bounding box center [242, 152] width 10 height 13
click at [184, 175] on select "All icon sets... IcoFont Ionicons FontAwesome Brands FontAwesome Duotone FontAw…" at bounding box center [161, 172] width 180 height 15
click at [71, 165] on select "All icon sets... IcoFont Ionicons FontAwesome Brands FontAwesome Duotone FontAw…" at bounding box center [161, 172] width 180 height 15
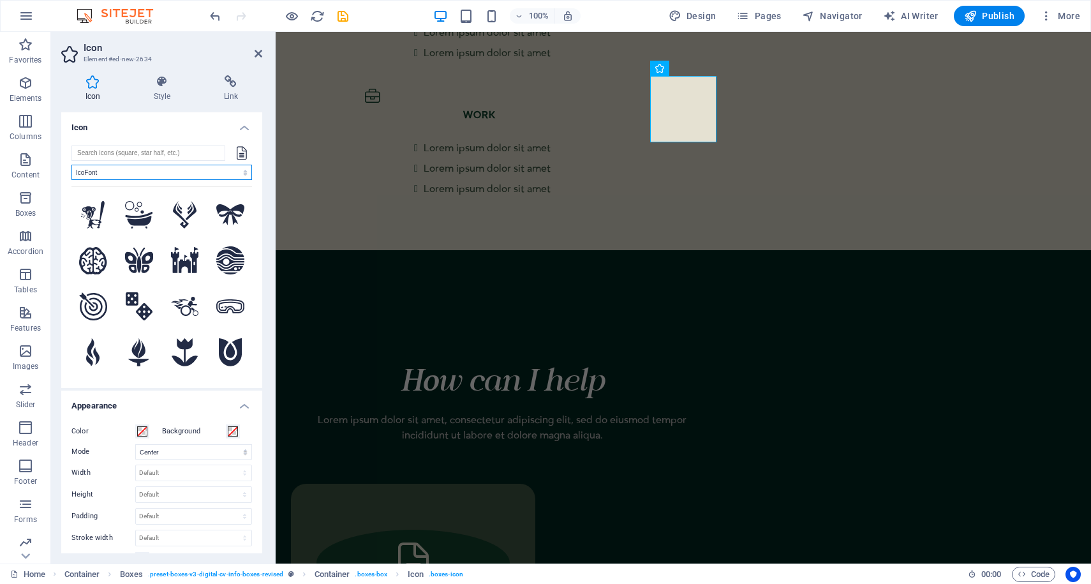
click at [177, 173] on select "All icon sets... IcoFont Ionicons FontAwesome Brands FontAwesome Duotone FontAw…" at bounding box center [161, 172] width 180 height 15
click at [71, 165] on select "All icon sets... IcoFont Ionicons FontAwesome Brands FontAwesome Duotone FontAw…" at bounding box center [161, 172] width 180 height 15
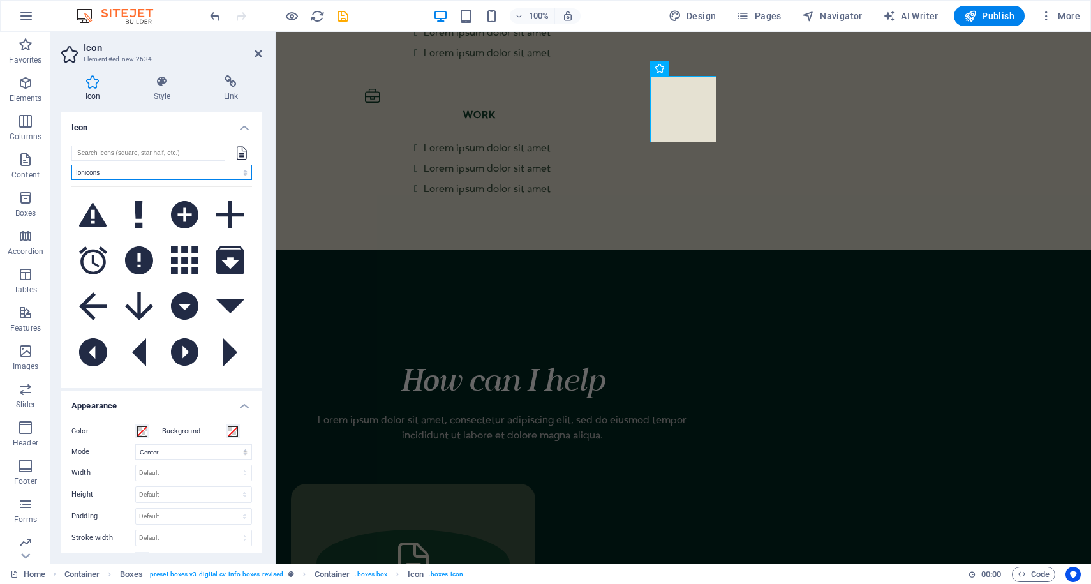
click at [223, 173] on select "All icon sets... IcoFont Ionicons FontAwesome Brands FontAwesome Duotone FontAw…" at bounding box center [161, 172] width 180 height 15
click at [71, 165] on select "All icon sets... IcoFont Ionicons FontAwesome Brands FontAwesome Duotone FontAw…" at bounding box center [161, 172] width 180 height 15
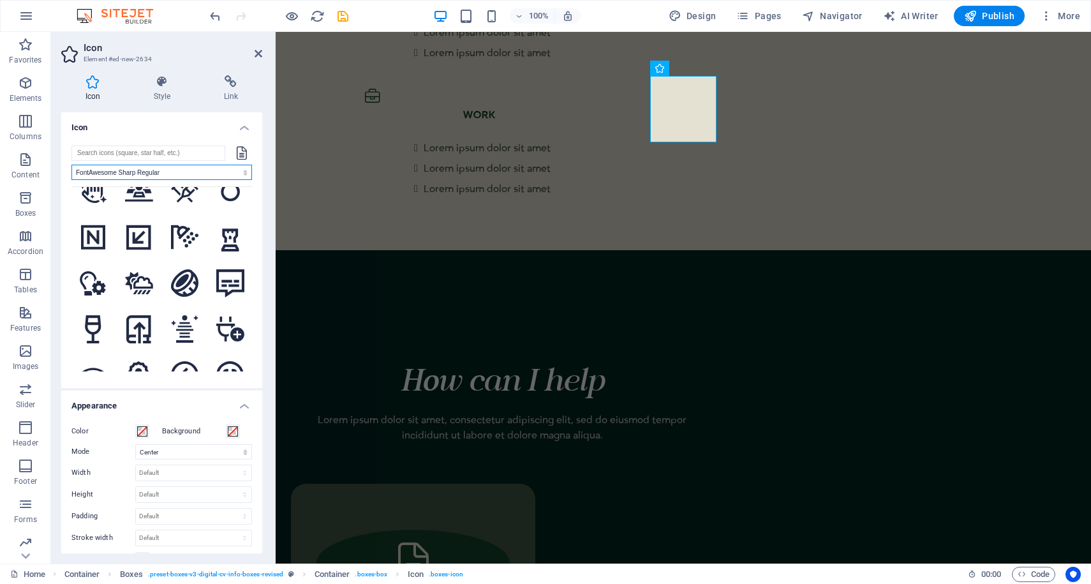
scroll to position [212, 0]
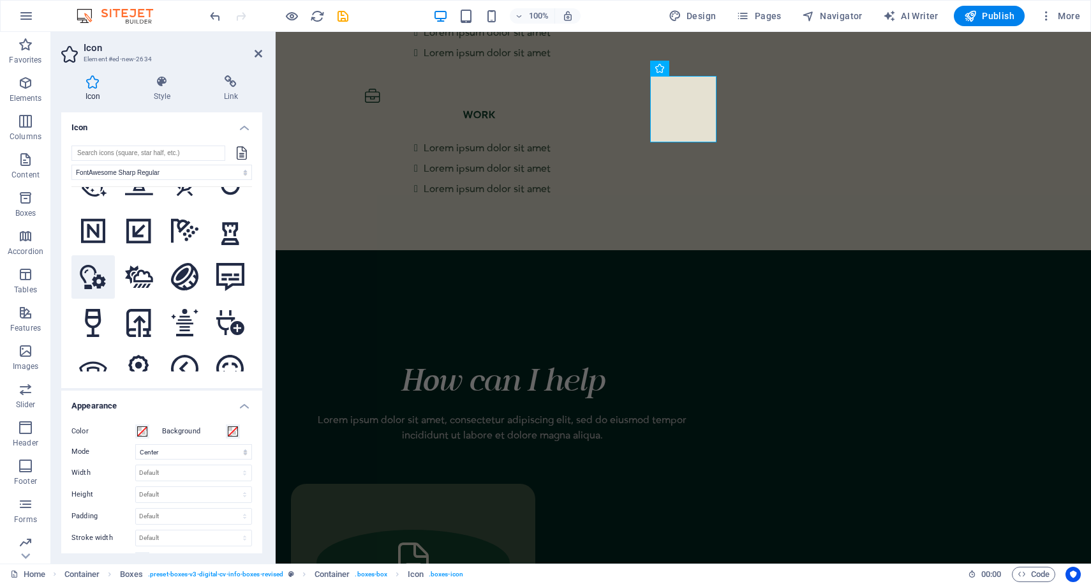
click at [94, 278] on icon at bounding box center [93, 277] width 28 height 25
click at [235, 166] on select "All icon sets... IcoFont Ionicons FontAwesome Brands FontAwesome Duotone FontAw…" at bounding box center [161, 172] width 180 height 15
click at [71, 165] on select "All icon sets... IcoFont Ionicons FontAwesome Brands FontAwesome Duotone FontAw…" at bounding box center [161, 172] width 180 height 15
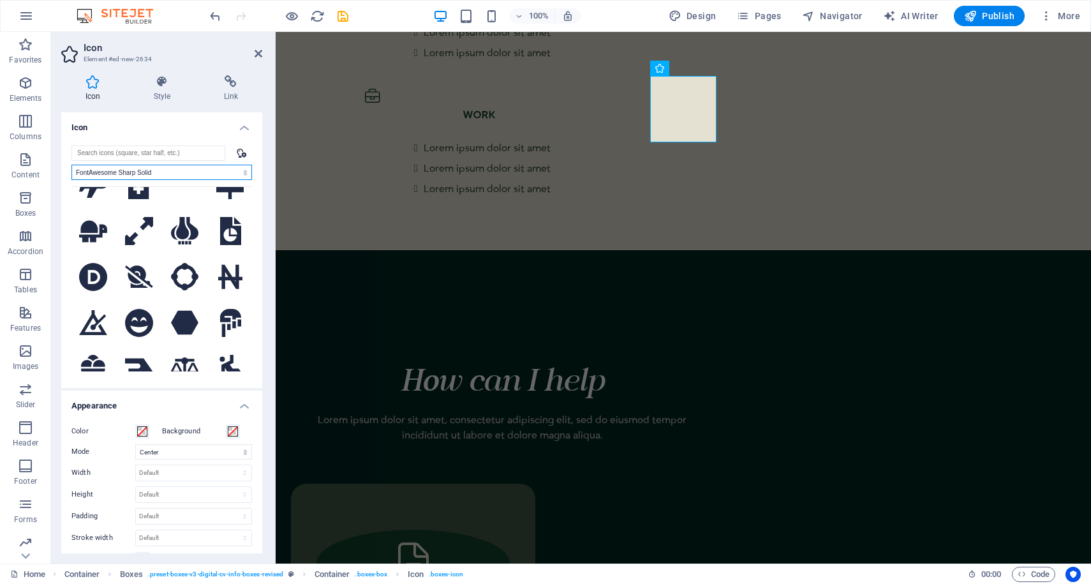
click at [181, 172] on select "All icon sets... IcoFont Ionicons FontAwesome Brands FontAwesome Duotone FontAw…" at bounding box center [161, 172] width 180 height 15
select select "font-awesome-regular"
click at [71, 165] on select "All icon sets... IcoFont Ionicons FontAwesome Brands FontAwesome Duotone FontAw…" at bounding box center [161, 172] width 180 height 15
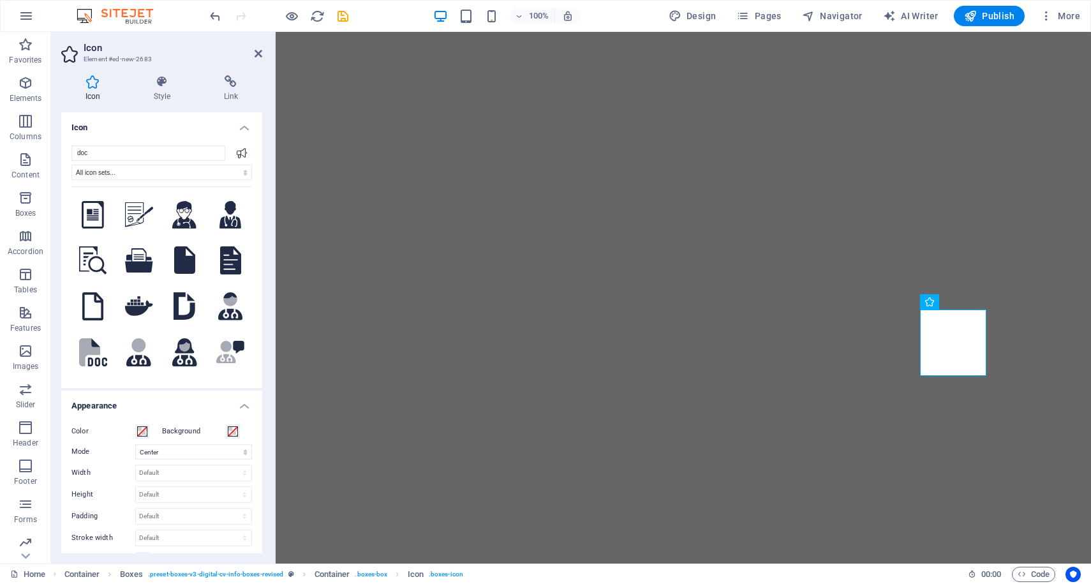
select select "xMidYMid"
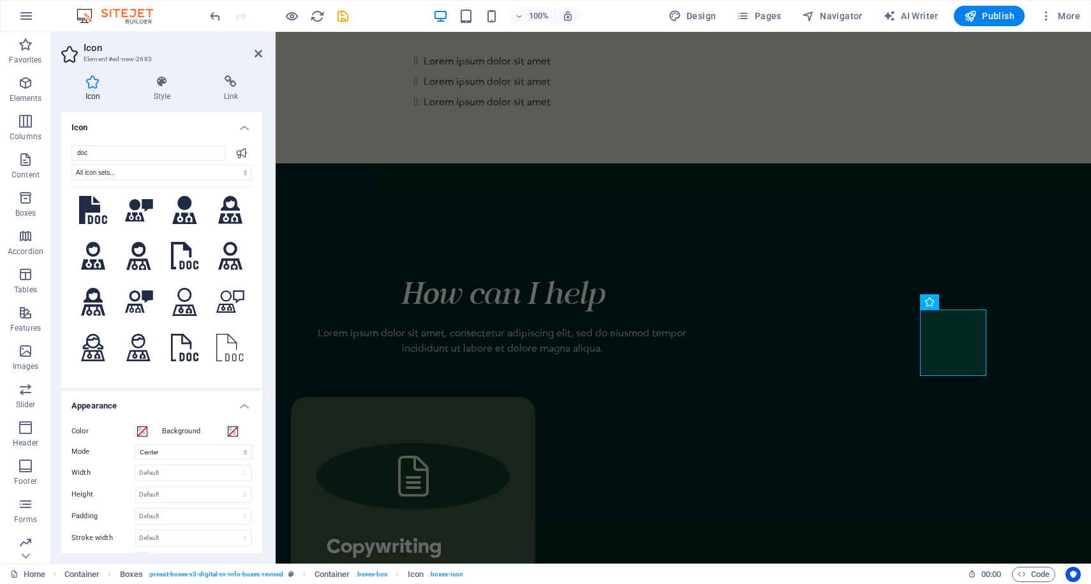
scroll to position [418, 0]
type input "doc"
click at [238, 153] on icon at bounding box center [242, 153] width 10 height 10
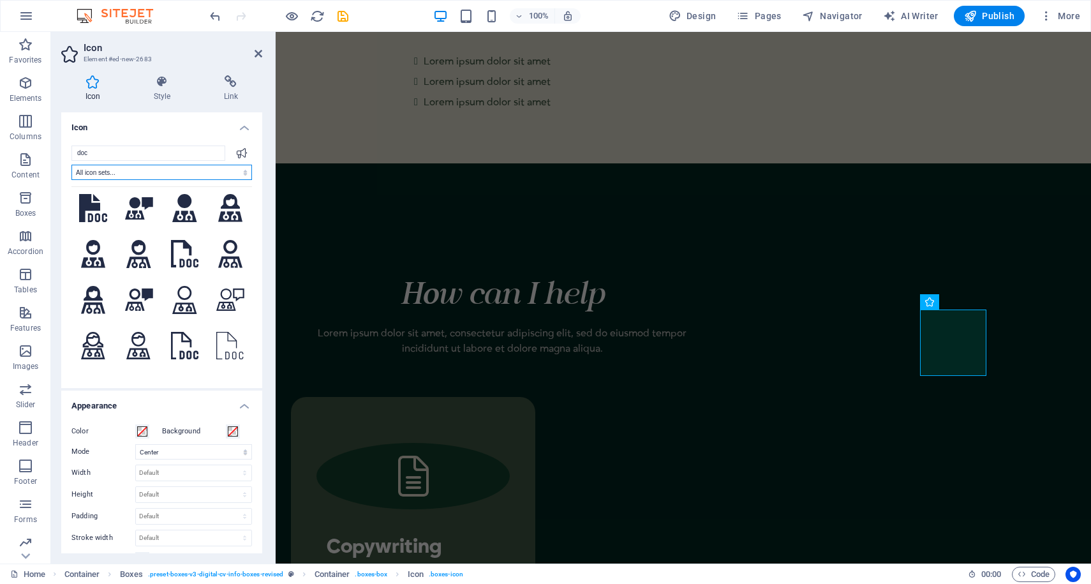
click at [211, 171] on select "All icon sets... IcoFont Ionicons FontAwesome Brands FontAwesome Duotone FontAw…" at bounding box center [161, 172] width 180 height 15
select select "font-awesome-duotone"
click at [71, 165] on select "All icon sets... IcoFont Ionicons FontAwesome Brands FontAwesome Duotone FontAw…" at bounding box center [161, 172] width 180 height 15
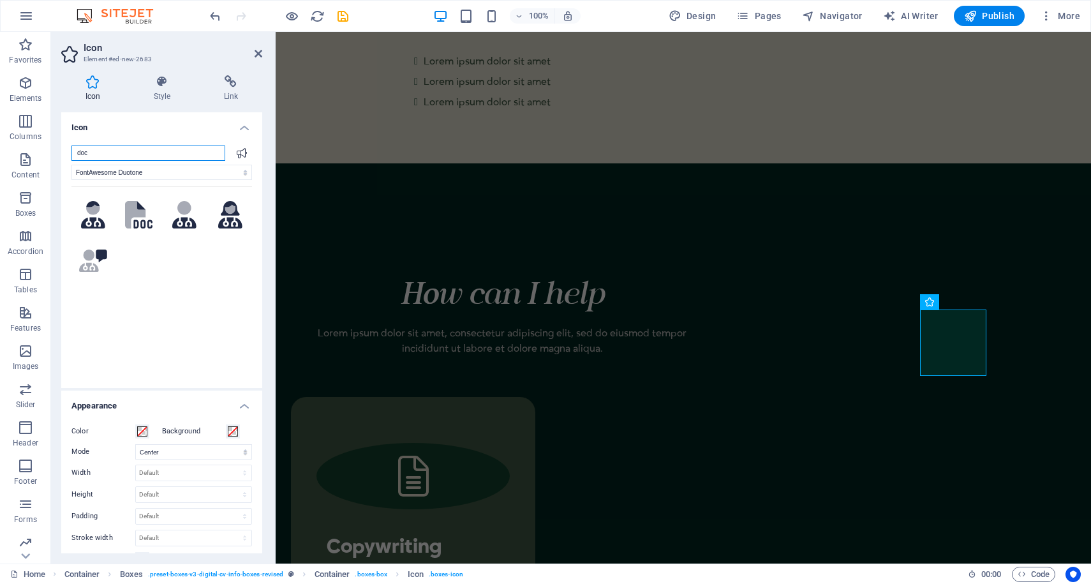
click at [160, 154] on input "doc" at bounding box center [148, 152] width 154 height 15
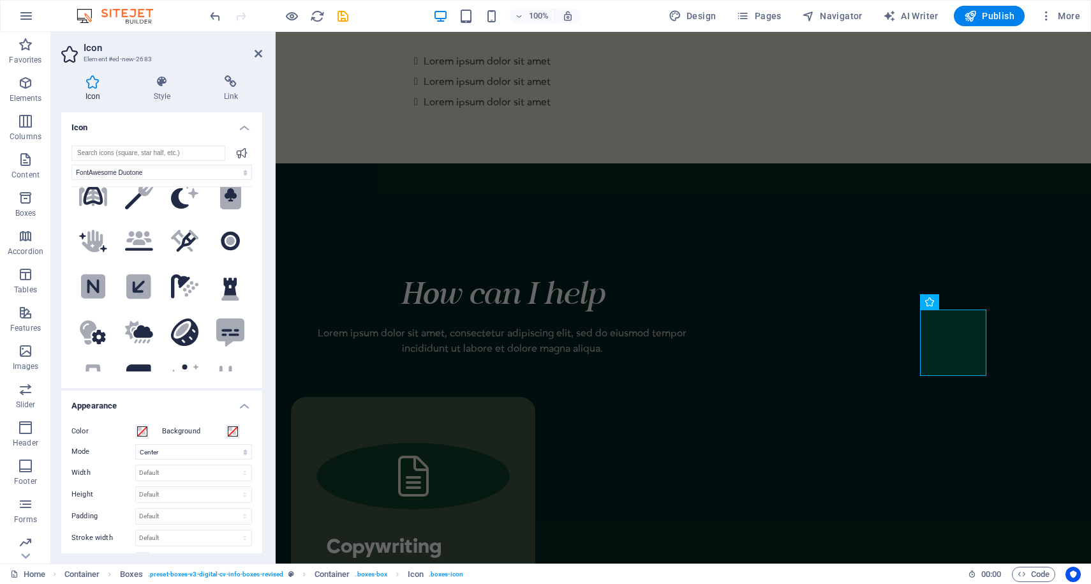
scroll to position [175, 0]
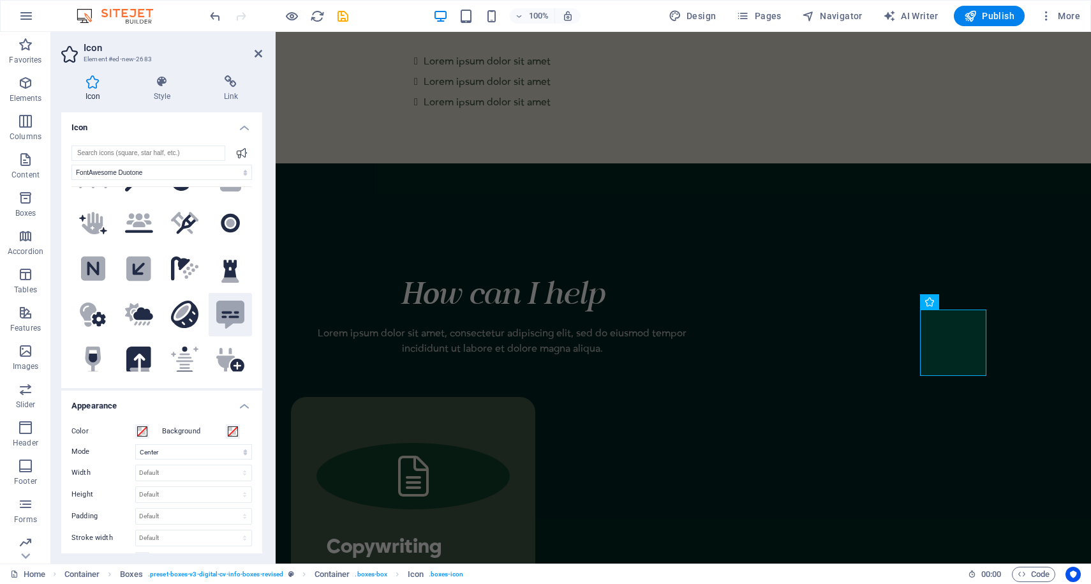
click at [221, 311] on icon at bounding box center [230, 314] width 28 height 28
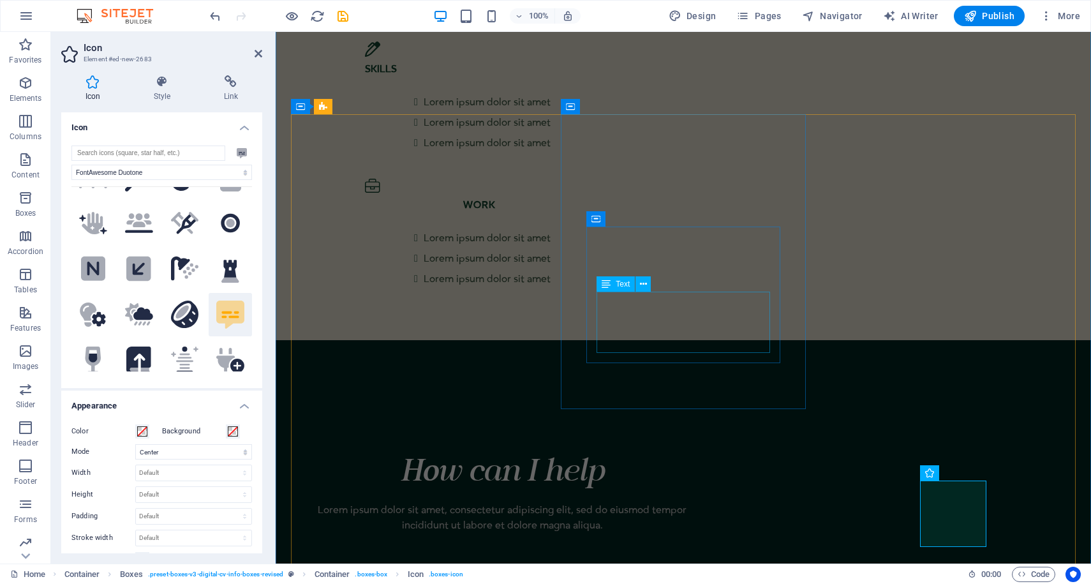
scroll to position [2456, 0]
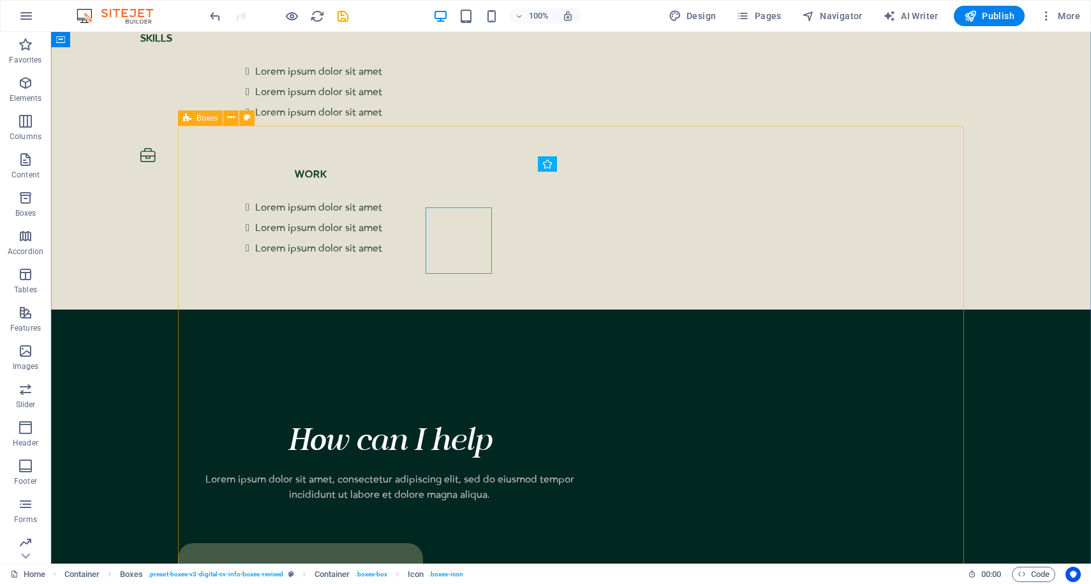
scroll to position [2420, 0]
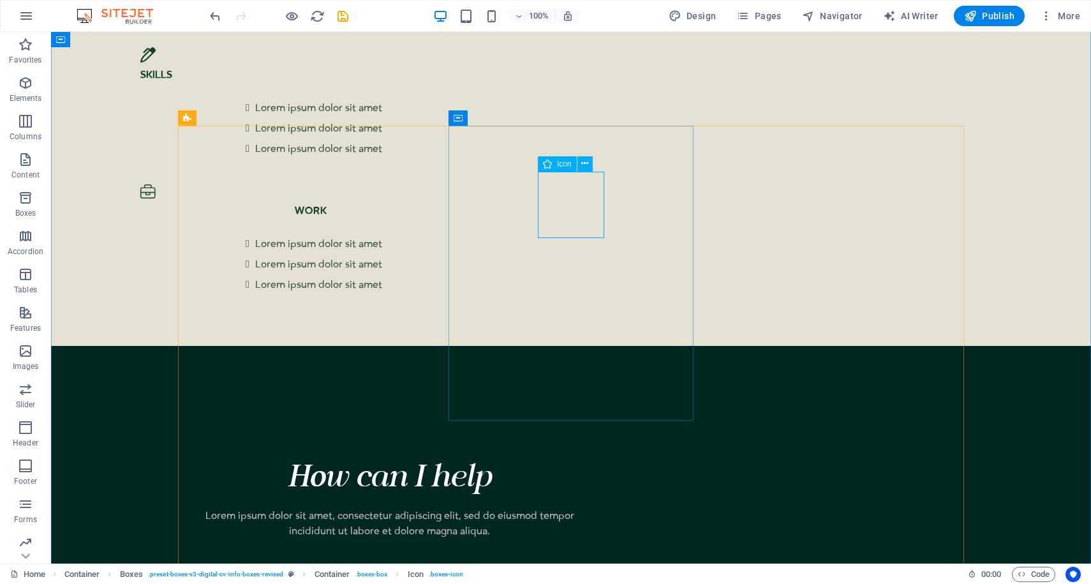
select select "font-awesome-regular"
select select "xMidYMid"
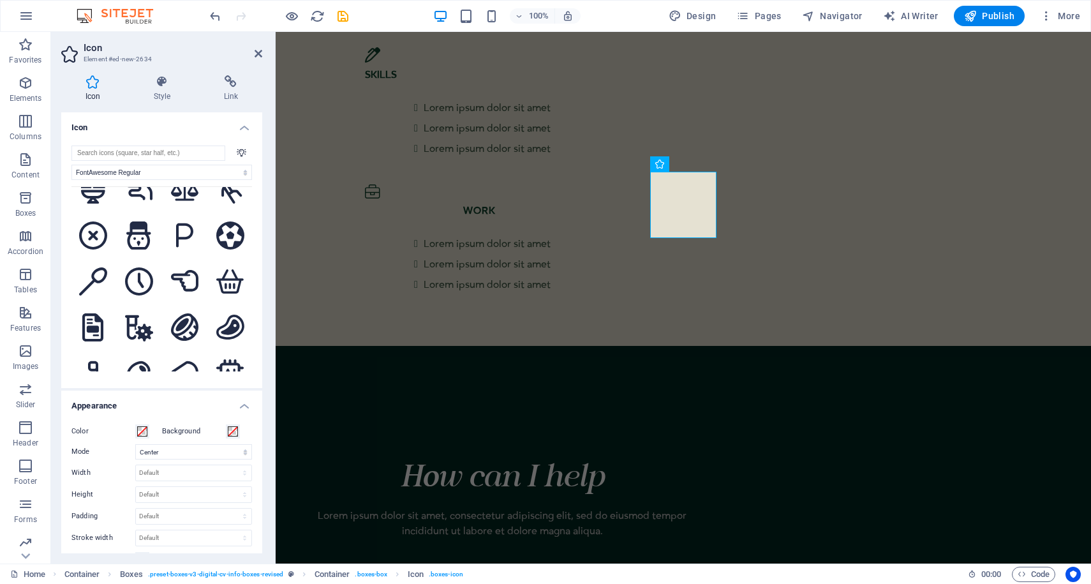
scroll to position [455, 0]
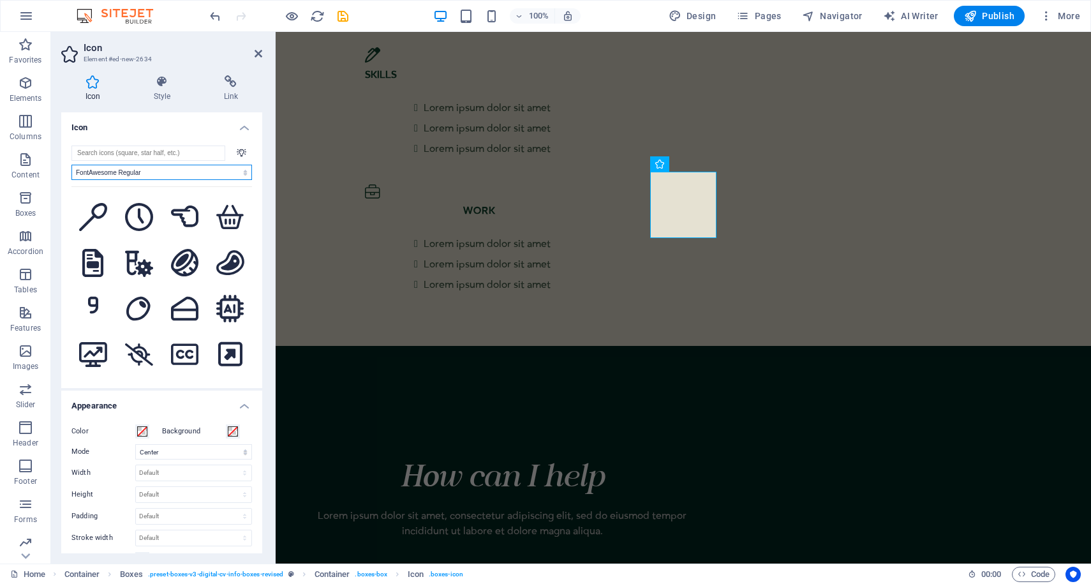
click at [195, 173] on select "All icon sets... IcoFont Ionicons FontAwesome Brands FontAwesome Duotone FontAw…" at bounding box center [161, 172] width 180 height 15
select select "font-awesome-duotone"
click at [71, 165] on select "All icon sets... IcoFont Ionicons FontAwesome Brands FontAwesome Duotone FontAw…" at bounding box center [161, 172] width 180 height 15
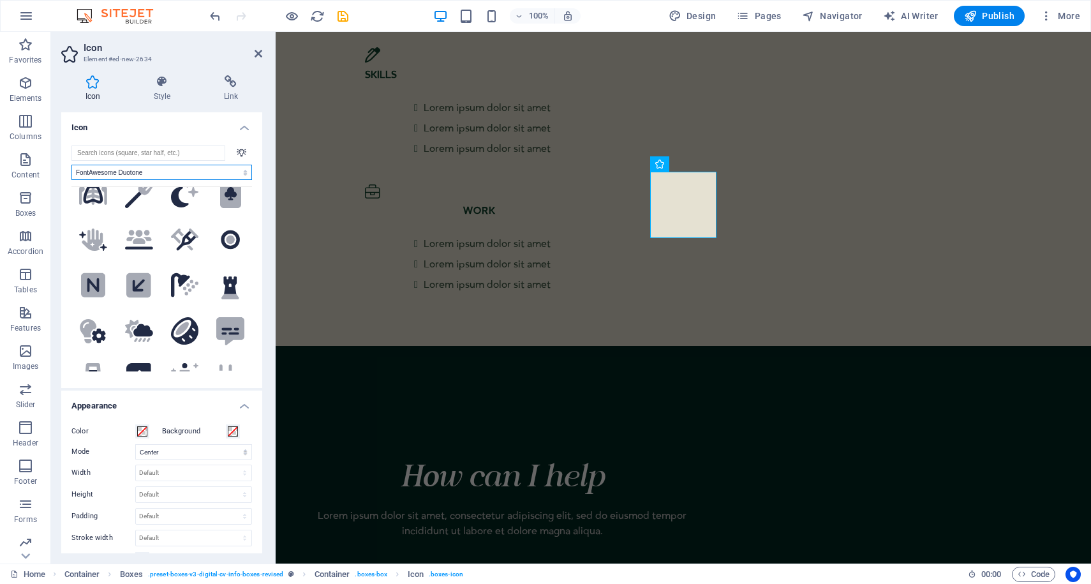
scroll to position [161, 0]
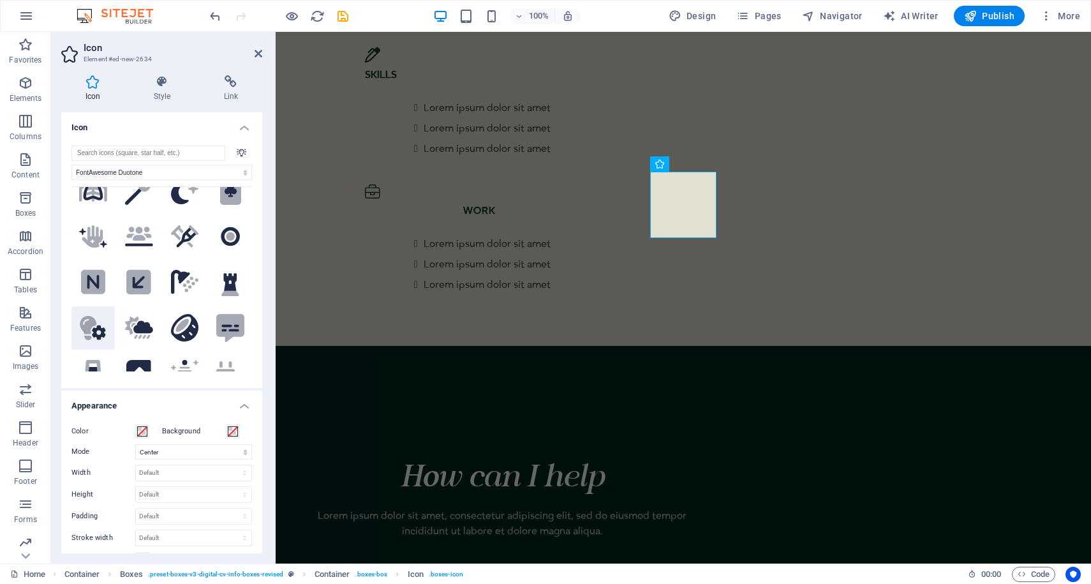
click at [94, 329] on icon ".fa-secondary{opacity:.4}" at bounding box center [93, 328] width 28 height 25
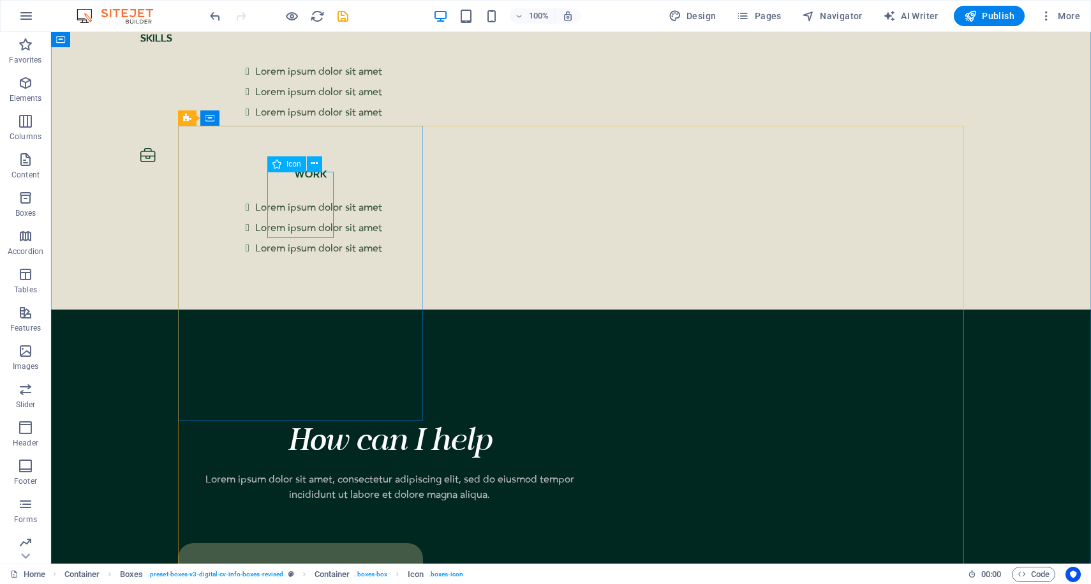
select select "font-awesome-regular"
select select "xMidYMid"
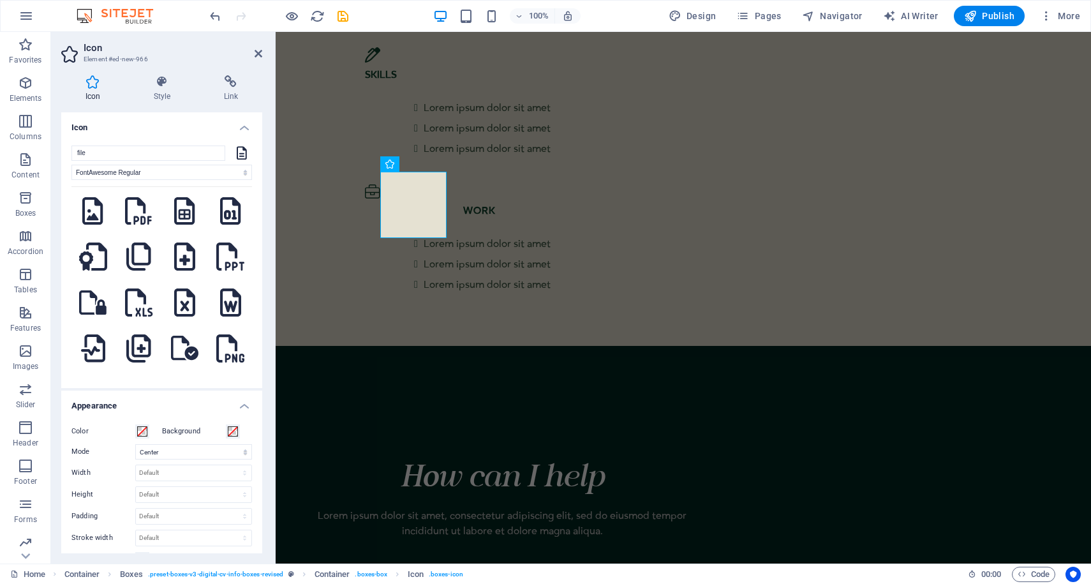
scroll to position [620, 0]
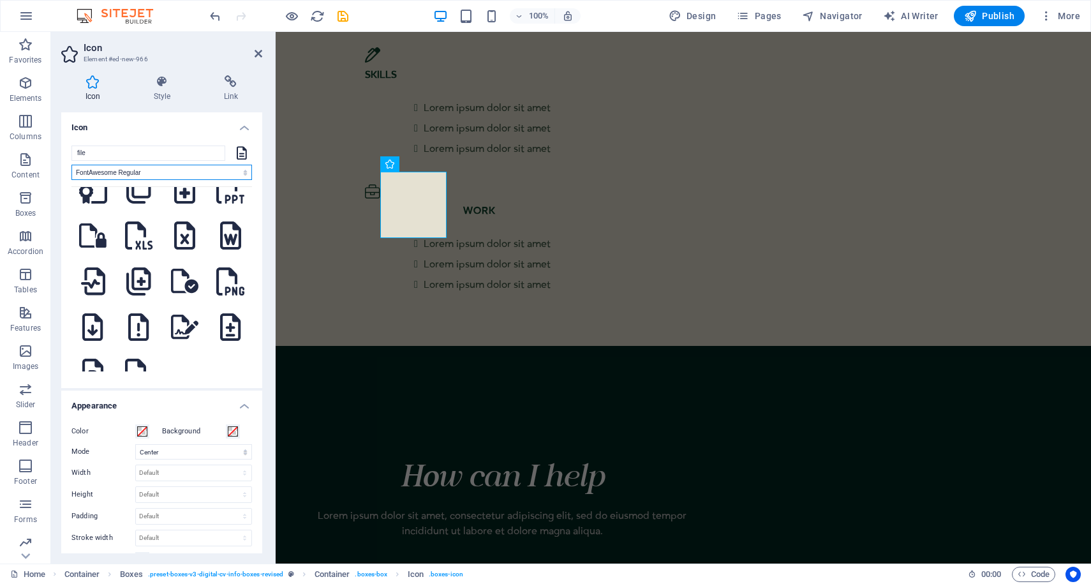
click at [157, 177] on select "All icon sets... IcoFont Ionicons FontAwesome Brands FontAwesome Duotone FontAw…" at bounding box center [161, 172] width 180 height 15
select select "font-awesome-duotone"
click at [71, 165] on select "All icon sets... IcoFont Ionicons FontAwesome Brands FontAwesome Duotone FontAw…" at bounding box center [161, 172] width 180 height 15
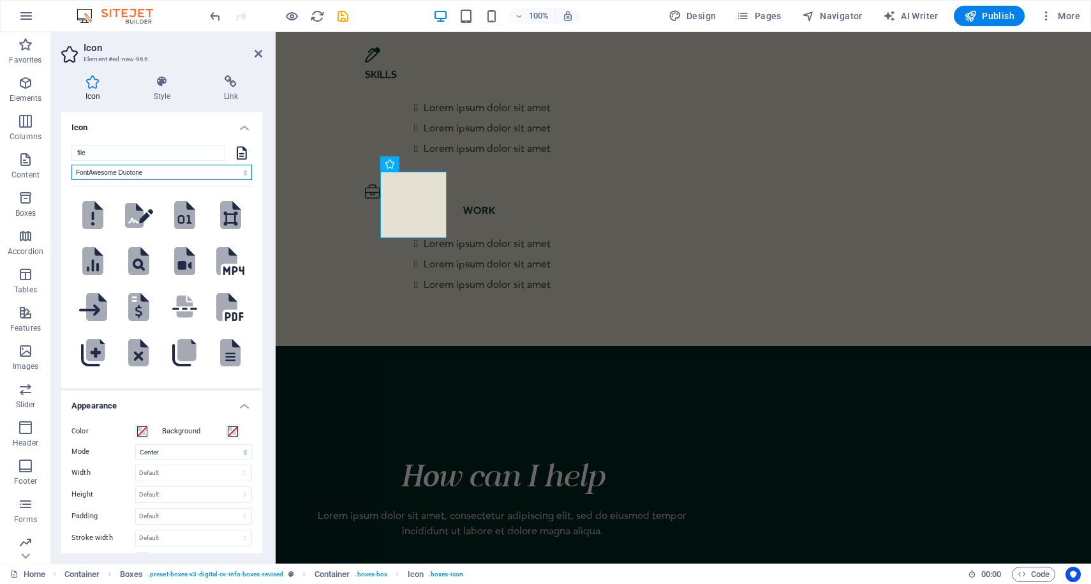
scroll to position [219, 0]
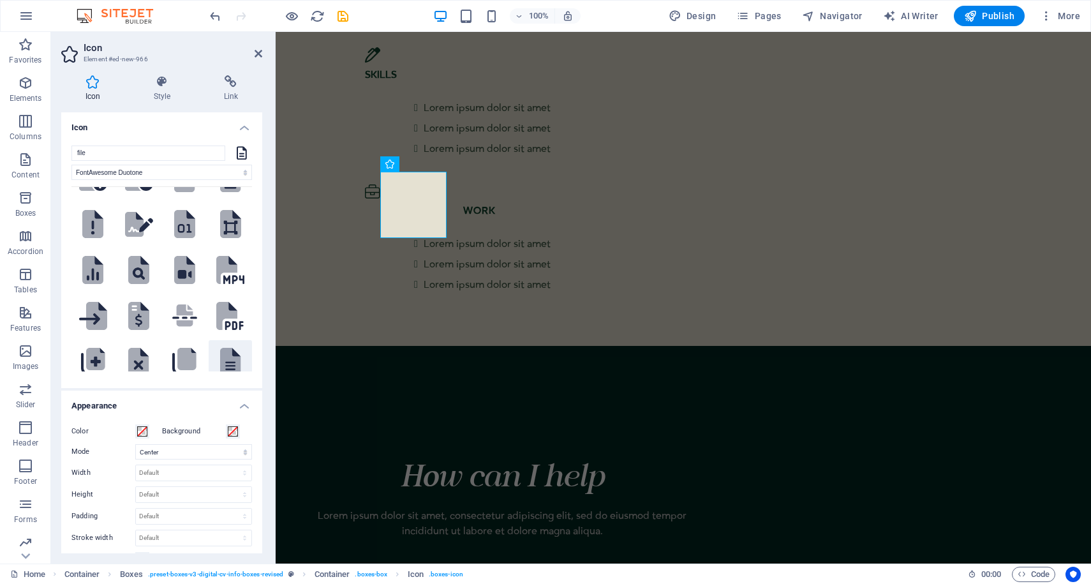
click at [229, 353] on icon at bounding box center [233, 359] width 16 height 23
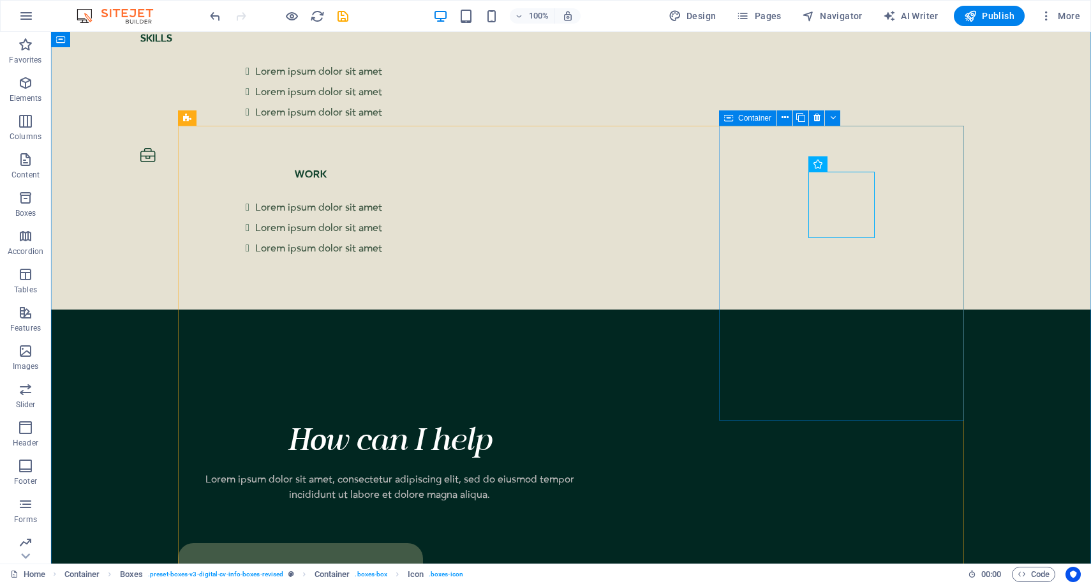
scroll to position [2420, 0]
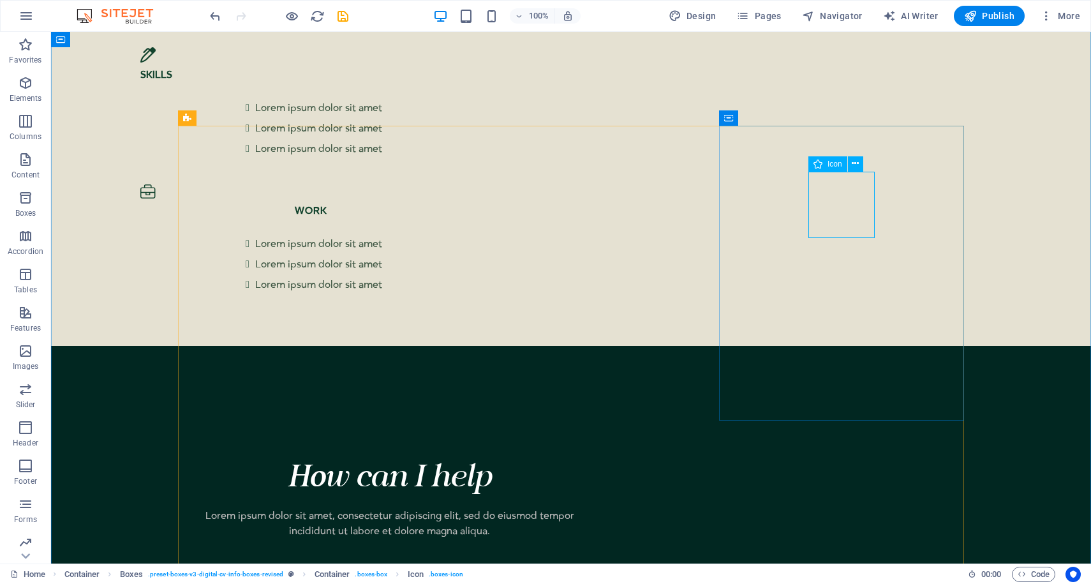
select select "xMidYMid"
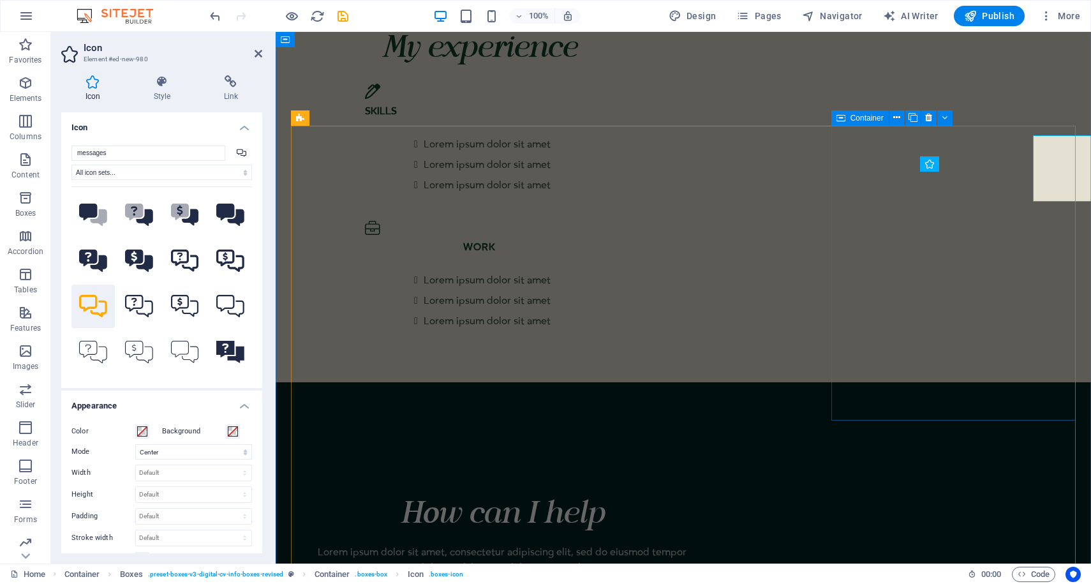
scroll to position [2456, 0]
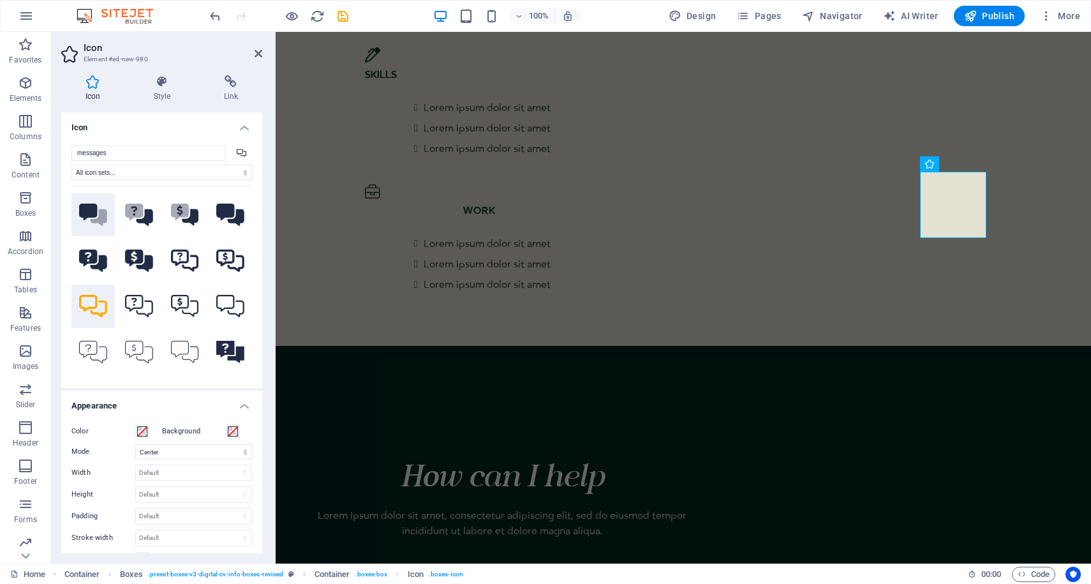
click at [105, 211] on icon at bounding box center [99, 217] width 17 height 17
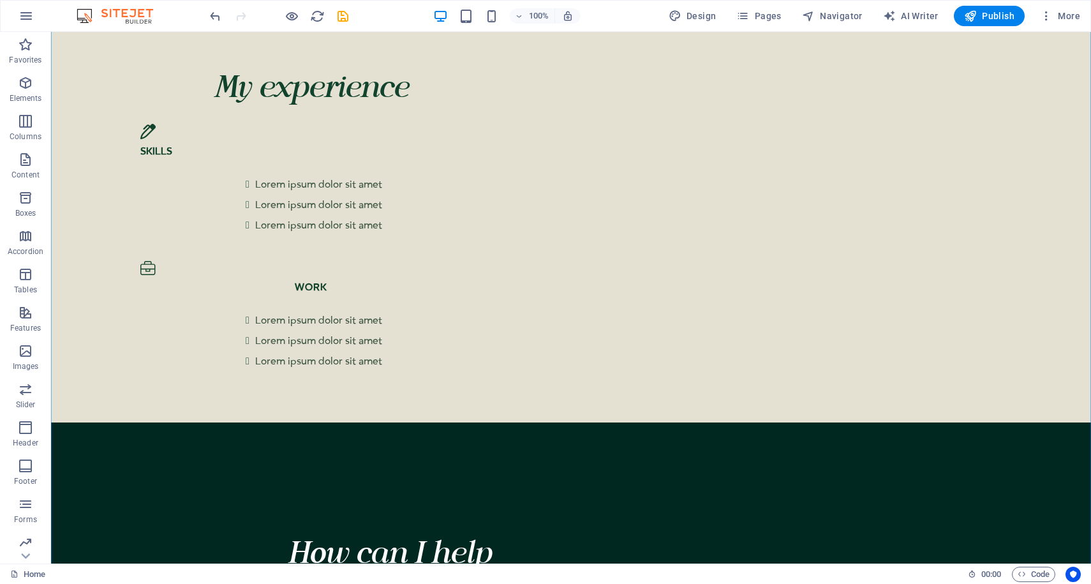
scroll to position [2359, 0]
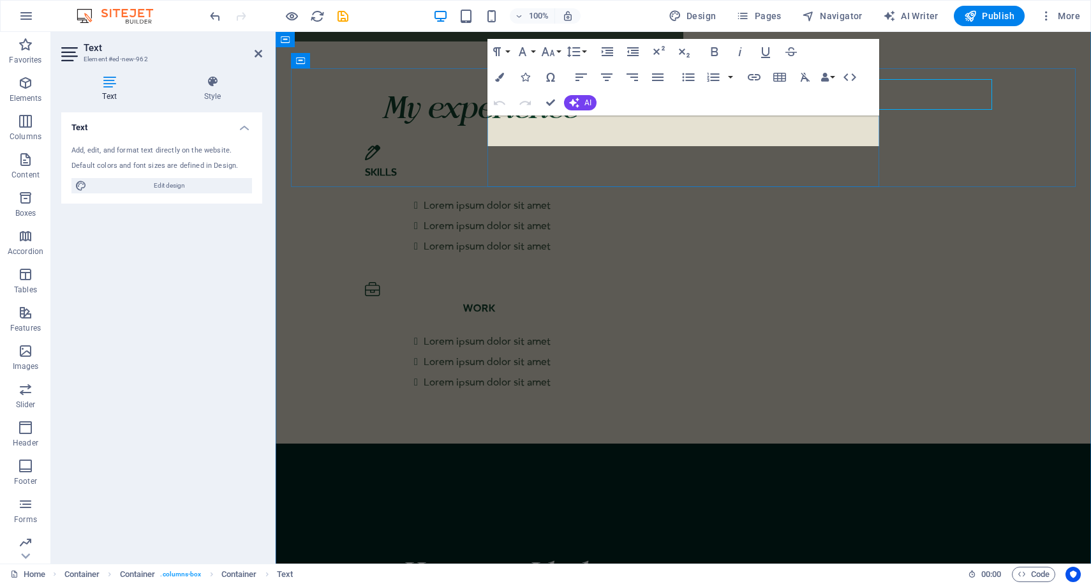
scroll to position [2395, 0]
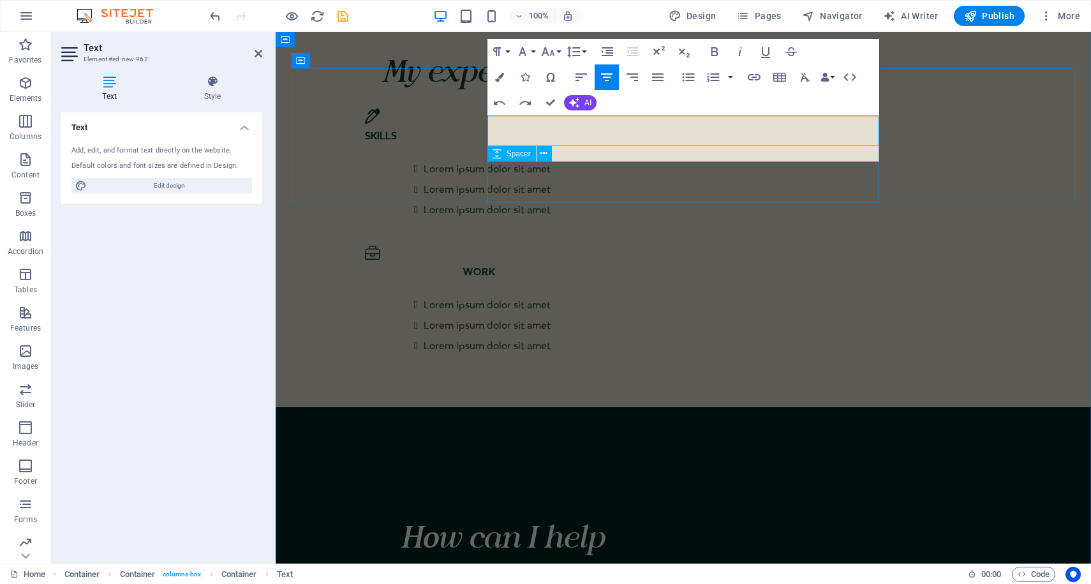
scroll to position [38, 1]
drag, startPoint x: 703, startPoint y: 139, endPoint x: 527, endPoint y: 111, distance: 178.3
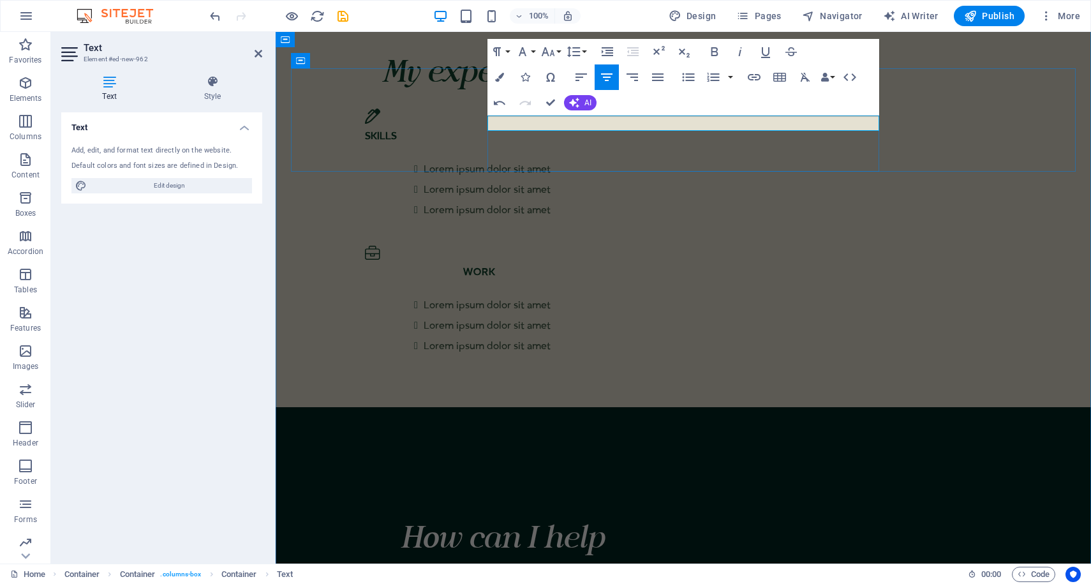
drag, startPoint x: 582, startPoint y: 122, endPoint x: 603, endPoint y: 121, distance: 21.1
drag, startPoint x: 593, startPoint y: 124, endPoint x: 536, endPoint y: 119, distance: 56.9
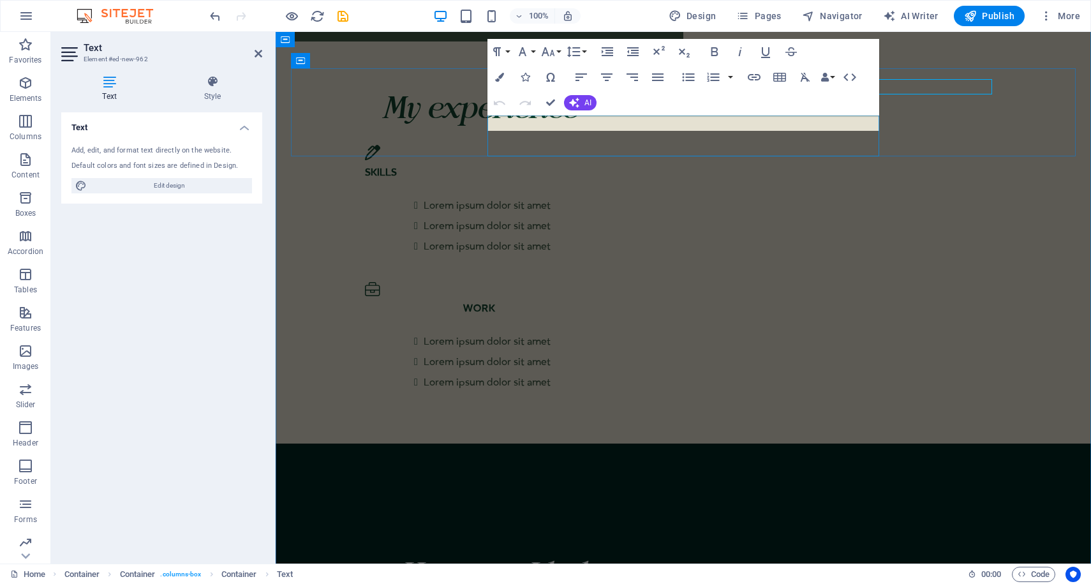
scroll to position [2395, 0]
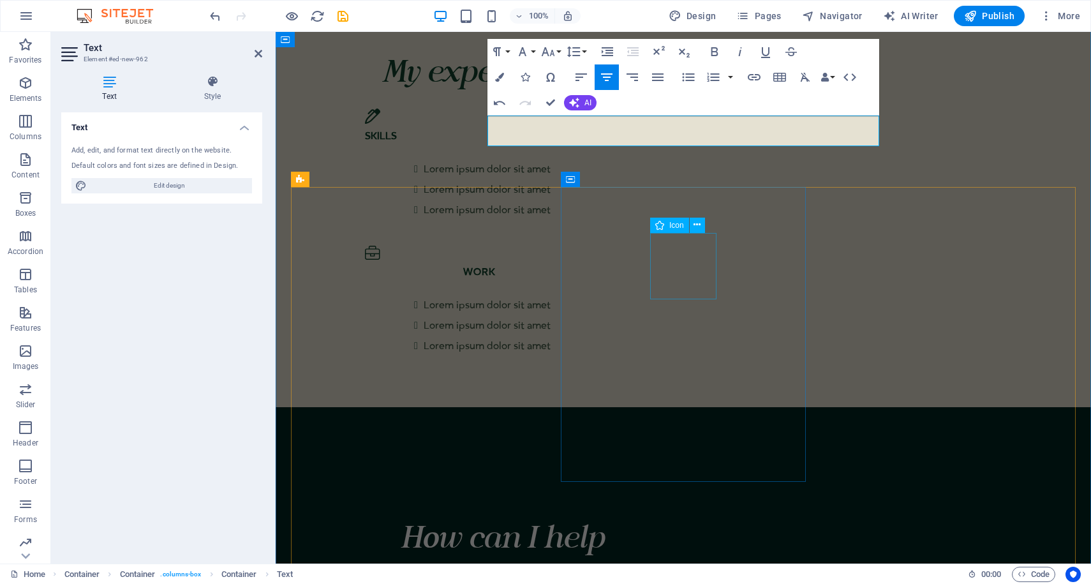
scroll to position [624, 1]
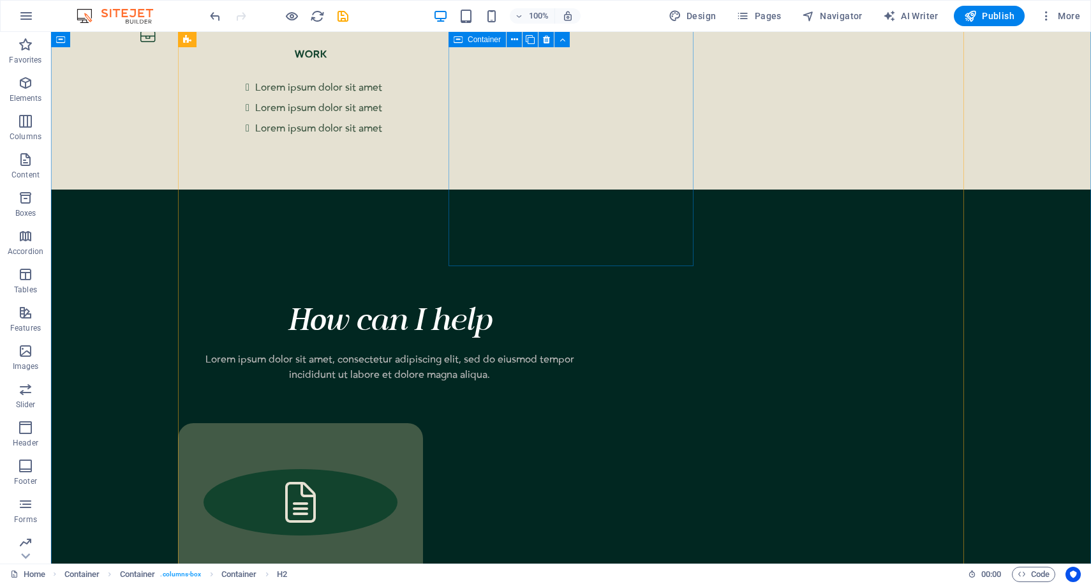
scroll to position [2574, 0]
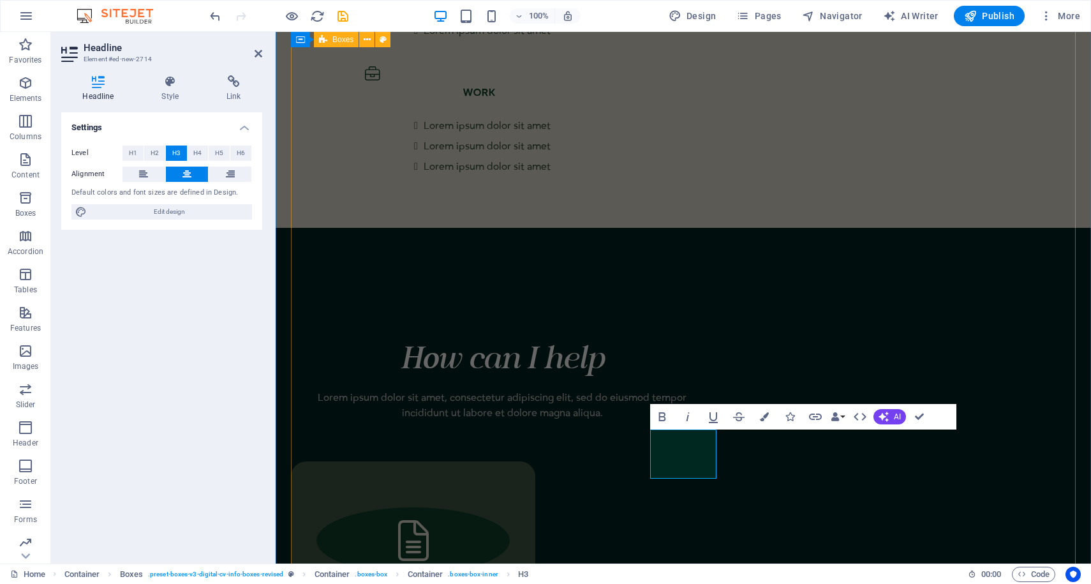
scroll to position [2611, 0]
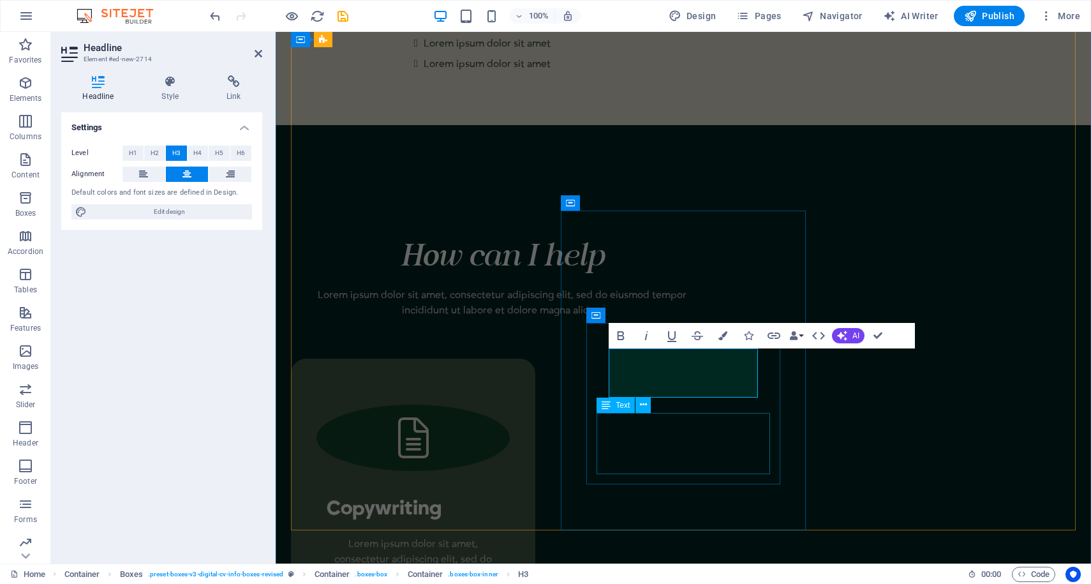
scroll to position [2692, 0]
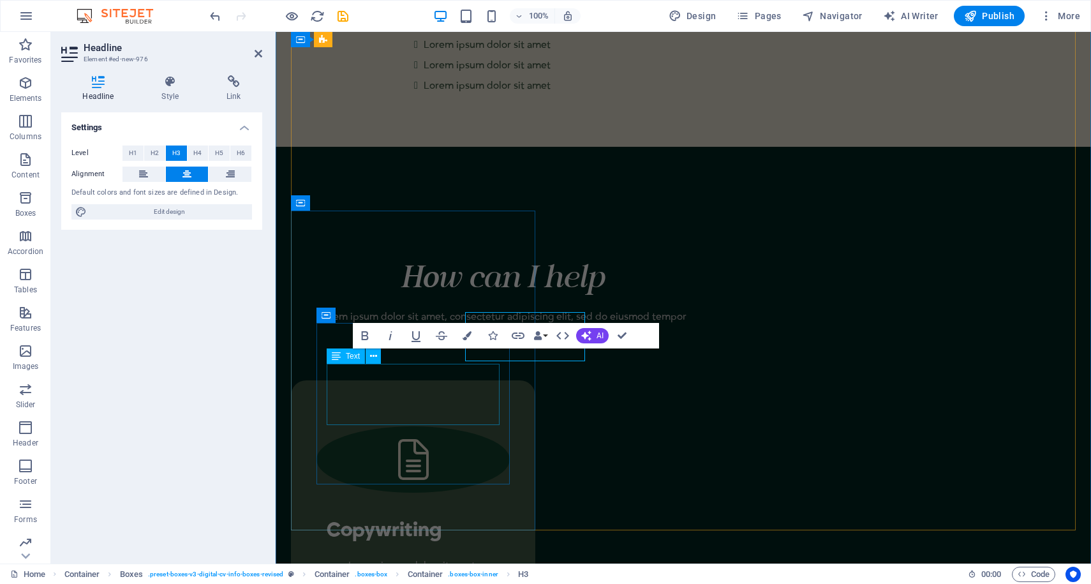
scroll to position [2692, 0]
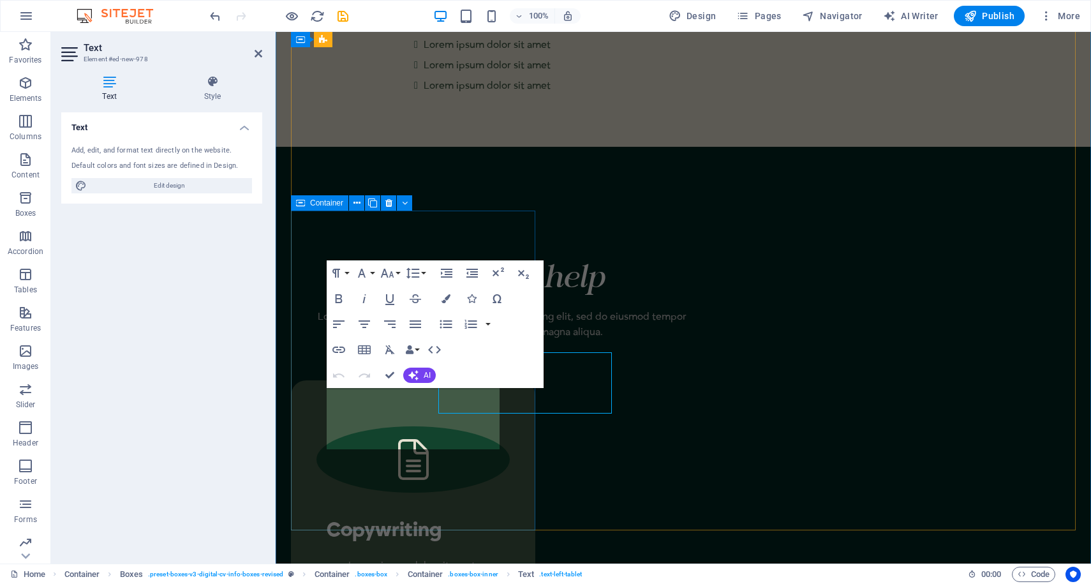
scroll to position [2692, 0]
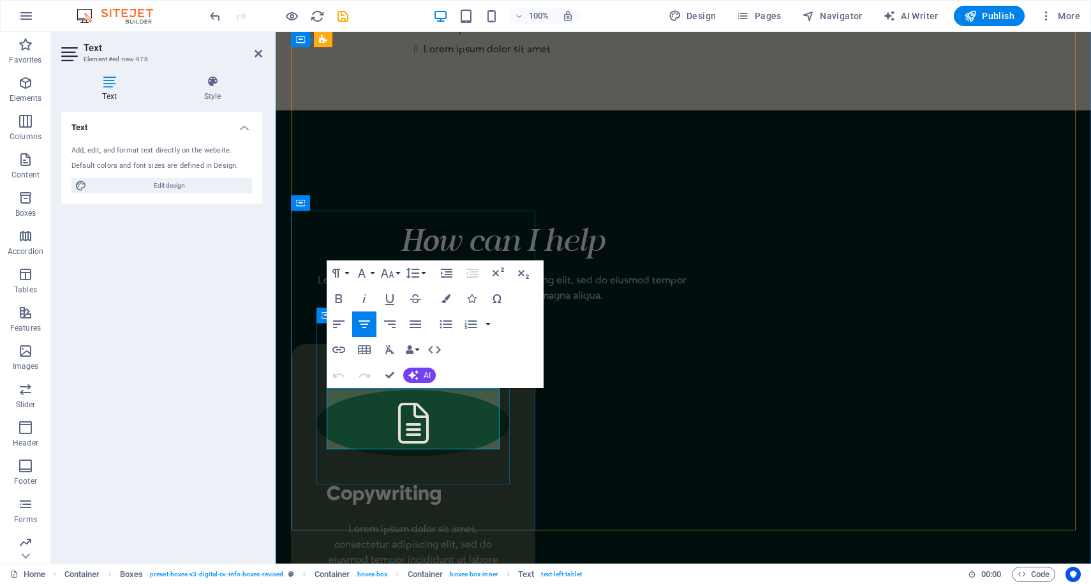
drag, startPoint x: 466, startPoint y: 439, endPoint x: 334, endPoint y: 399, distance: 138.6
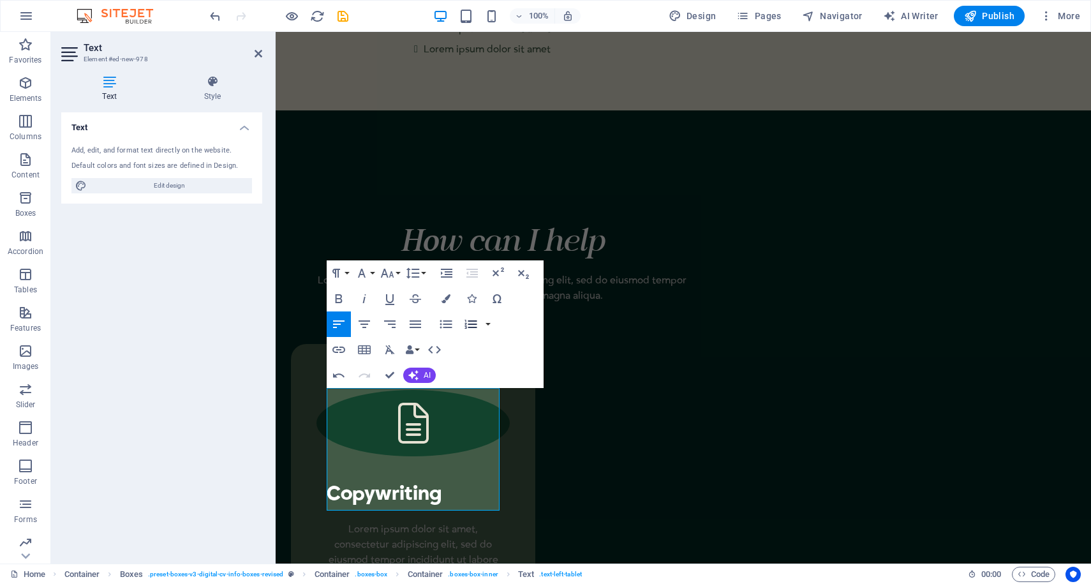
scroll to position [2510, 4]
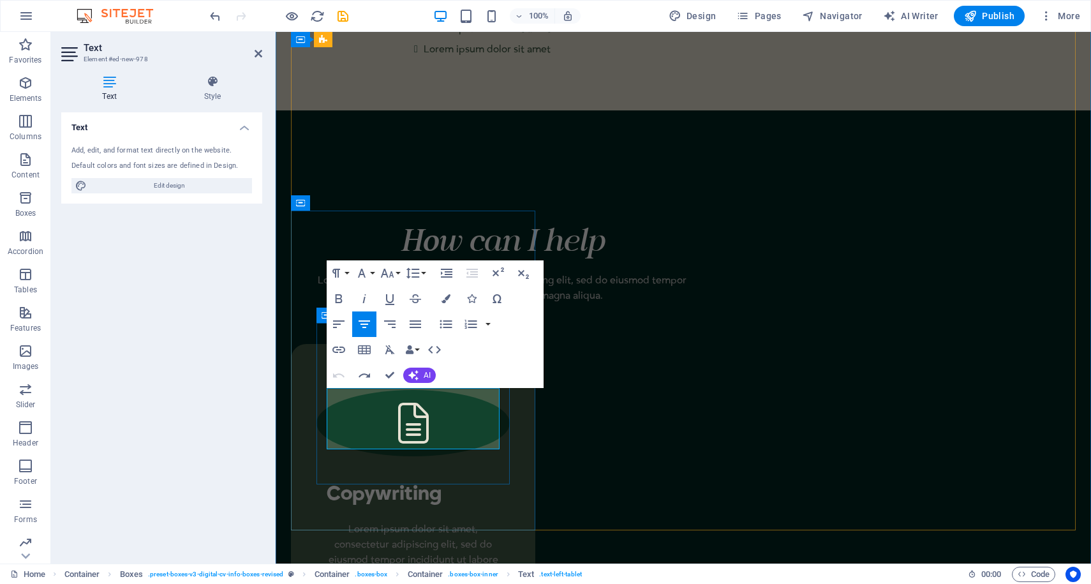
click at [446, 297] on icon "button" at bounding box center [445, 298] width 9 height 9
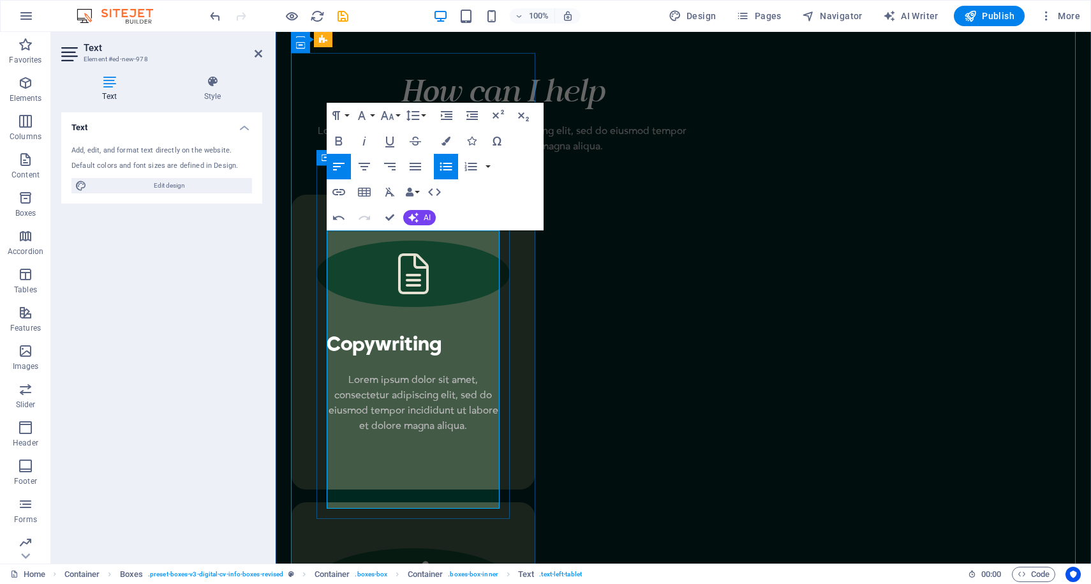
scroll to position [2856, 0]
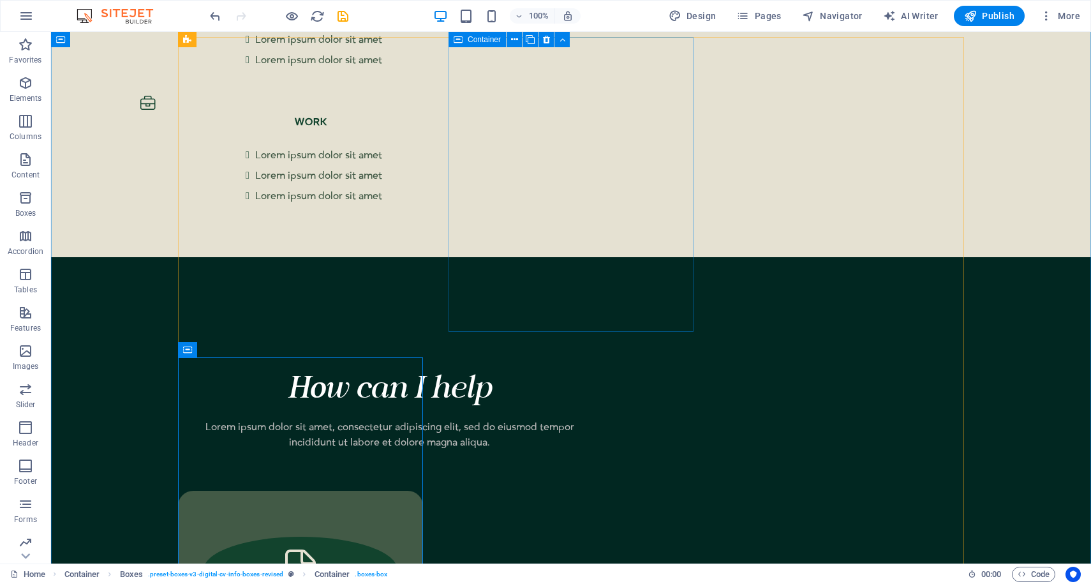
scroll to position [2499, 0]
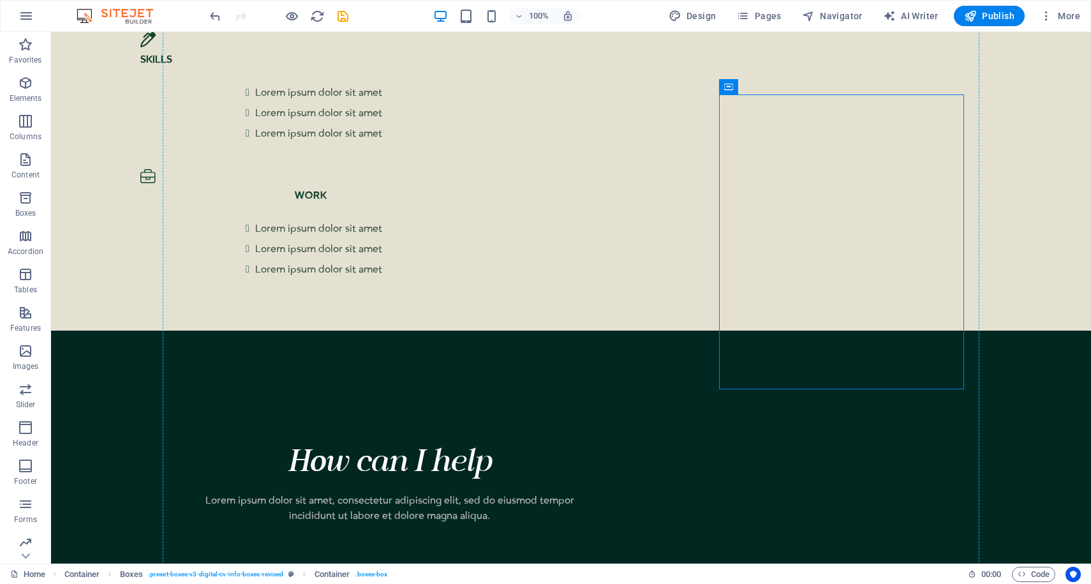
scroll to position [2432, 0]
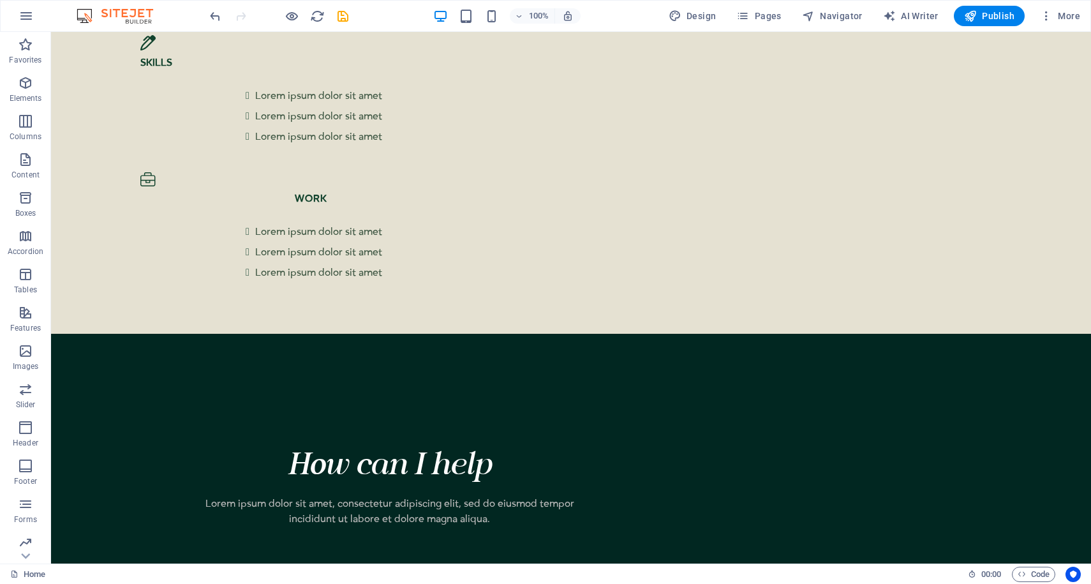
drag, startPoint x: 821, startPoint y: 97, endPoint x: 326, endPoint y: 153, distance: 498.1
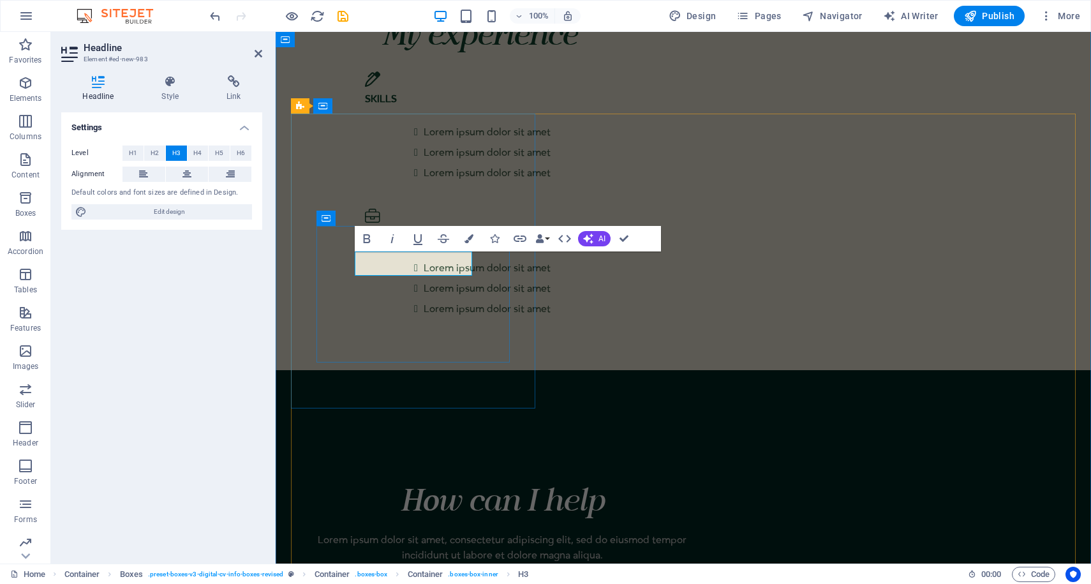
scroll to position [2468, 0]
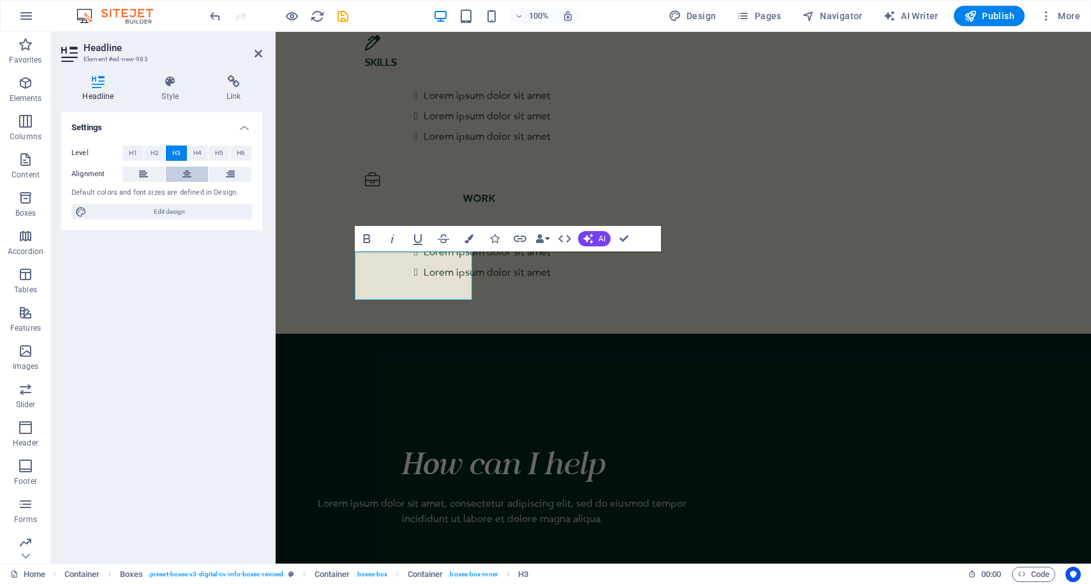
click at [189, 179] on icon at bounding box center [186, 173] width 9 height 15
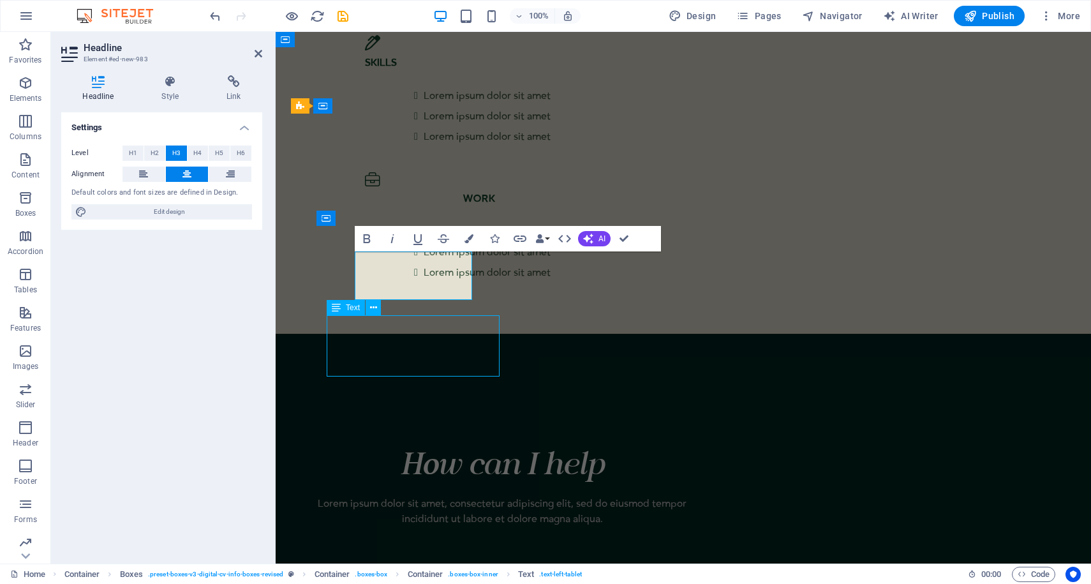
scroll to position [2432, 0]
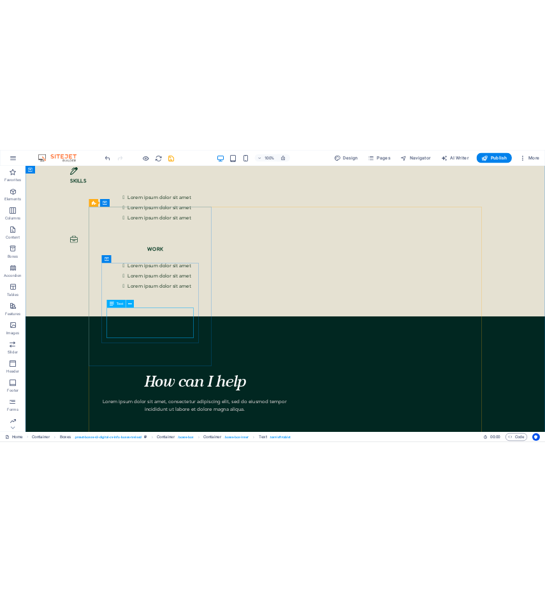
scroll to position [2468, 0]
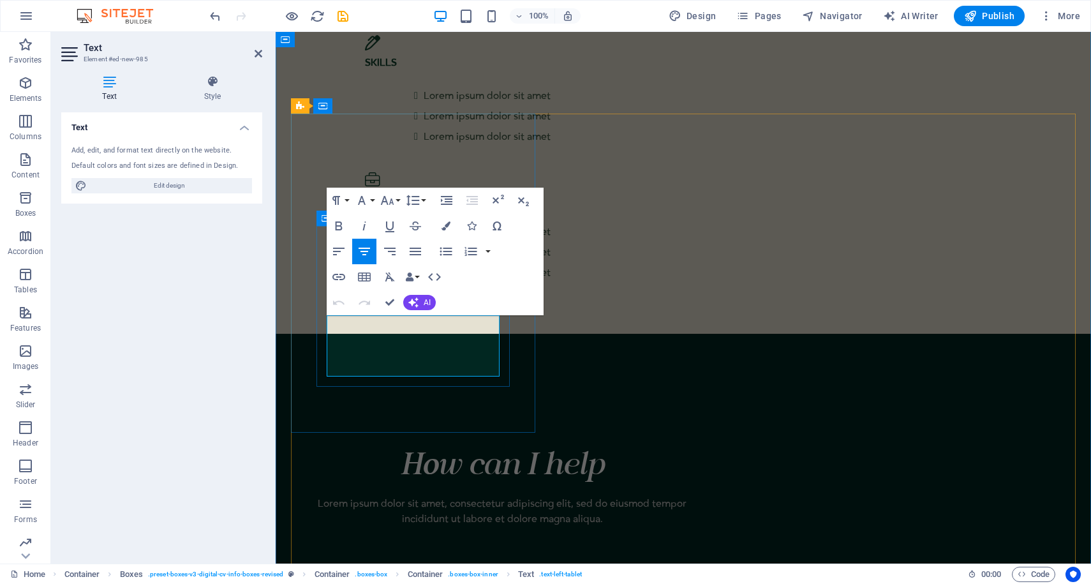
click at [446, 254] on icon "button" at bounding box center [446, 251] width 12 height 8
drag, startPoint x: 493, startPoint y: 371, endPoint x: 358, endPoint y: 324, distance: 143.2
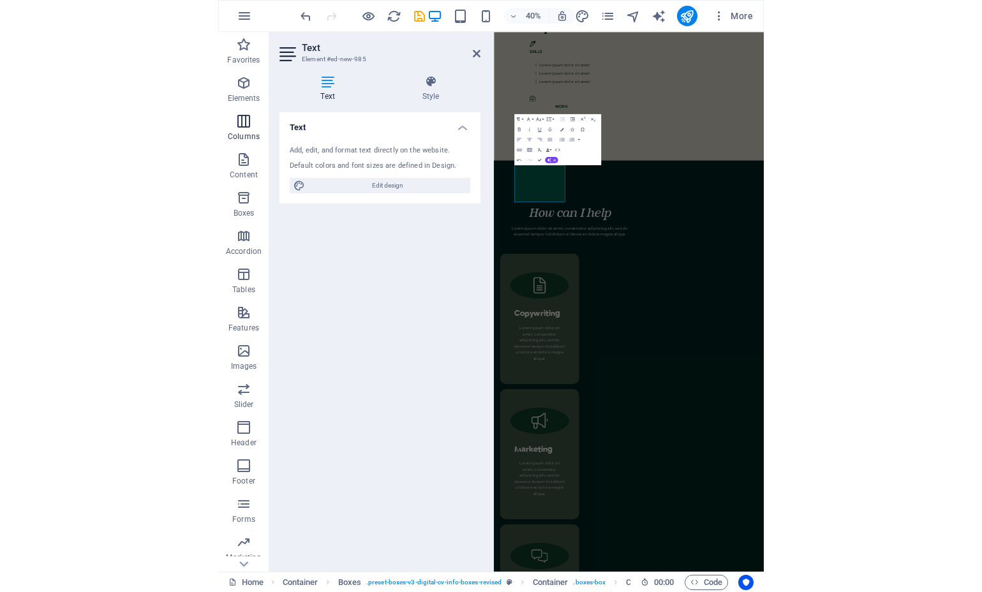
scroll to position [2445, 0]
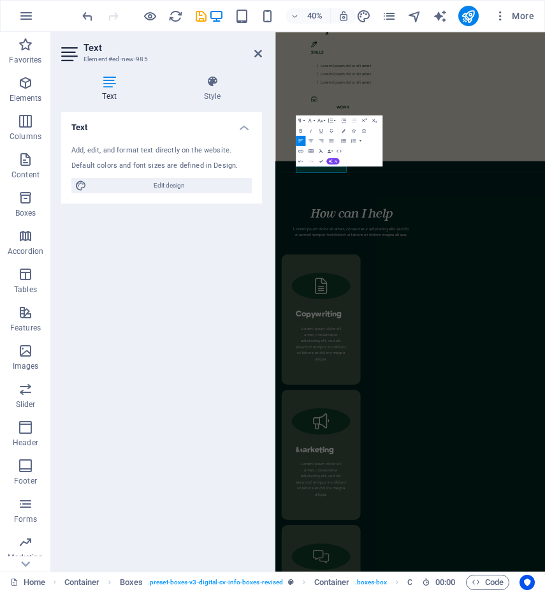
click at [344, 140] on icon "button" at bounding box center [343, 140] width 5 height 3
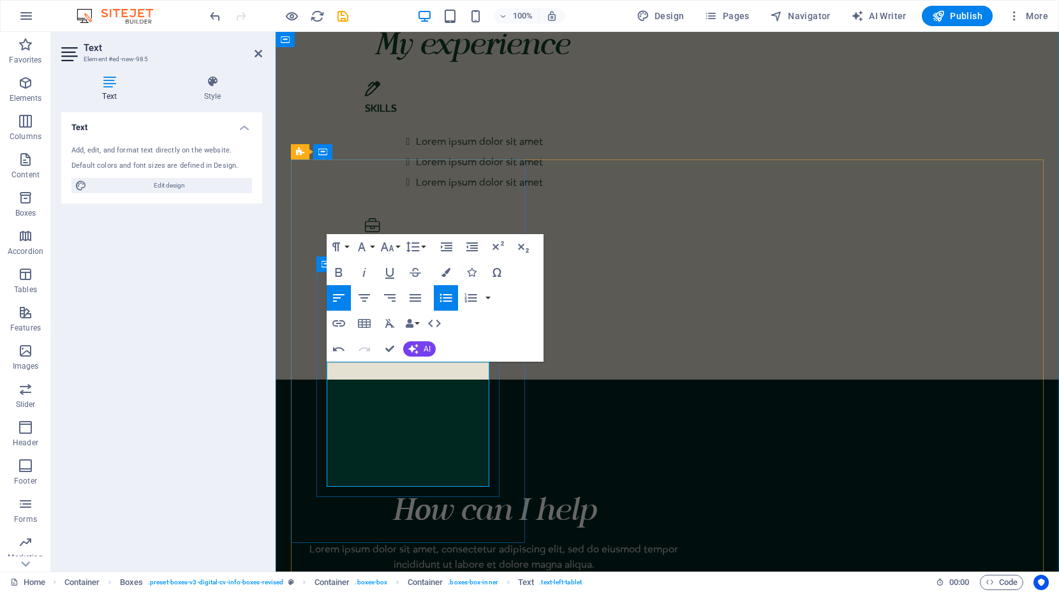
scroll to position [2408, 0]
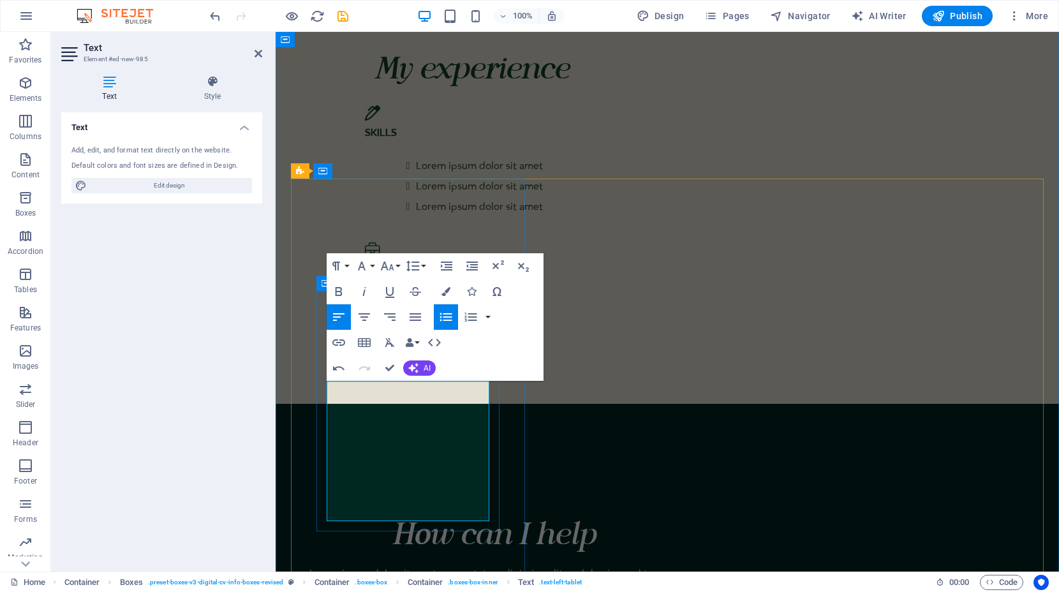
scroll to position [2390, 0]
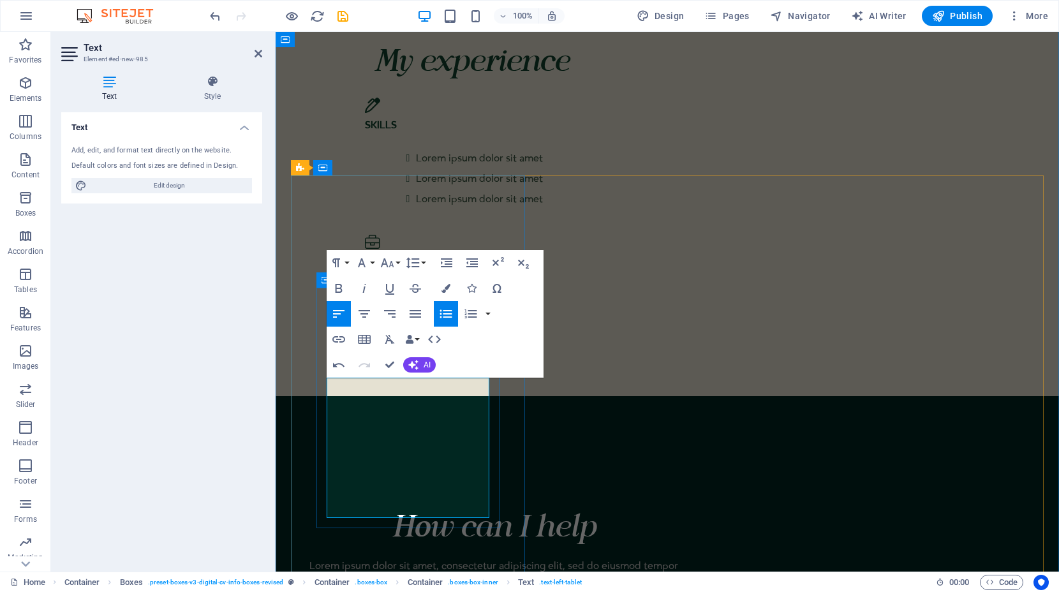
drag, startPoint x: 394, startPoint y: 505, endPoint x: 343, endPoint y: 387, distance: 128.3
click at [443, 290] on icon "button" at bounding box center [445, 288] width 9 height 9
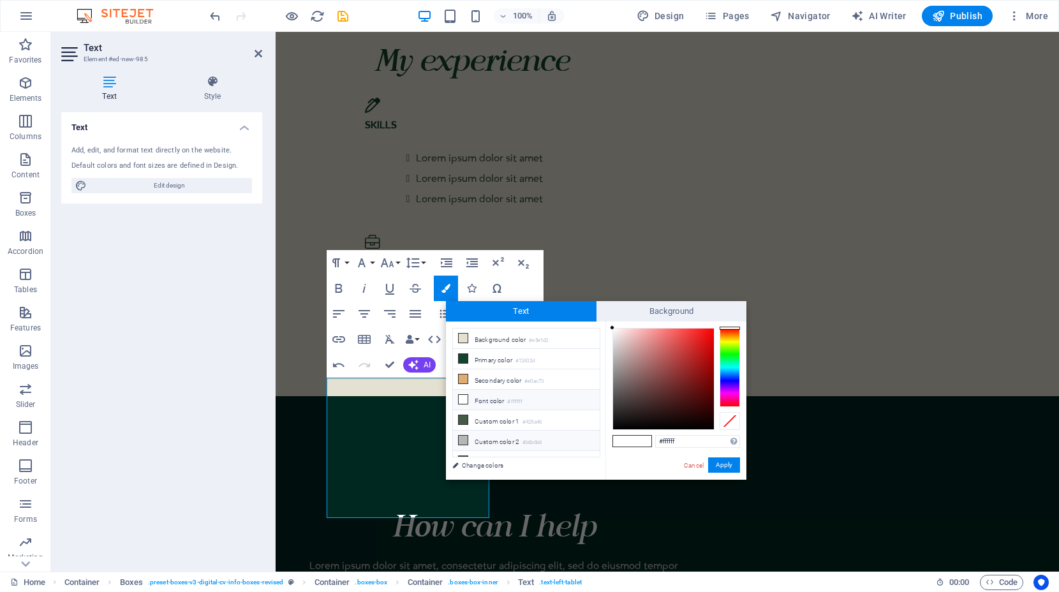
click at [481, 438] on li "Custom color 2 #b6b6b6" at bounding box center [526, 441] width 147 height 20
type input "#b6b6b6"
click at [714, 466] on button "Apply" at bounding box center [724, 464] width 32 height 15
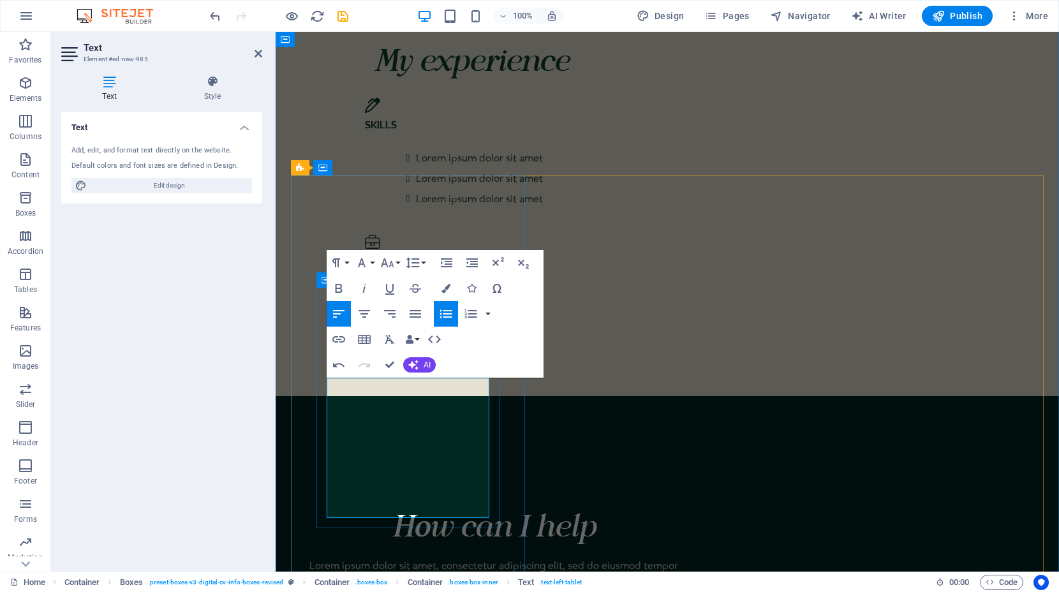
drag, startPoint x: 432, startPoint y: 447, endPoint x: 342, endPoint y: 434, distance: 90.8
click at [364, 287] on icon "button" at bounding box center [364, 288] width 15 height 15
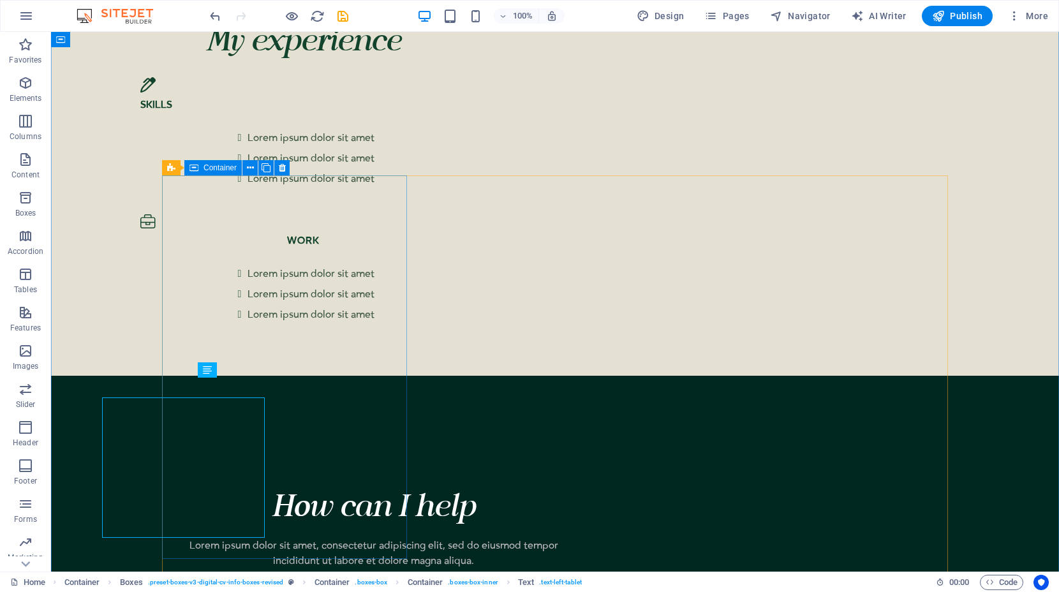
scroll to position [2370, 0]
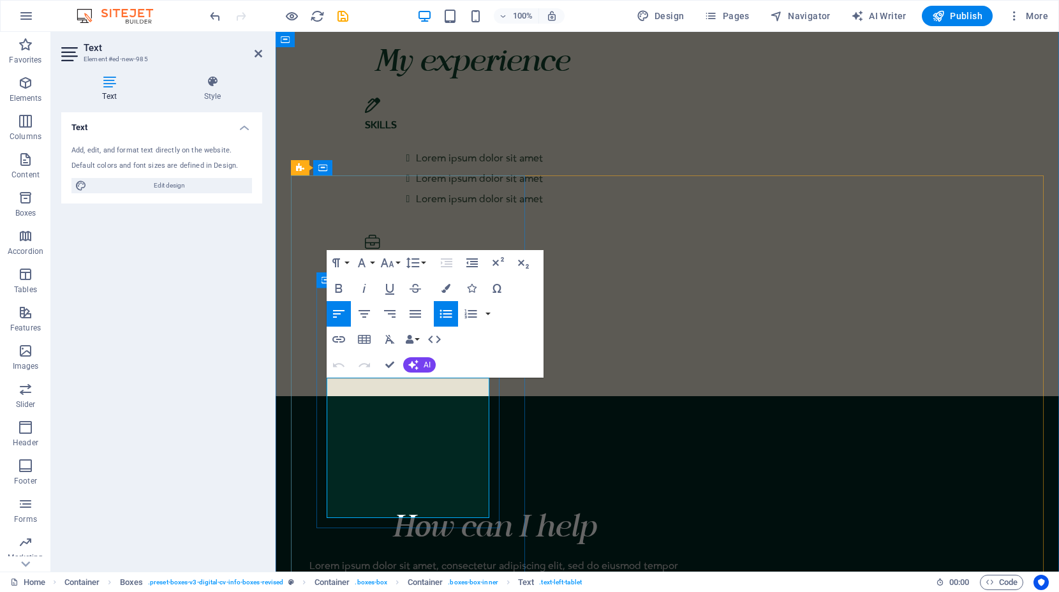
drag, startPoint x: 346, startPoint y: 402, endPoint x: 345, endPoint y: 390, distance: 12.8
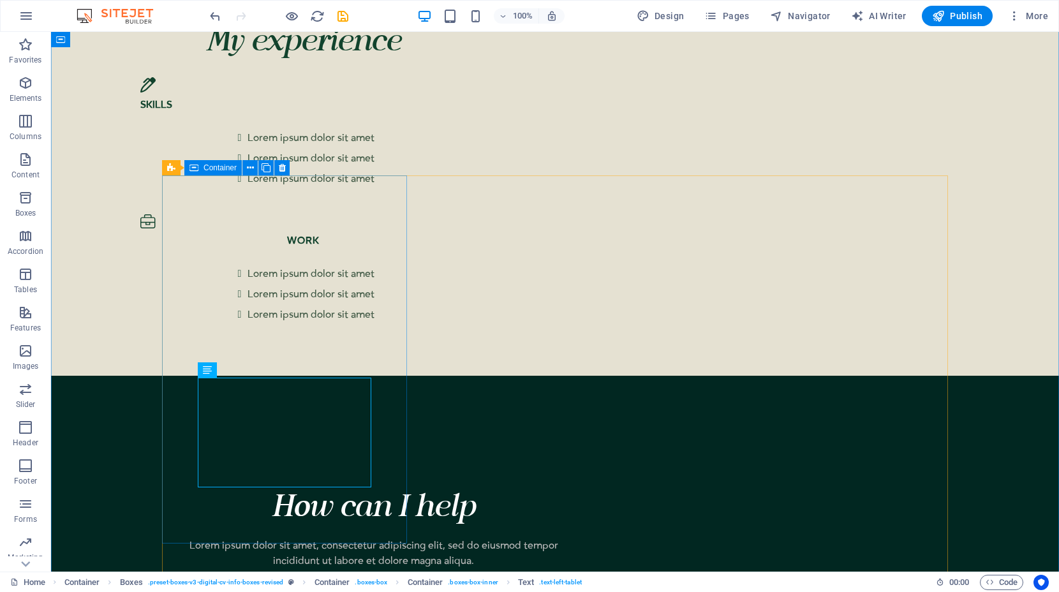
scroll to position [2370, 0]
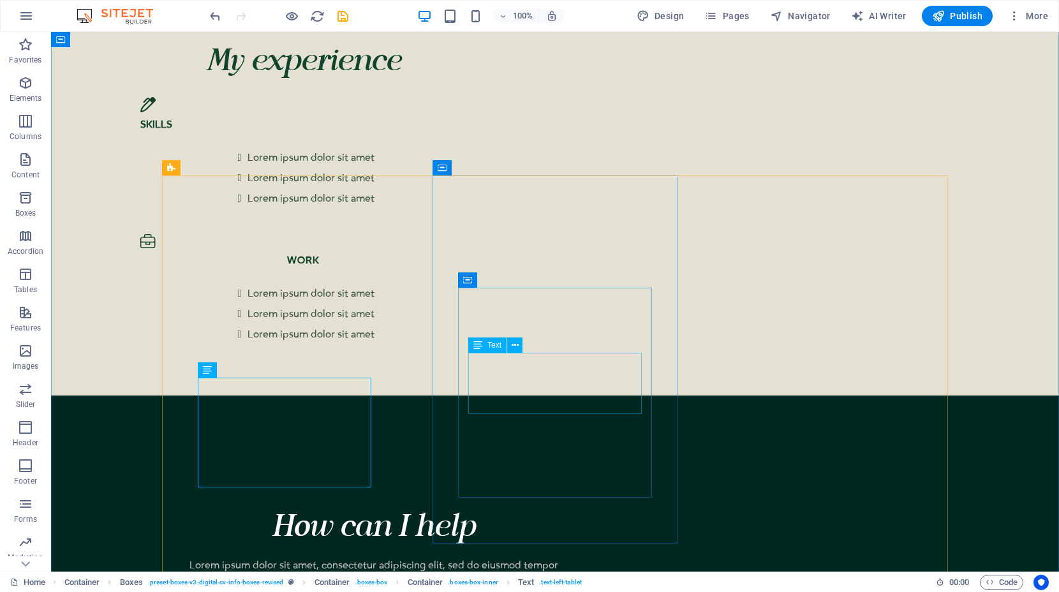
click at [245, 372] on icon at bounding box center [244, 369] width 7 height 13
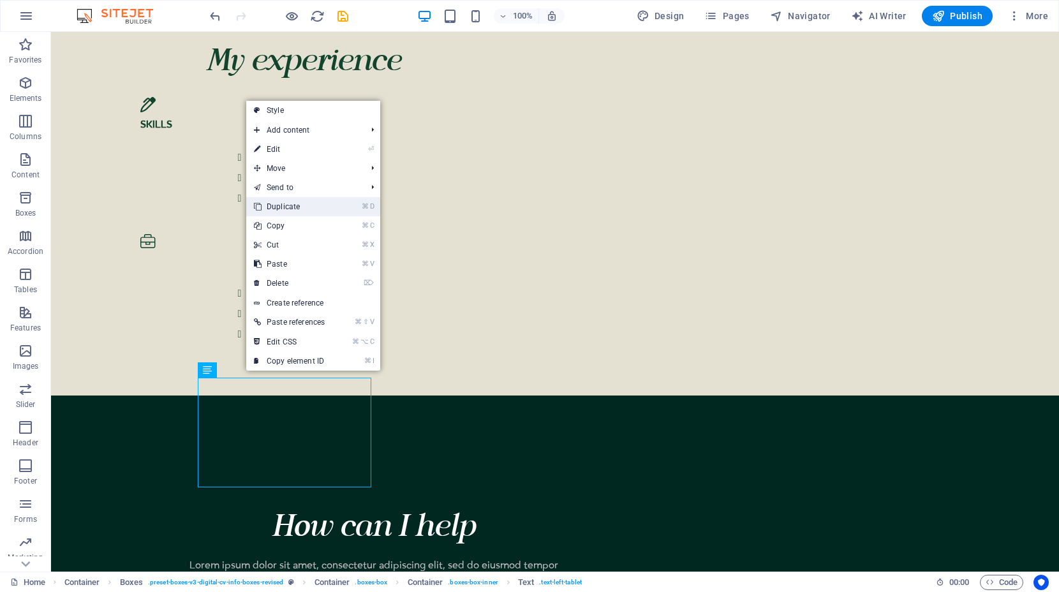
click at [283, 210] on link "⌘ D Duplicate" at bounding box center [289, 206] width 86 height 19
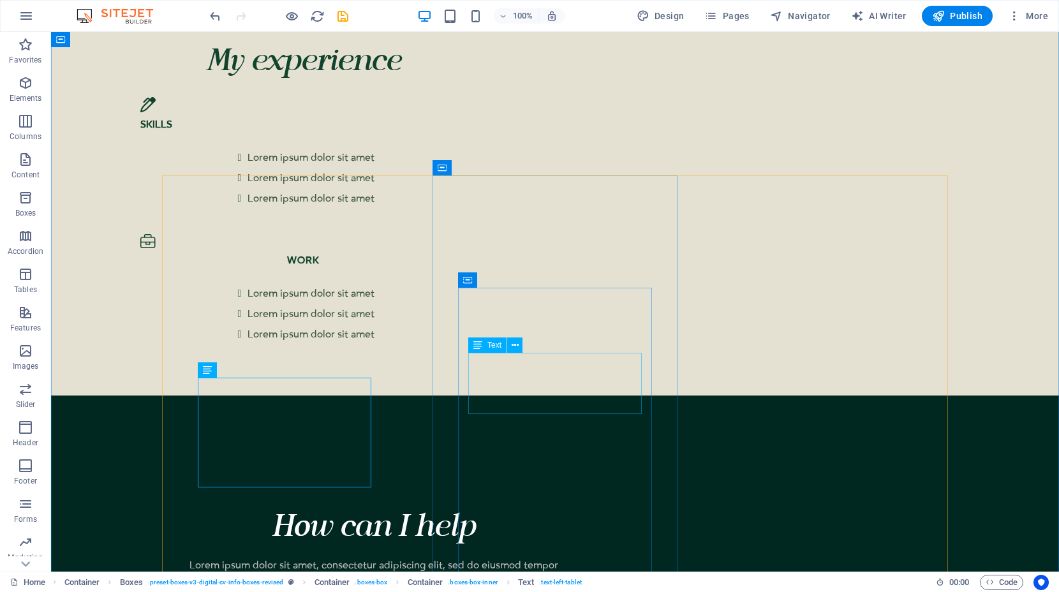
click at [516, 347] on icon at bounding box center [515, 345] width 7 height 13
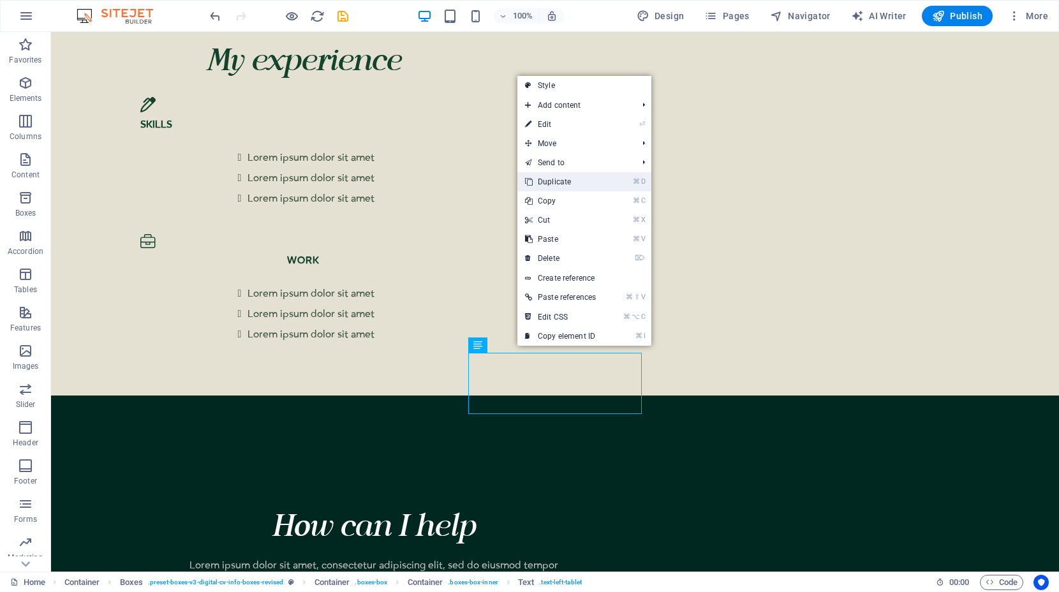
click at [578, 180] on link "⌘ D Duplicate" at bounding box center [560, 181] width 86 height 19
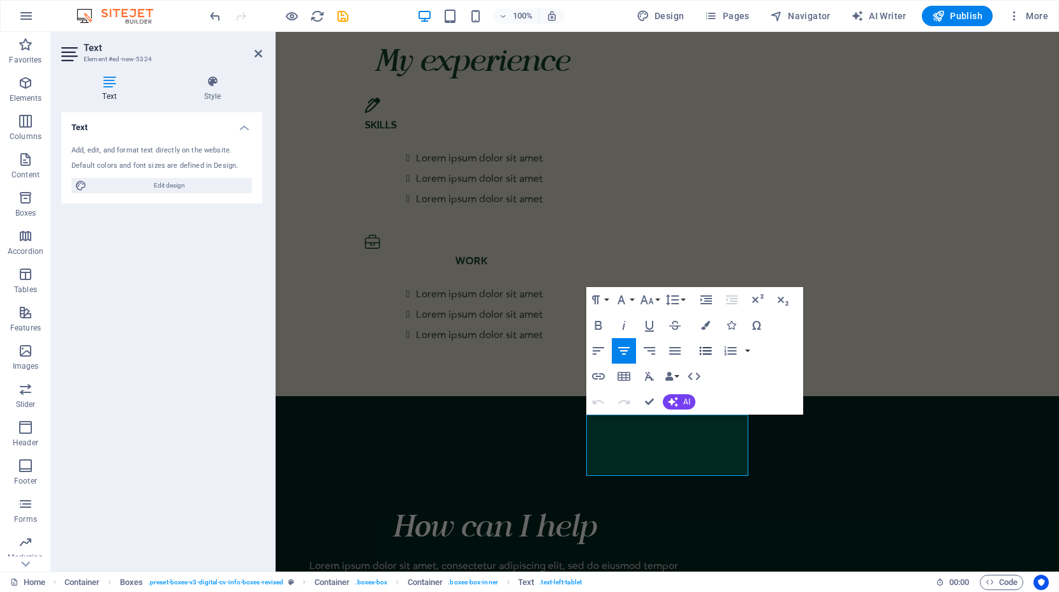
click at [708, 352] on icon "button" at bounding box center [705, 350] width 15 height 15
drag, startPoint x: 688, startPoint y: 481, endPoint x: 614, endPoint y: 426, distance: 92.1
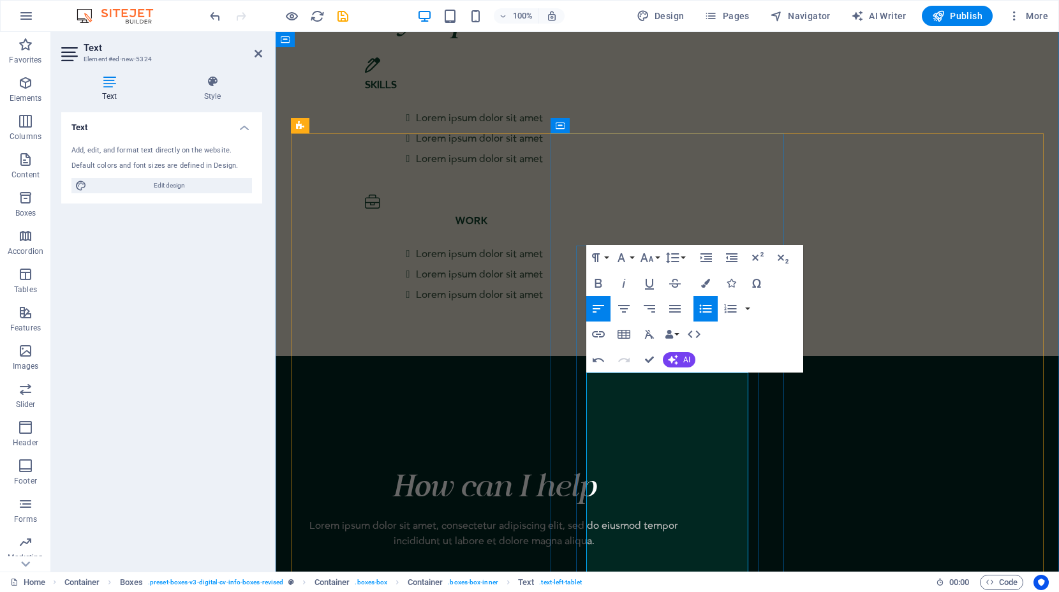
scroll to position [2436, 0]
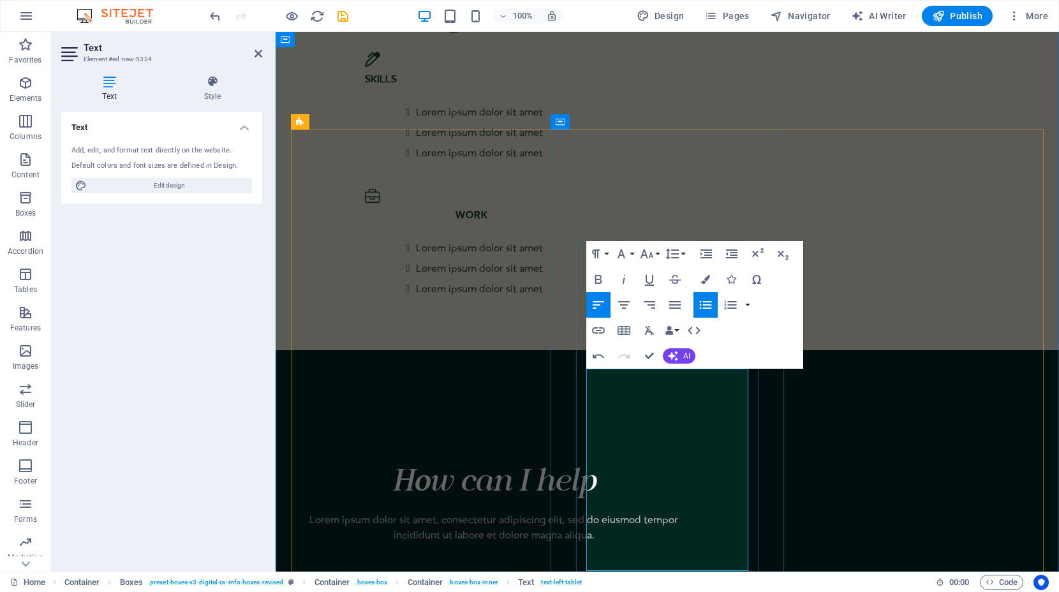
click at [702, 303] on icon "button" at bounding box center [705, 304] width 15 height 15
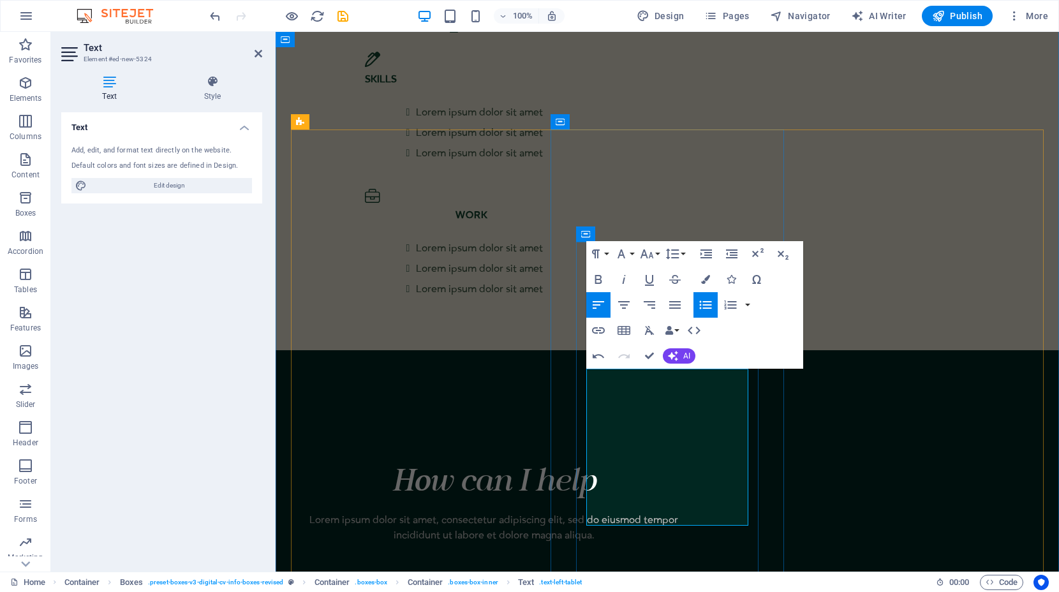
drag, startPoint x: 640, startPoint y: 534, endPoint x: 623, endPoint y: 471, distance: 65.4
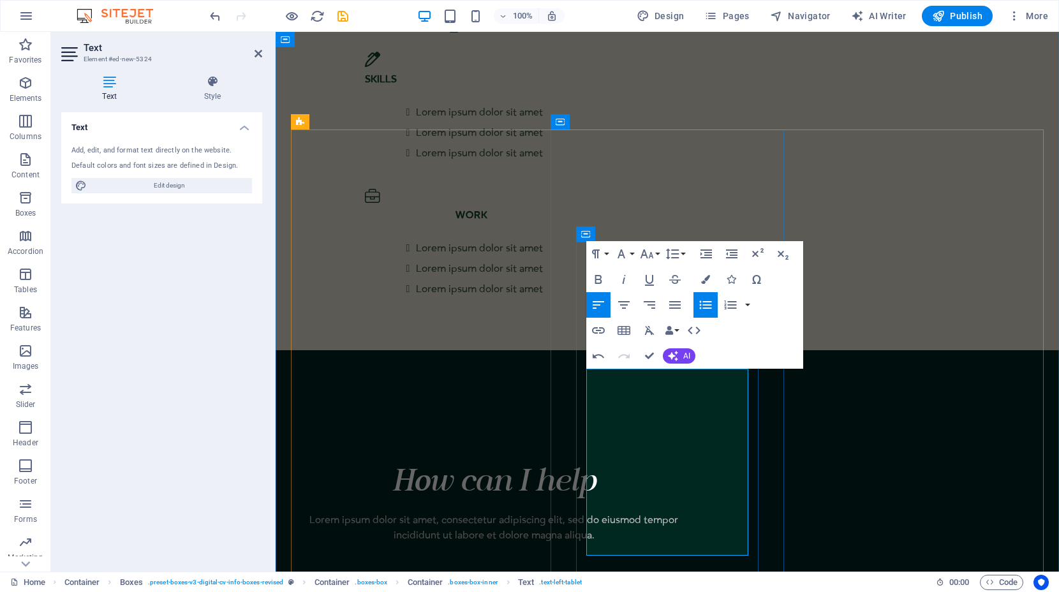
drag, startPoint x: 676, startPoint y: 527, endPoint x: 601, endPoint y: 379, distance: 166.3
click at [707, 279] on icon "button" at bounding box center [705, 279] width 9 height 9
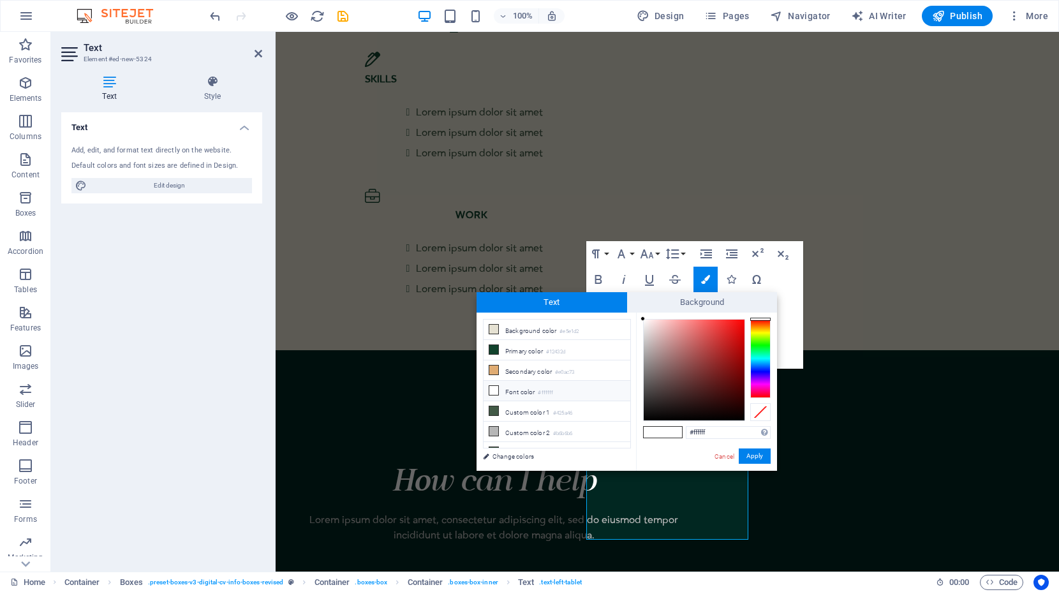
scroll to position [52, 0]
click at [515, 382] on li "Custom color 2 #b6b6b6" at bounding box center [556, 379] width 147 height 20
type input "#b6b6b6"
click at [750, 455] on button "Apply" at bounding box center [755, 455] width 32 height 15
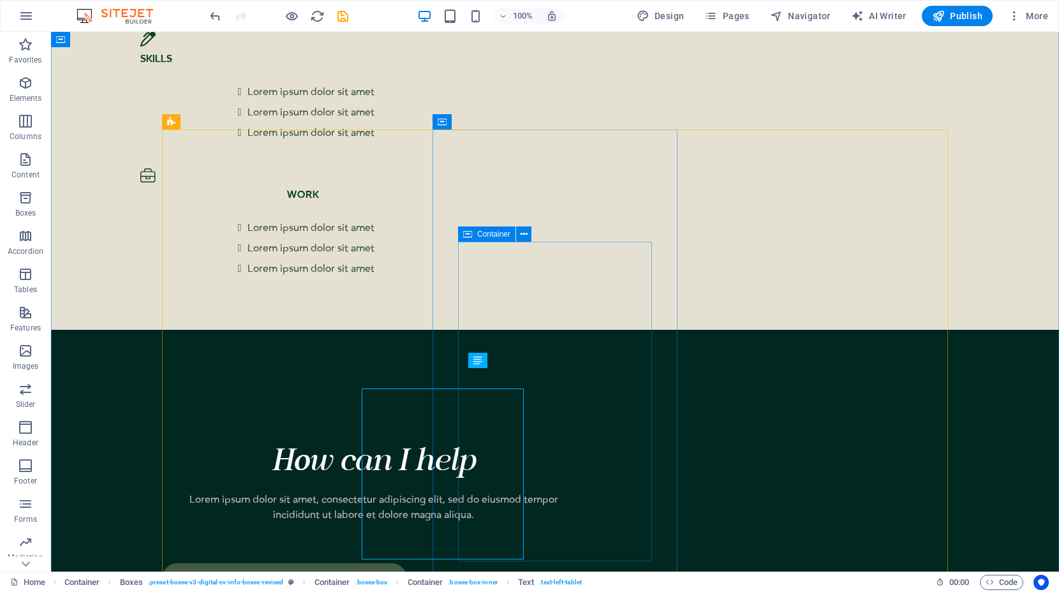
scroll to position [2416, 0]
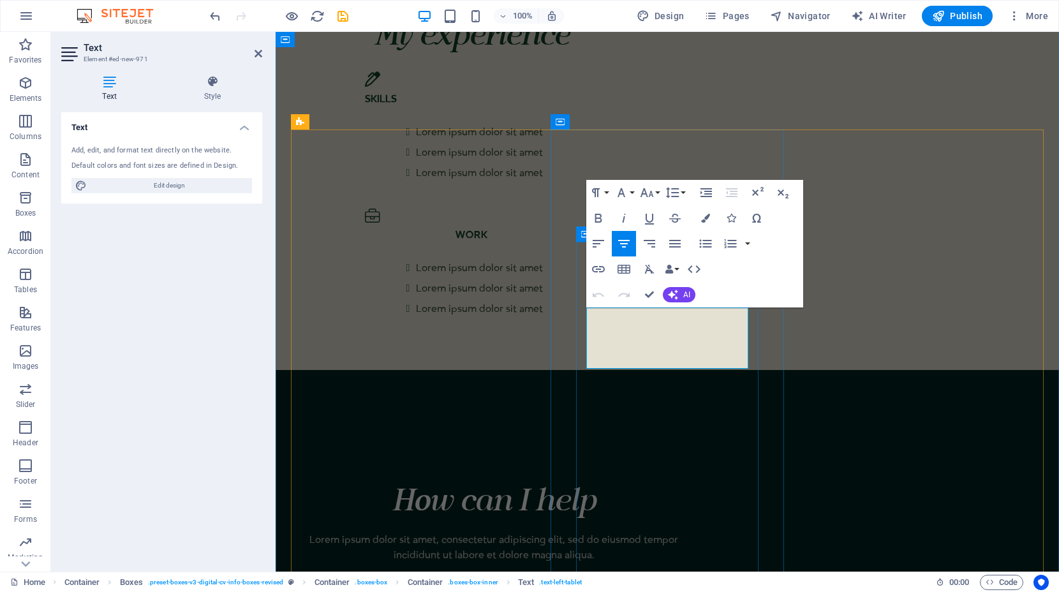
scroll to position [2436, 0]
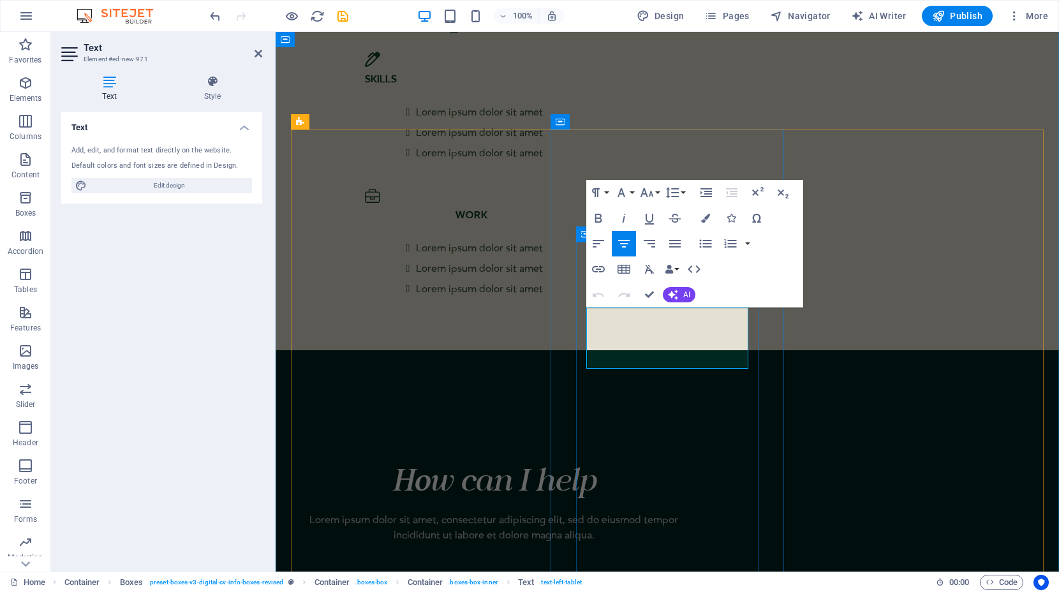
drag, startPoint x: 738, startPoint y: 360, endPoint x: 596, endPoint y: 319, distance: 147.5
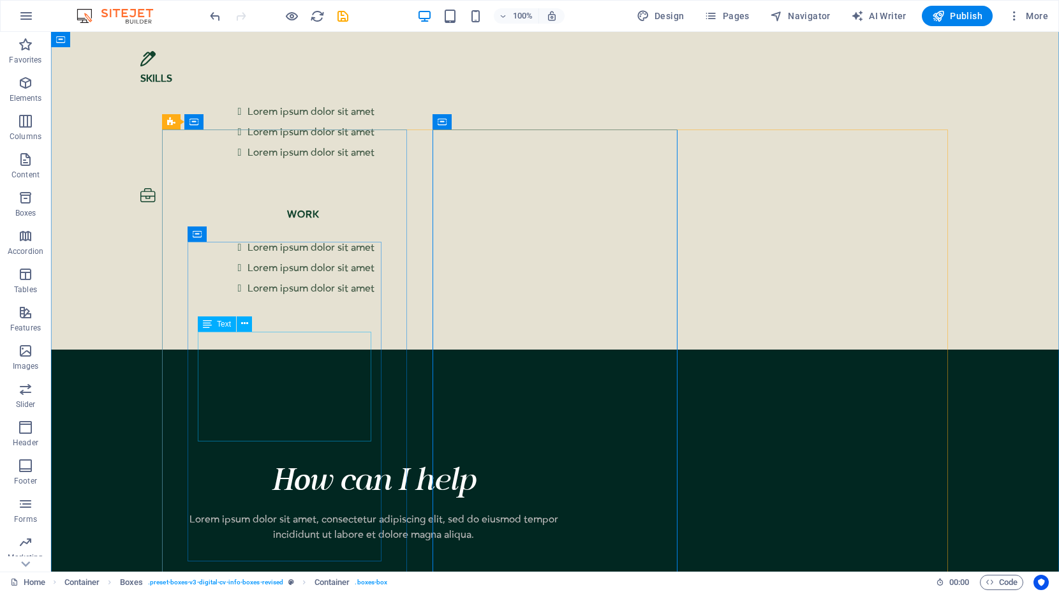
click at [247, 326] on button at bounding box center [244, 323] width 15 height 15
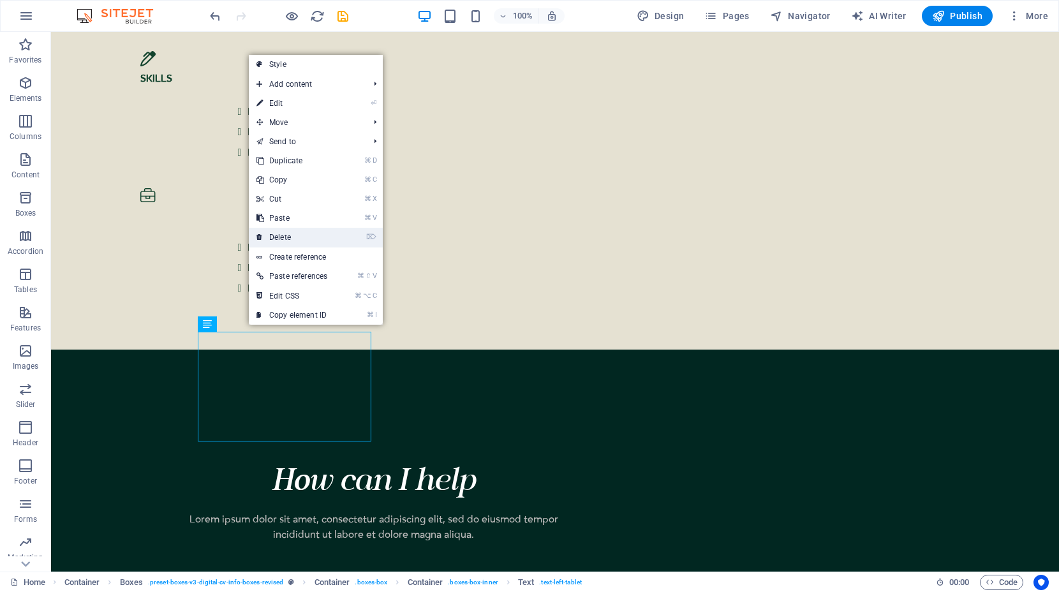
click at [303, 245] on link "⌦ Delete" at bounding box center [292, 237] width 86 height 19
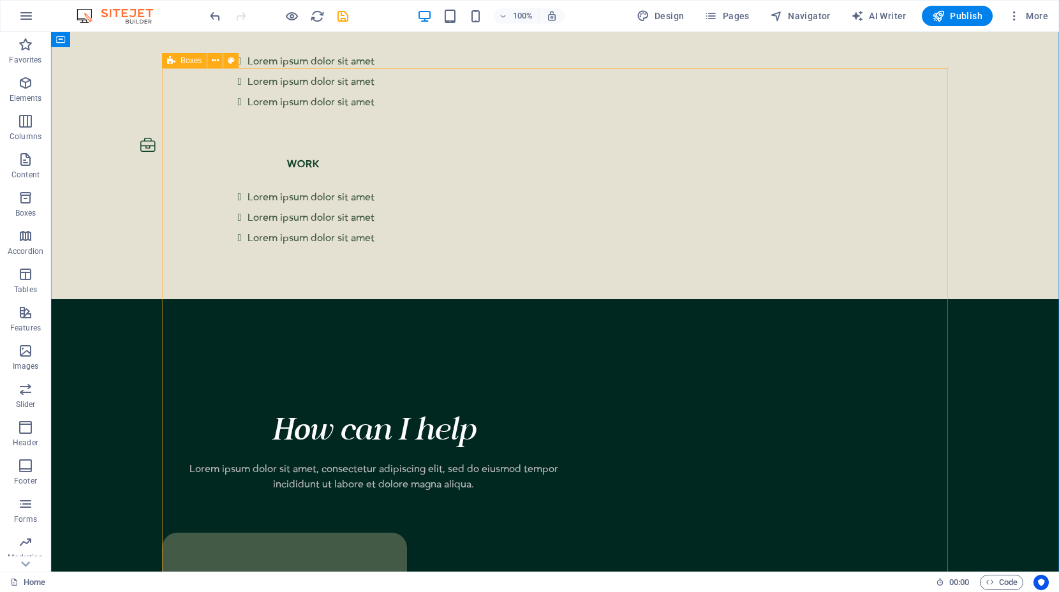
scroll to position [2482, 0]
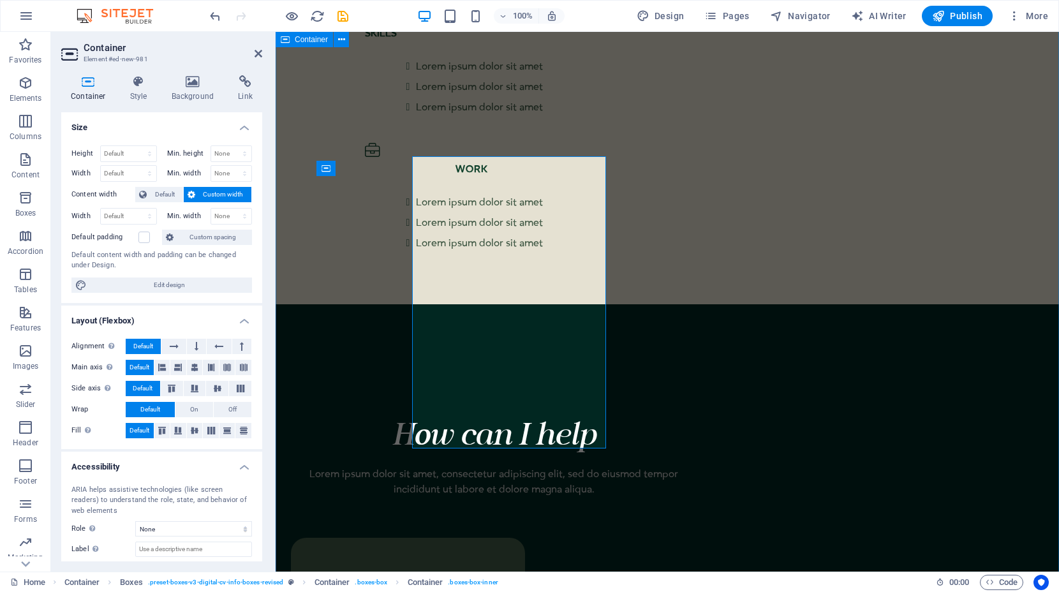
scroll to position [2501, 0]
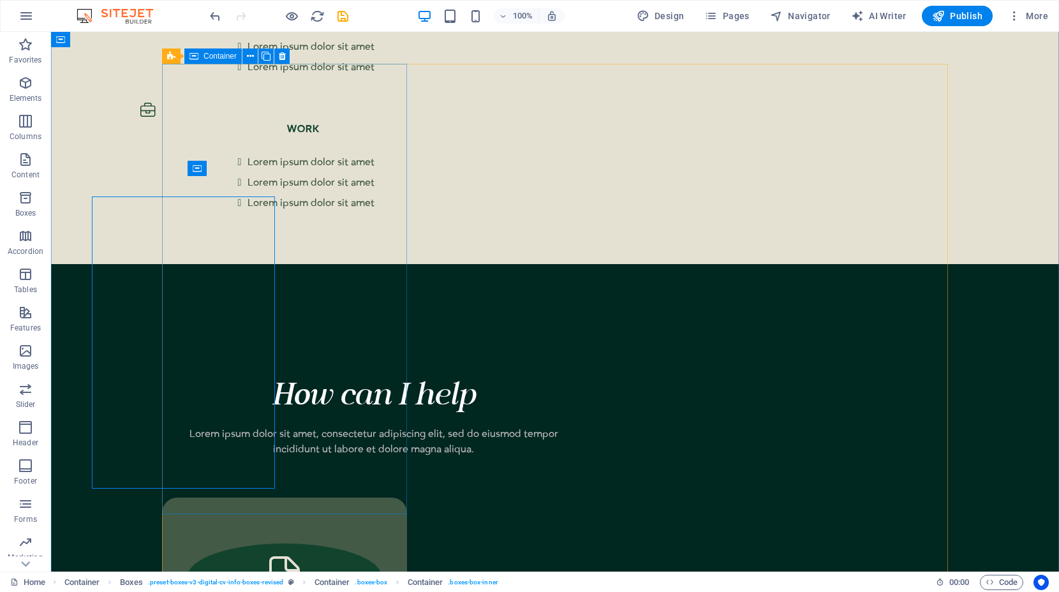
scroll to position [2482, 0]
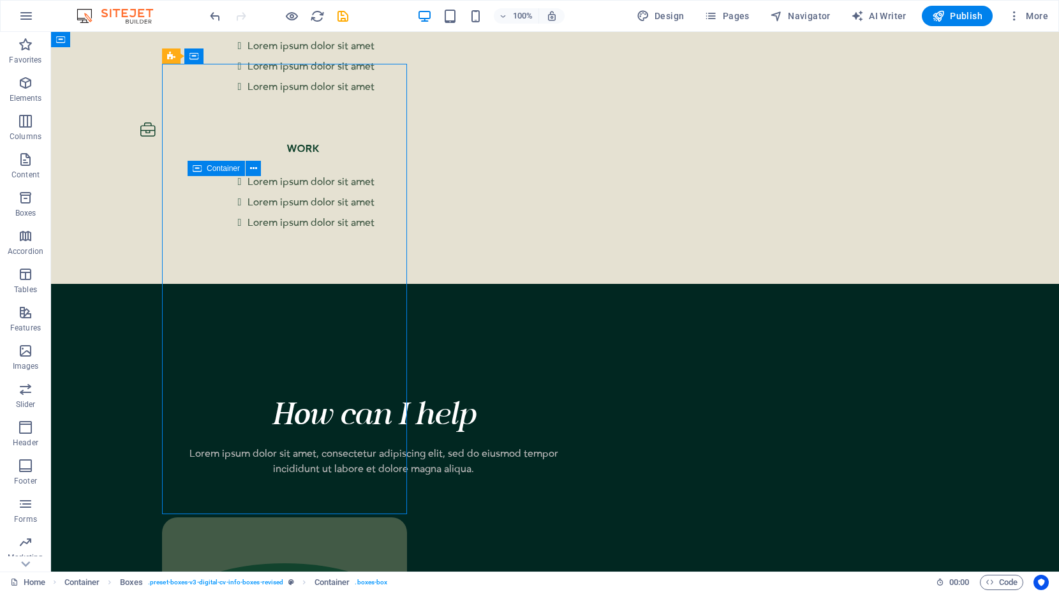
drag, startPoint x: 316, startPoint y: 469, endPoint x: 316, endPoint y: 385, distance: 84.2
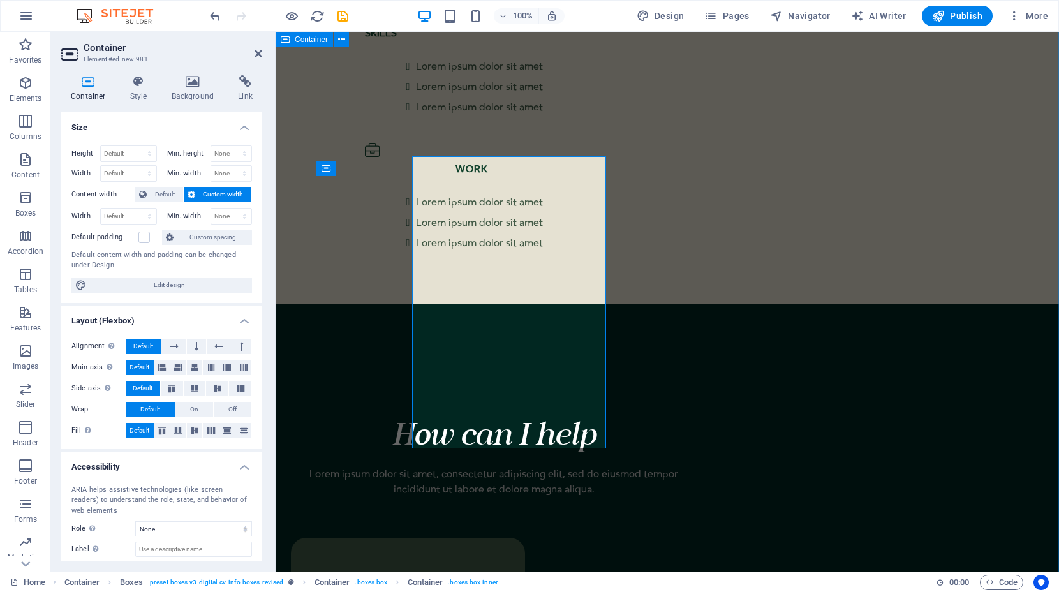
scroll to position [2501, 0]
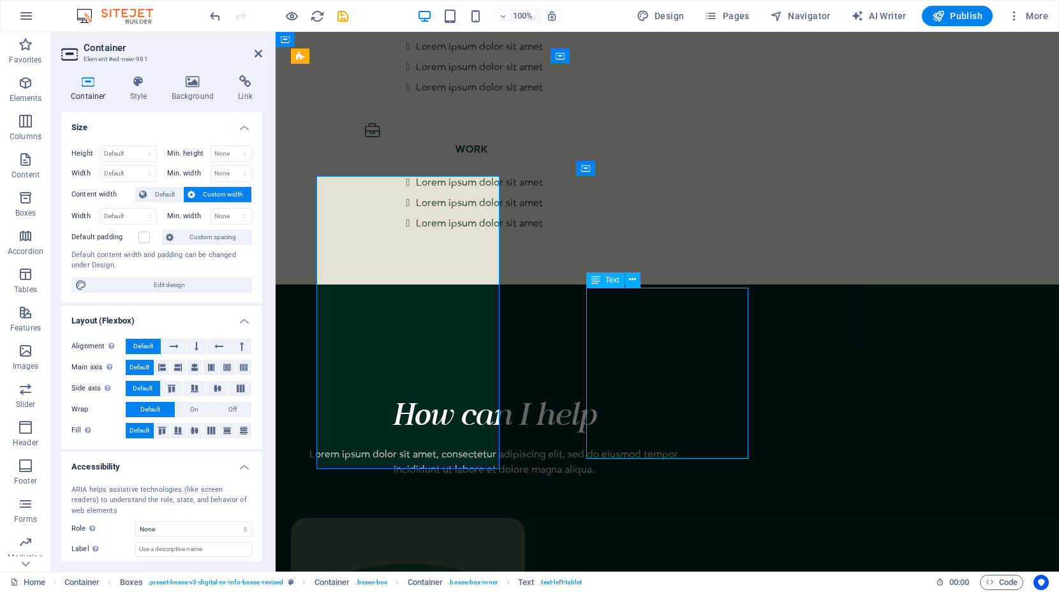
scroll to position [2482, 0]
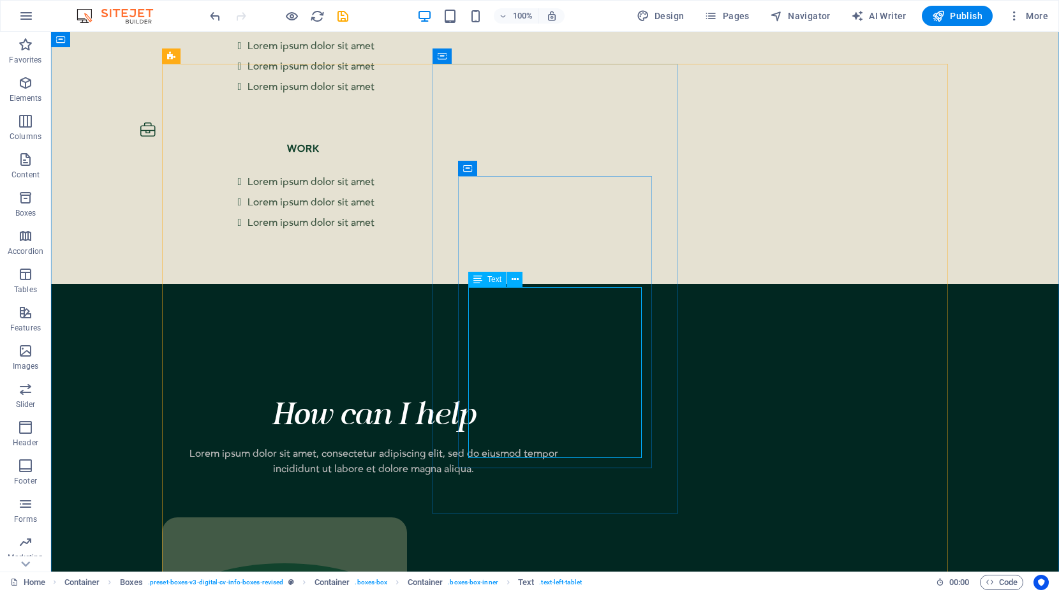
click at [519, 235] on button at bounding box center [514, 233] width 15 height 15
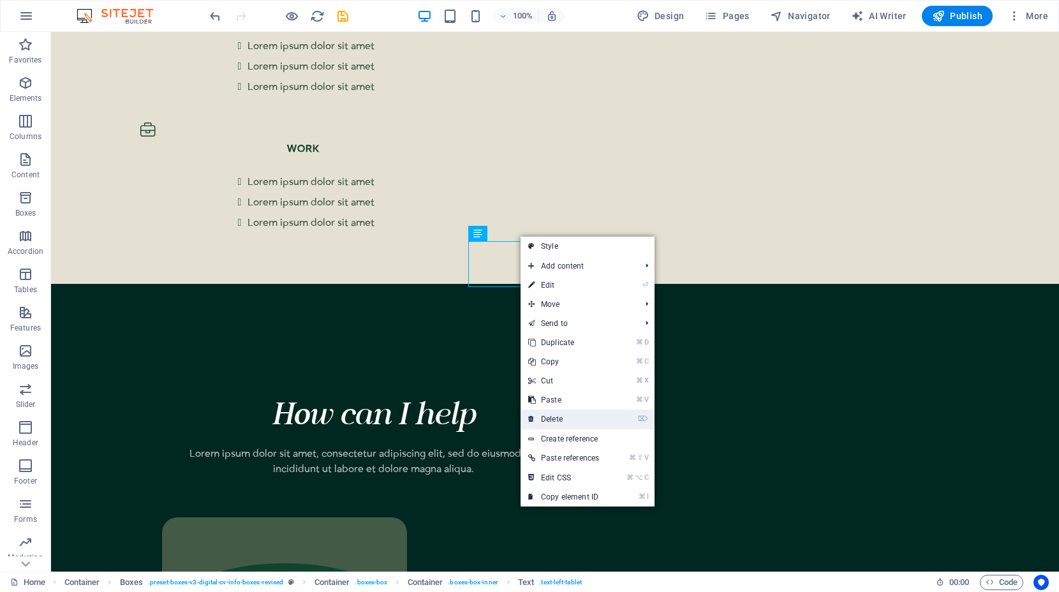
click at [555, 426] on link "⌦ Delete" at bounding box center [563, 418] width 86 height 19
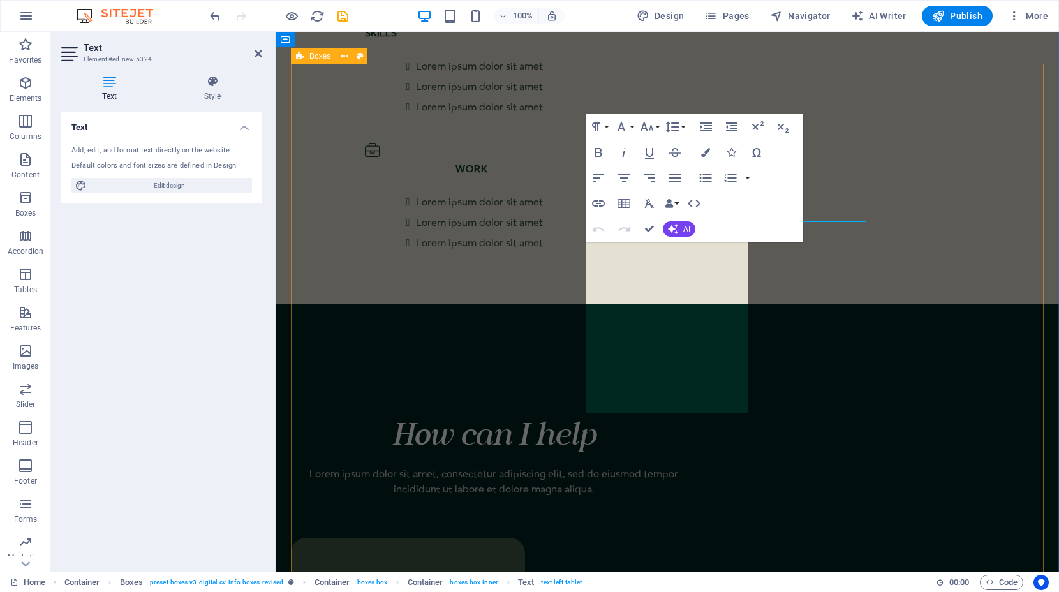
scroll to position [2501, 0]
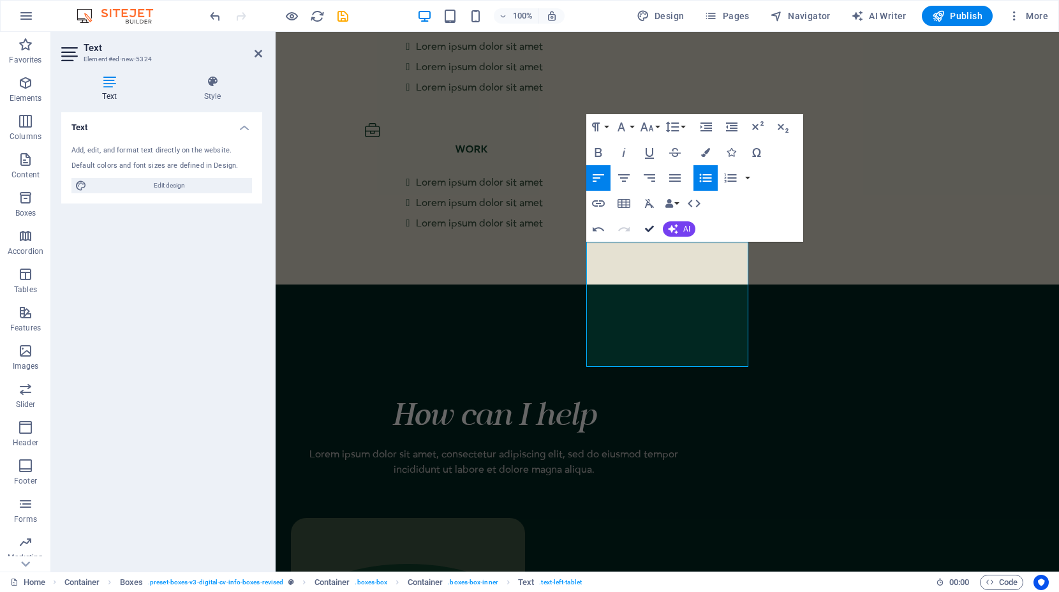
scroll to position [2482, 0]
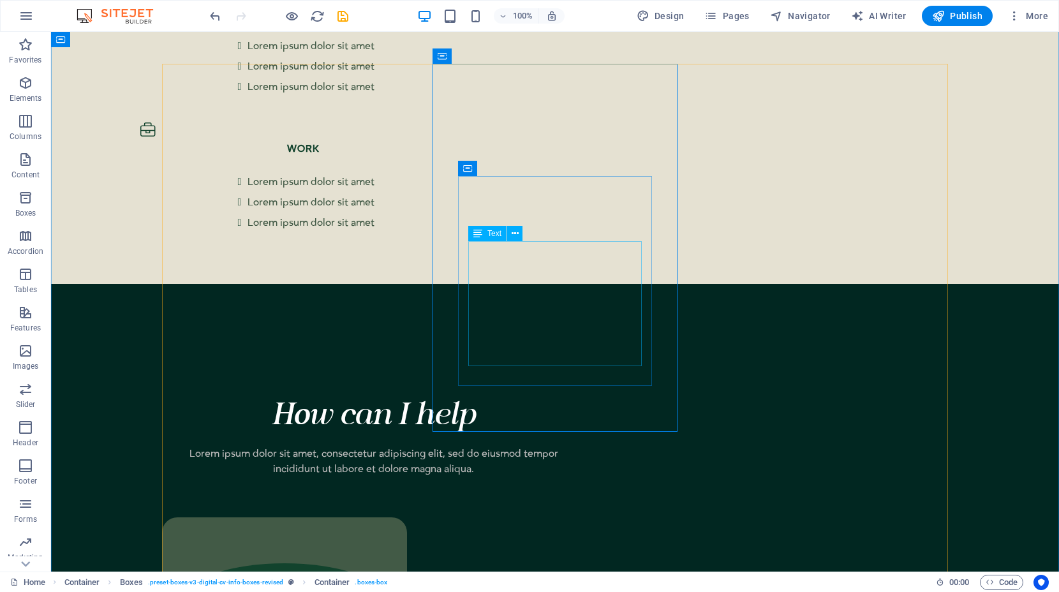
click at [526, 221] on icon at bounding box center [525, 218] width 7 height 13
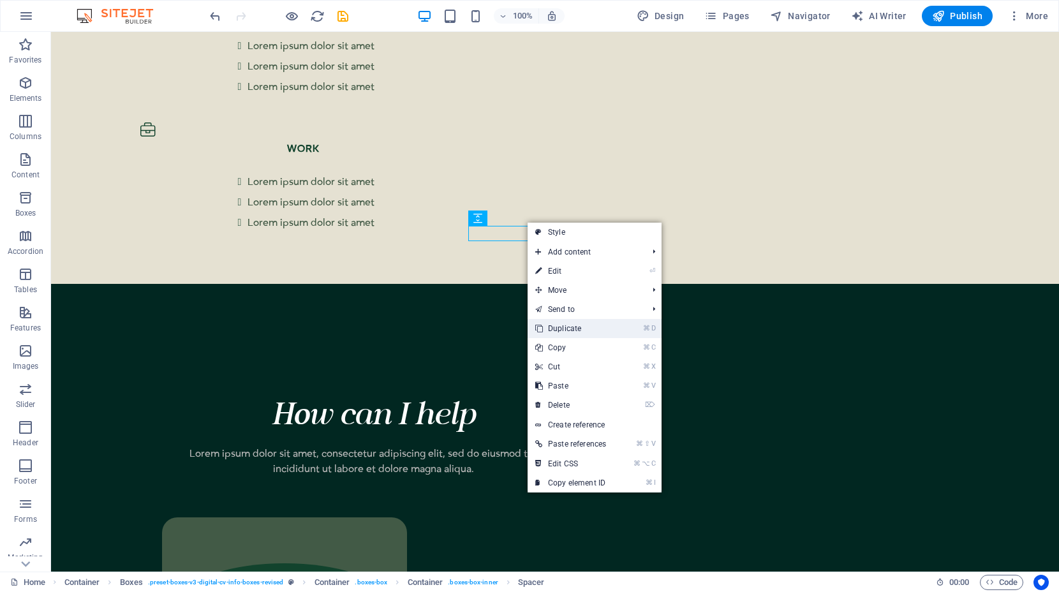
click at [557, 331] on link "⌘ D Duplicate" at bounding box center [570, 328] width 86 height 19
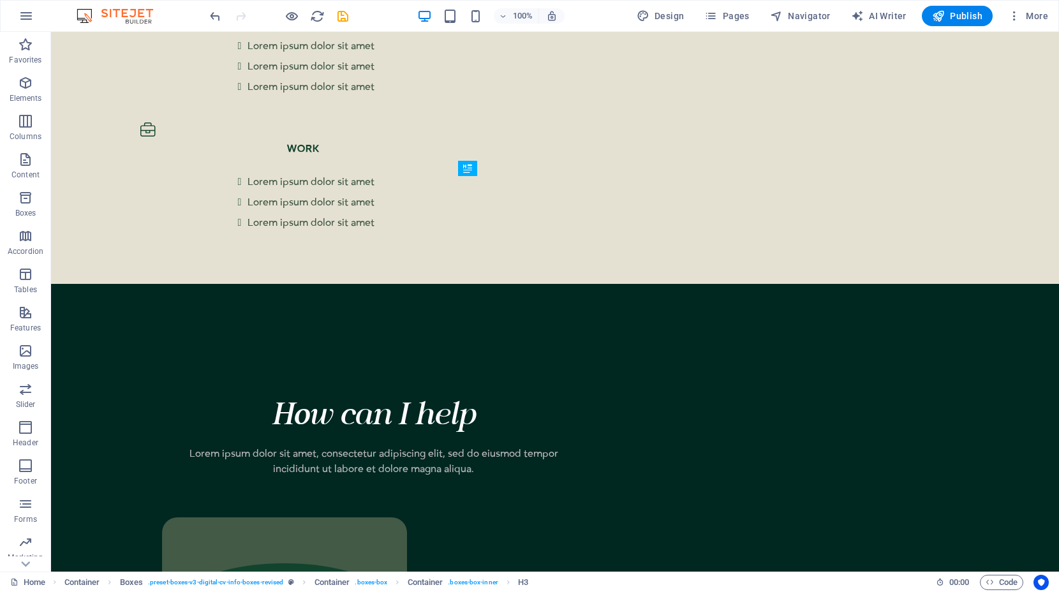
drag, startPoint x: 586, startPoint y: 217, endPoint x: 585, endPoint y: 225, distance: 7.8
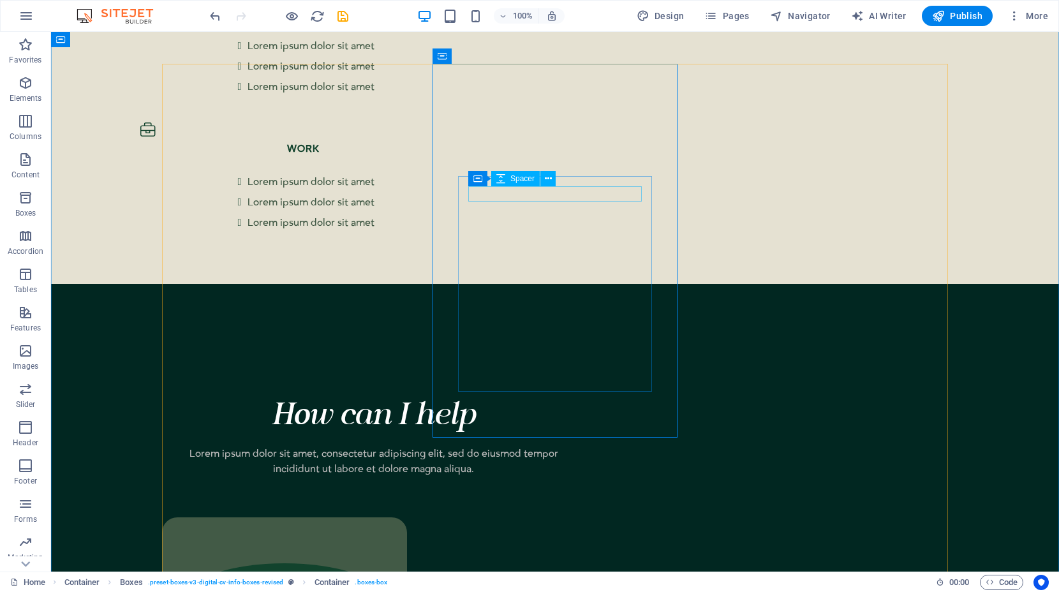
click at [549, 182] on icon at bounding box center [548, 178] width 7 height 13
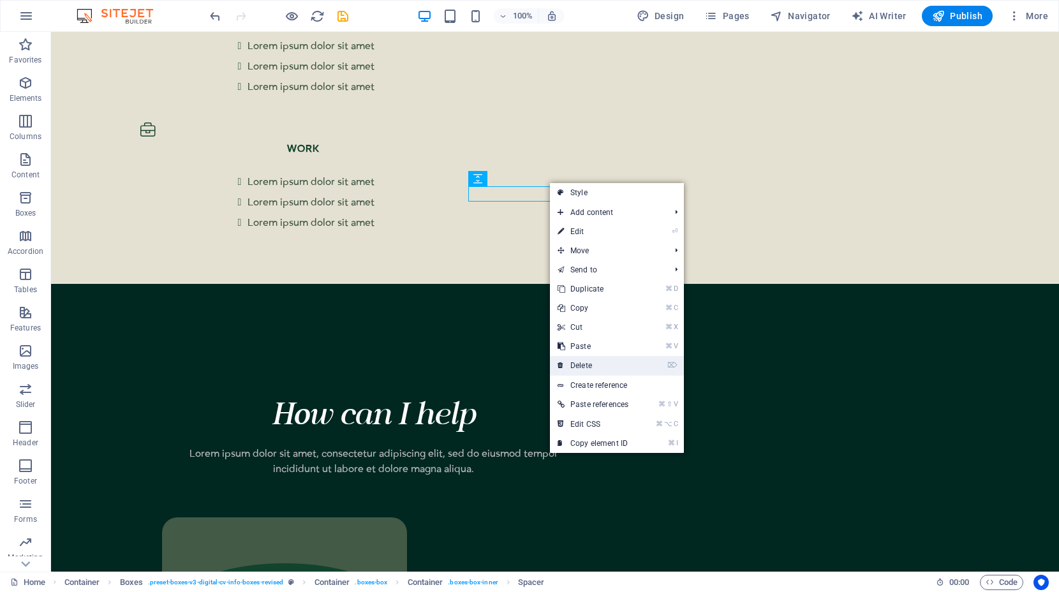
click at [571, 362] on link "⌦ Delete" at bounding box center [593, 365] width 86 height 19
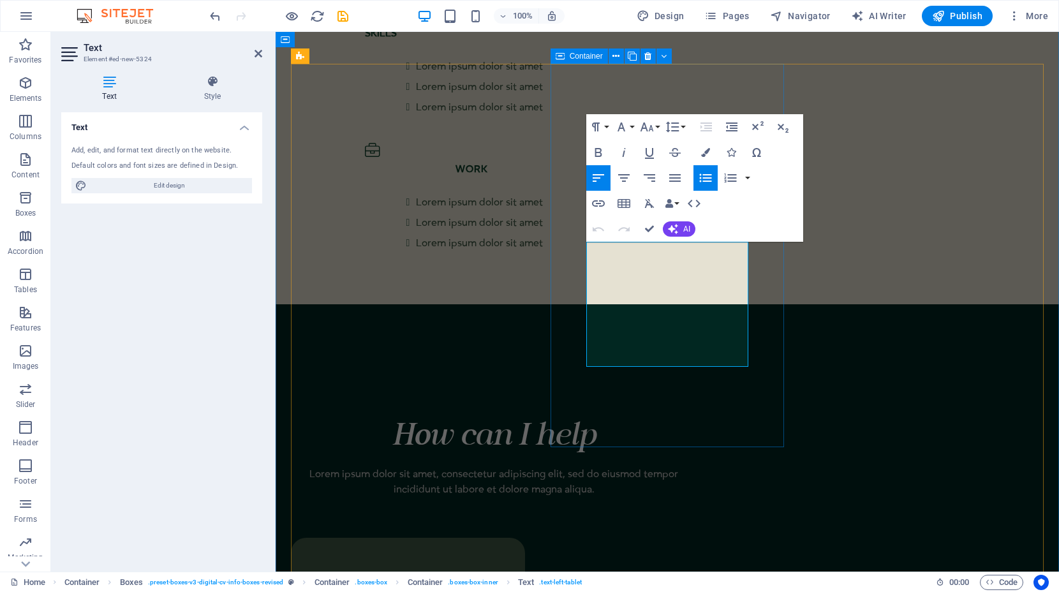
scroll to position [2501, 0]
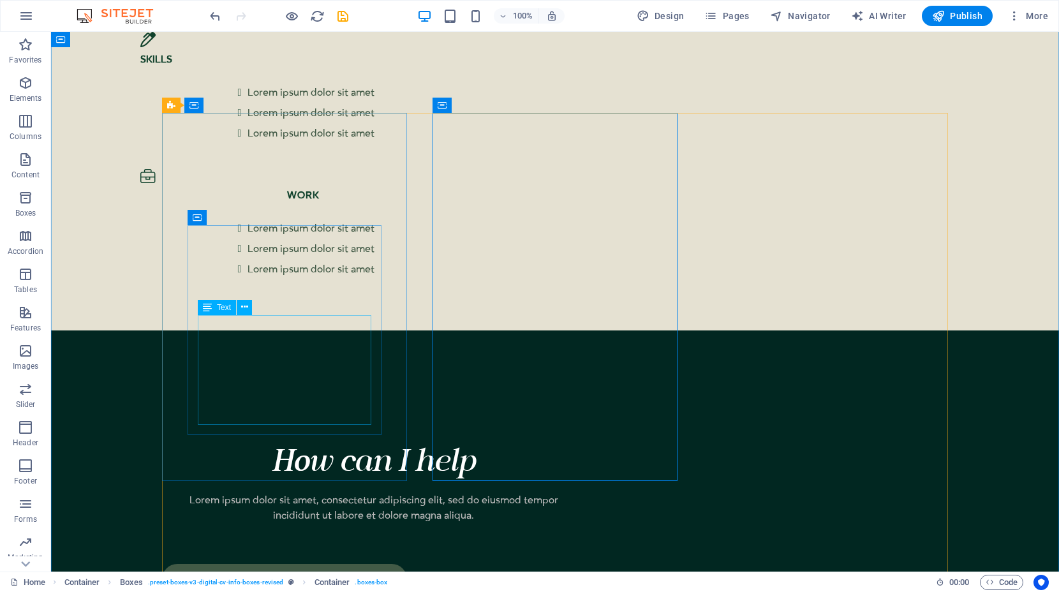
scroll to position [2453, 0]
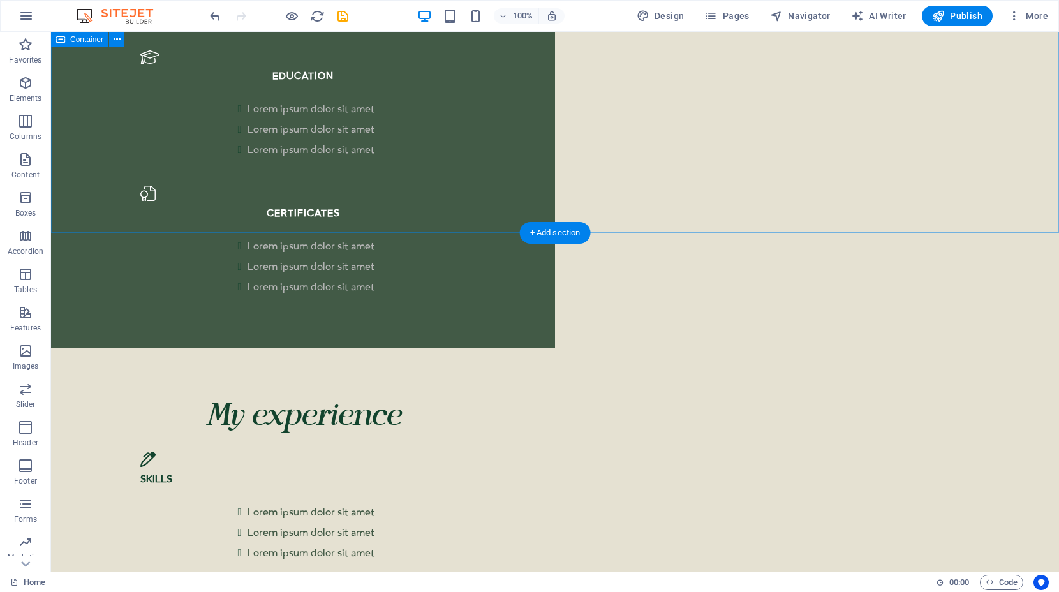
scroll to position [1991, 0]
